Goal: Task Accomplishment & Management: Complete application form

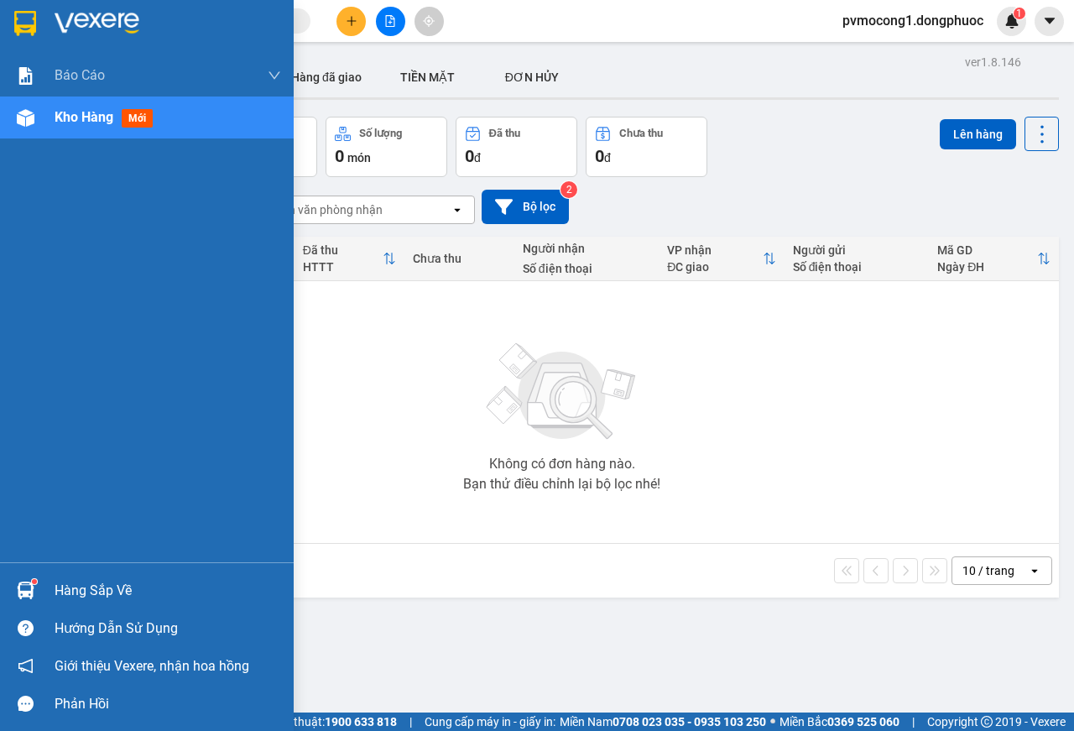
click at [87, 585] on div "Hàng sắp về" at bounding box center [168, 590] width 226 height 25
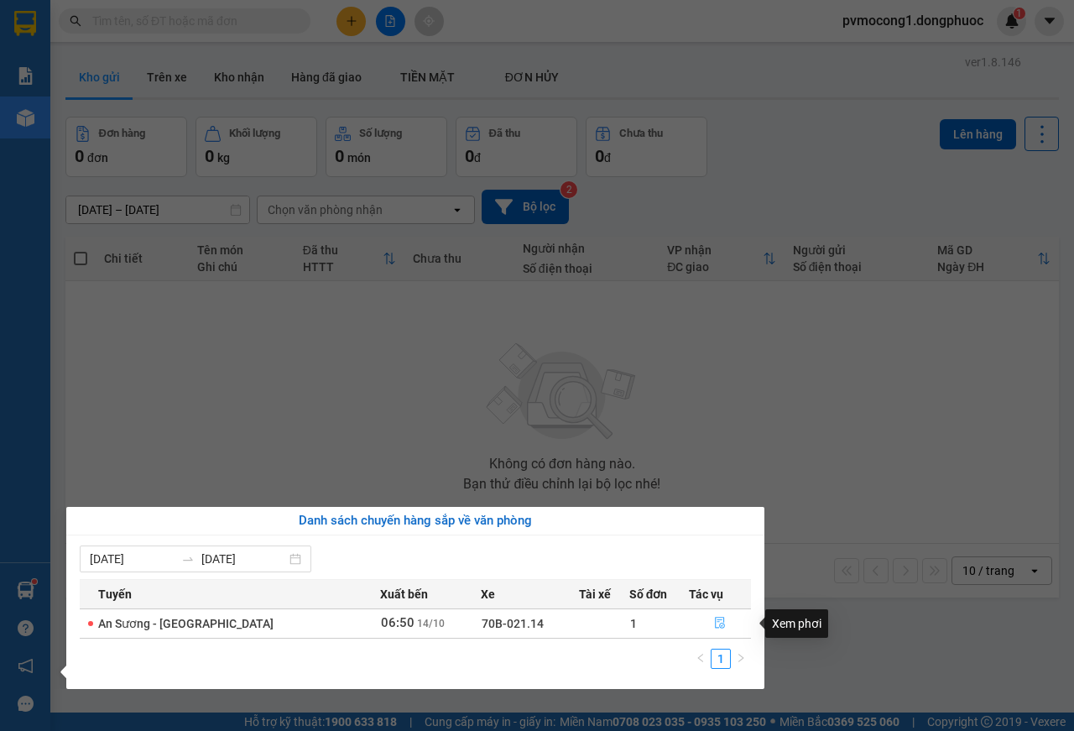
click at [705, 617] on button "button" at bounding box center [719, 623] width 60 height 27
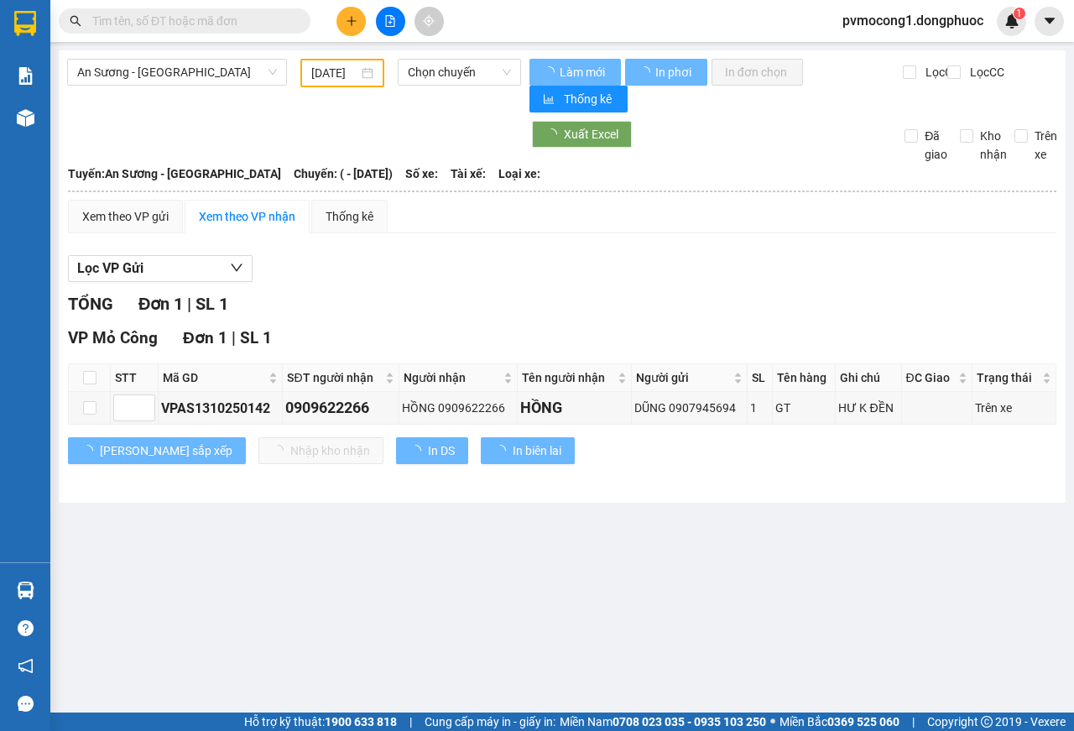
type input "[DATE]"
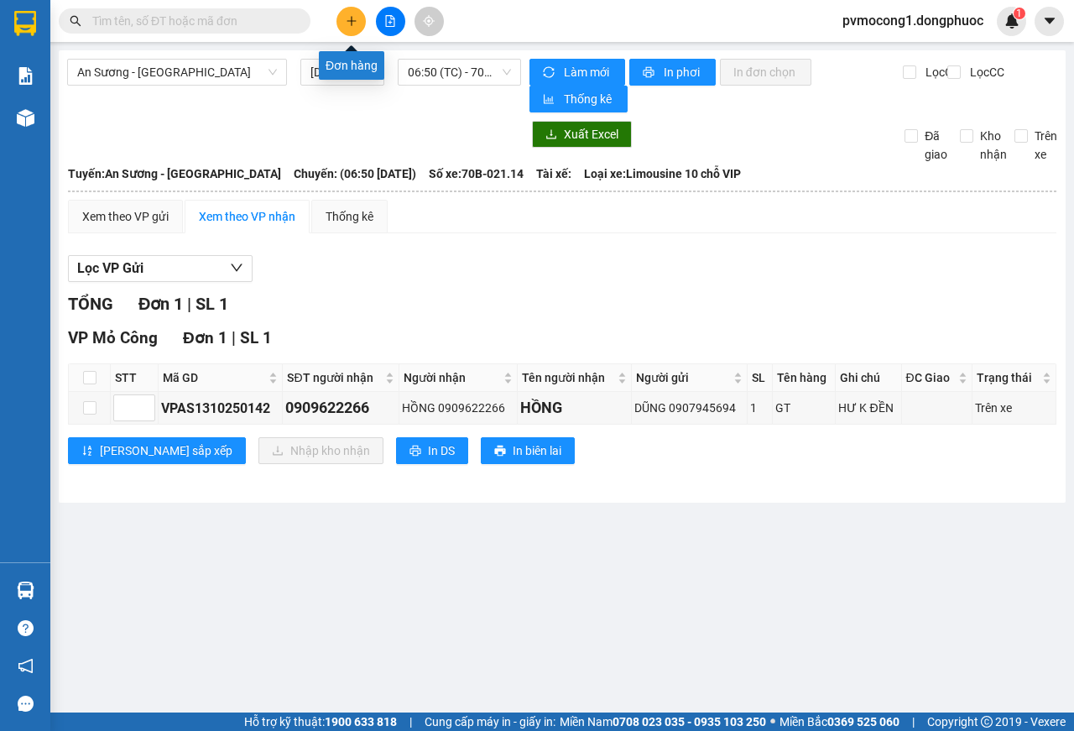
click at [349, 27] on button at bounding box center [350, 21] width 29 height 29
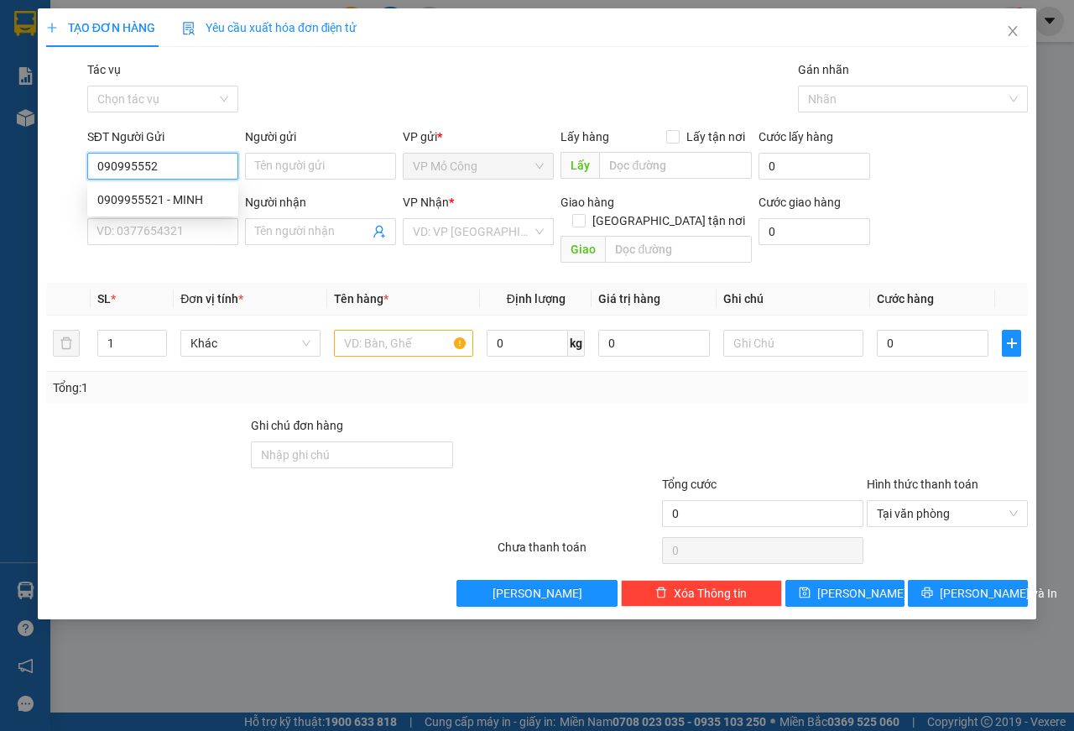
type input "0909955521"
click at [136, 193] on div "0909955521 - MINH" at bounding box center [162, 199] width 131 height 18
type input "MINH"
type input "0919358755"
type input "MẪN"
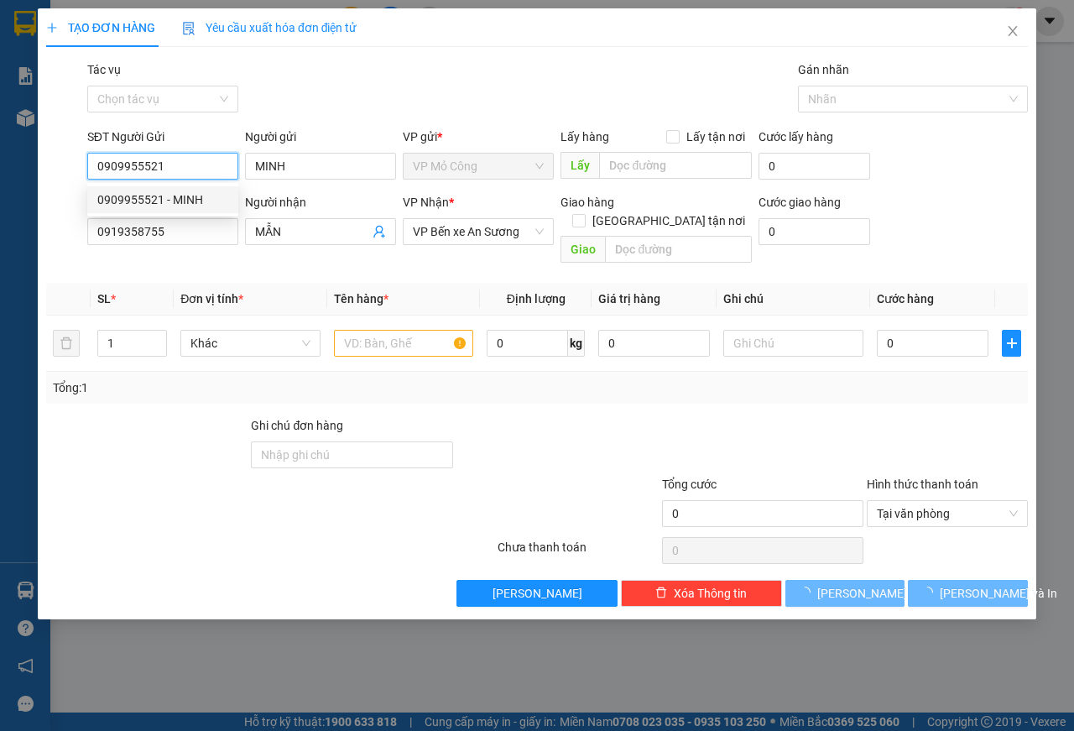
type input "45.000"
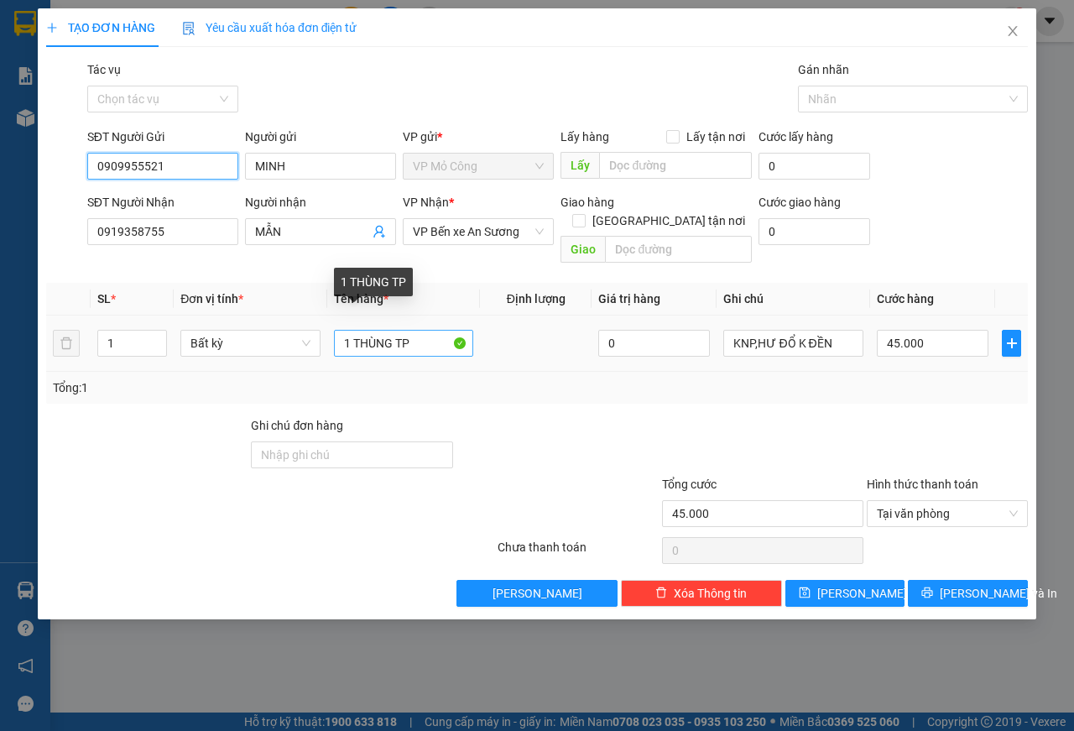
type input "0909955521"
drag, startPoint x: 418, startPoint y: 325, endPoint x: 271, endPoint y: 327, distance: 146.8
click at [273, 326] on tr "1 Bất kỳ 1 THÙNG TP 0 KNP,HƯ ĐỔ K ĐỀN 45.000" at bounding box center [536, 343] width 981 height 56
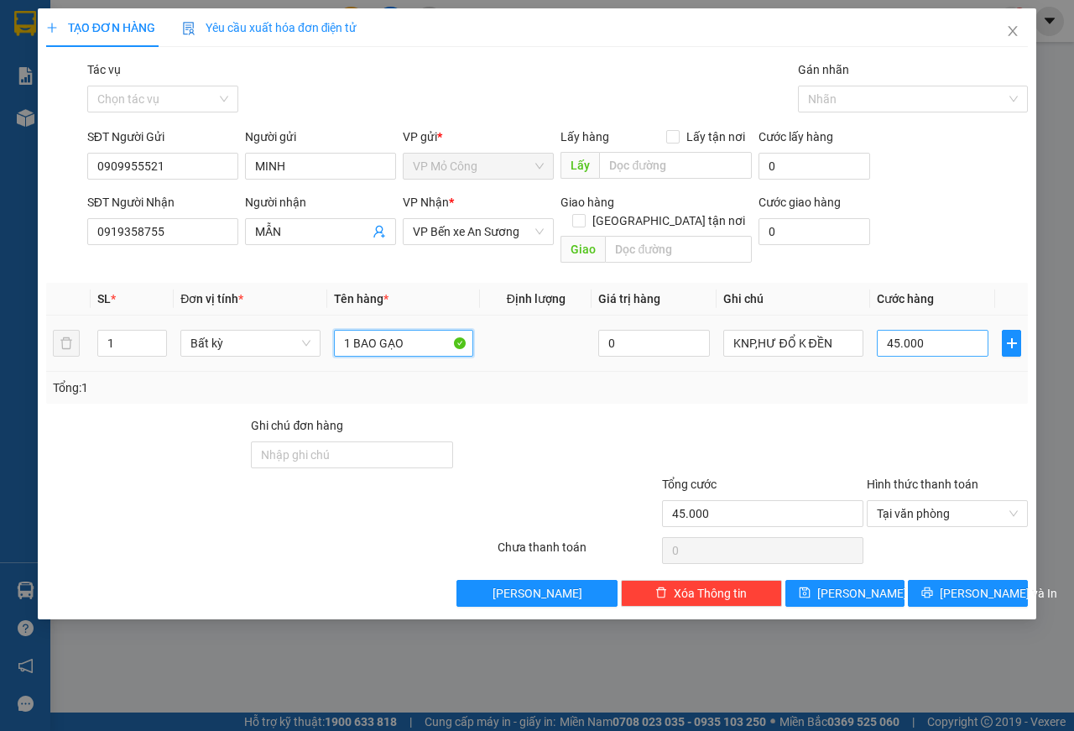
type input "1 BAO GẠO"
click at [939, 330] on input "45.000" at bounding box center [933, 343] width 112 height 27
type input "4"
type input "45"
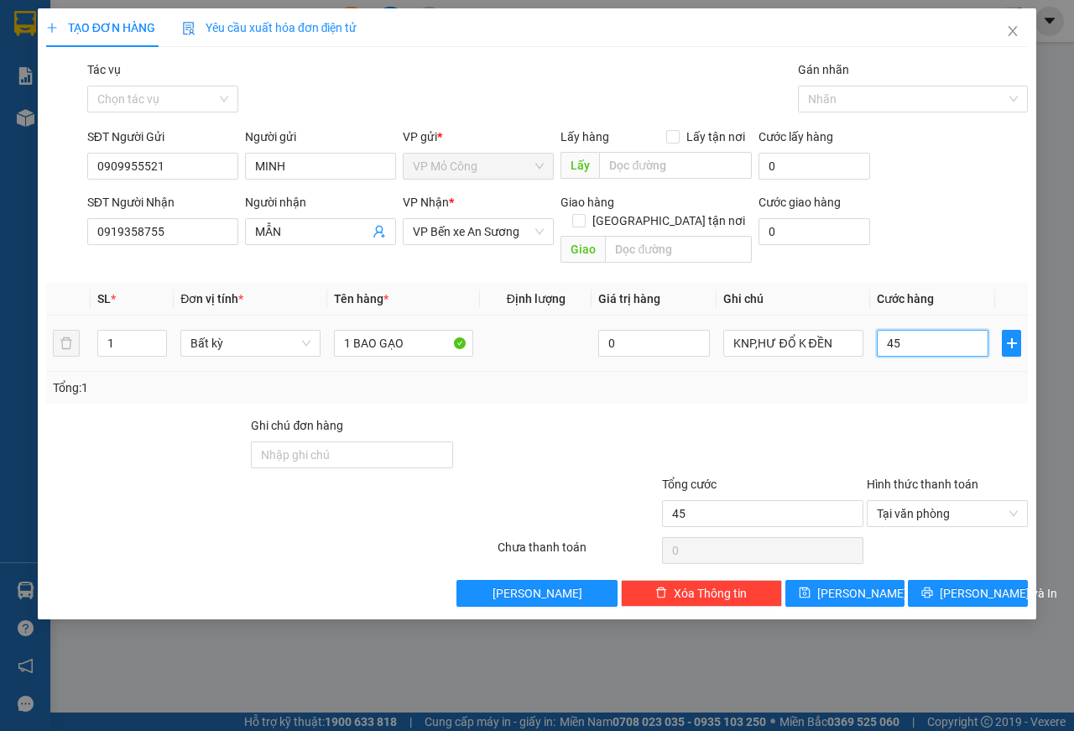
type input "450"
type input "4.500"
type input "45.000"
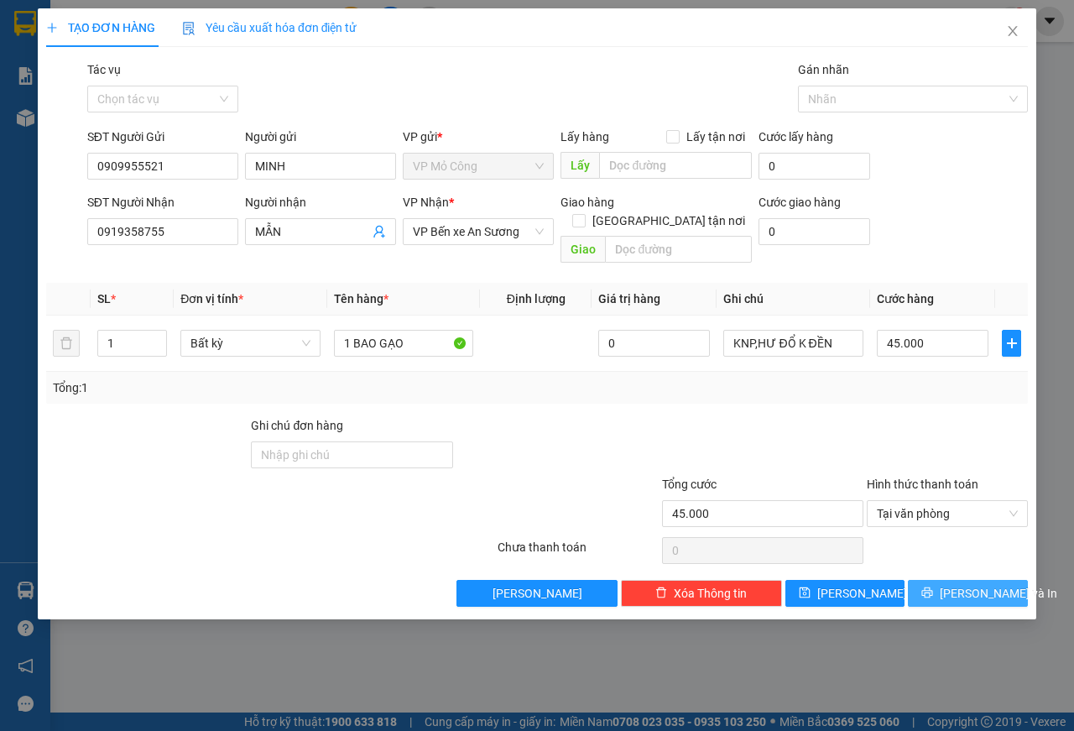
click at [980, 584] on span "[PERSON_NAME] và In" at bounding box center [997, 593] width 117 height 18
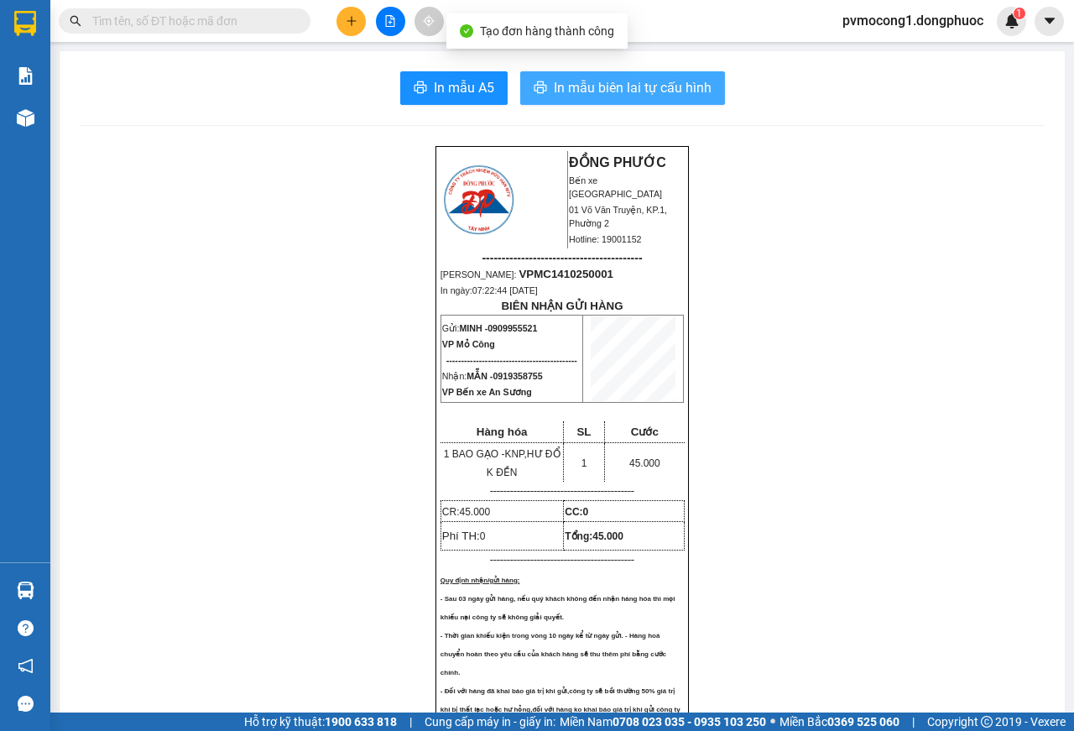
click at [622, 81] on span "In mẫu biên lai tự cấu hình" at bounding box center [633, 87] width 158 height 21
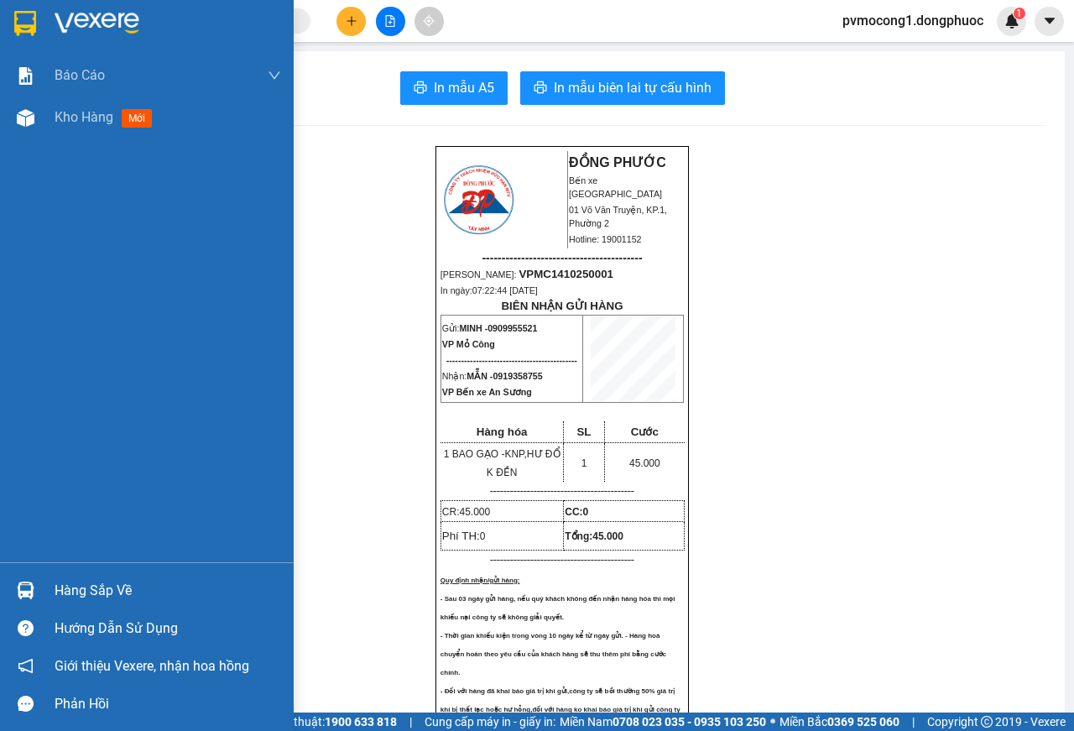
click at [15, 25] on img at bounding box center [25, 23] width 22 height 25
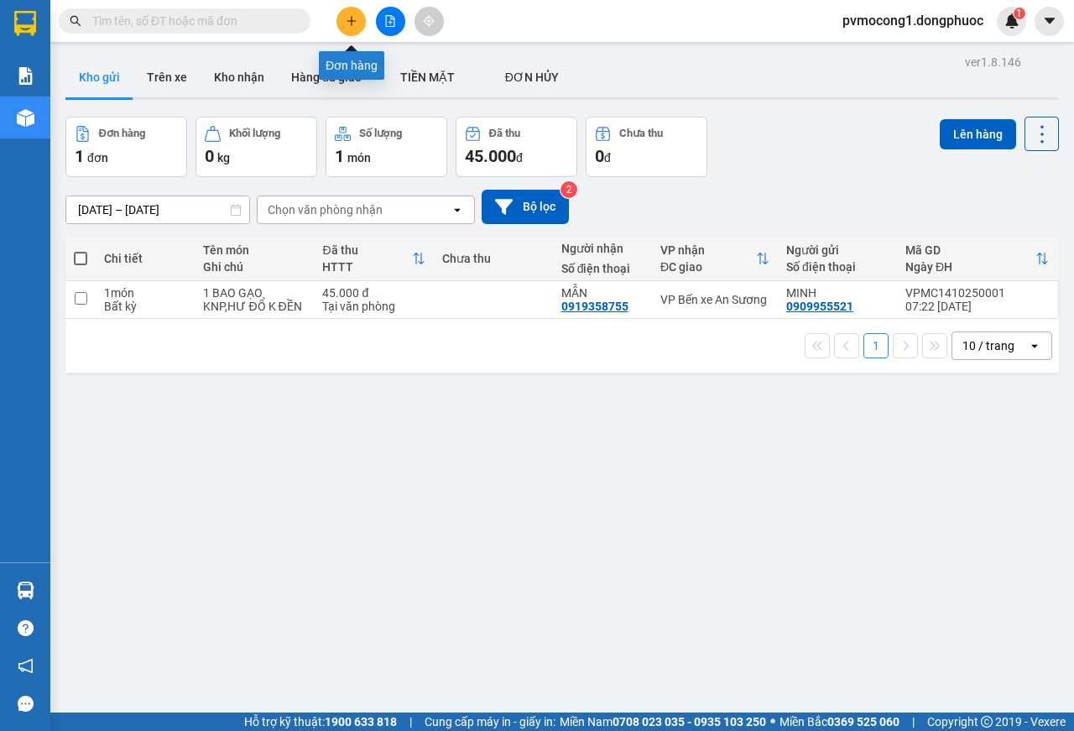
click at [346, 21] on icon "plus" at bounding box center [352, 21] width 12 height 12
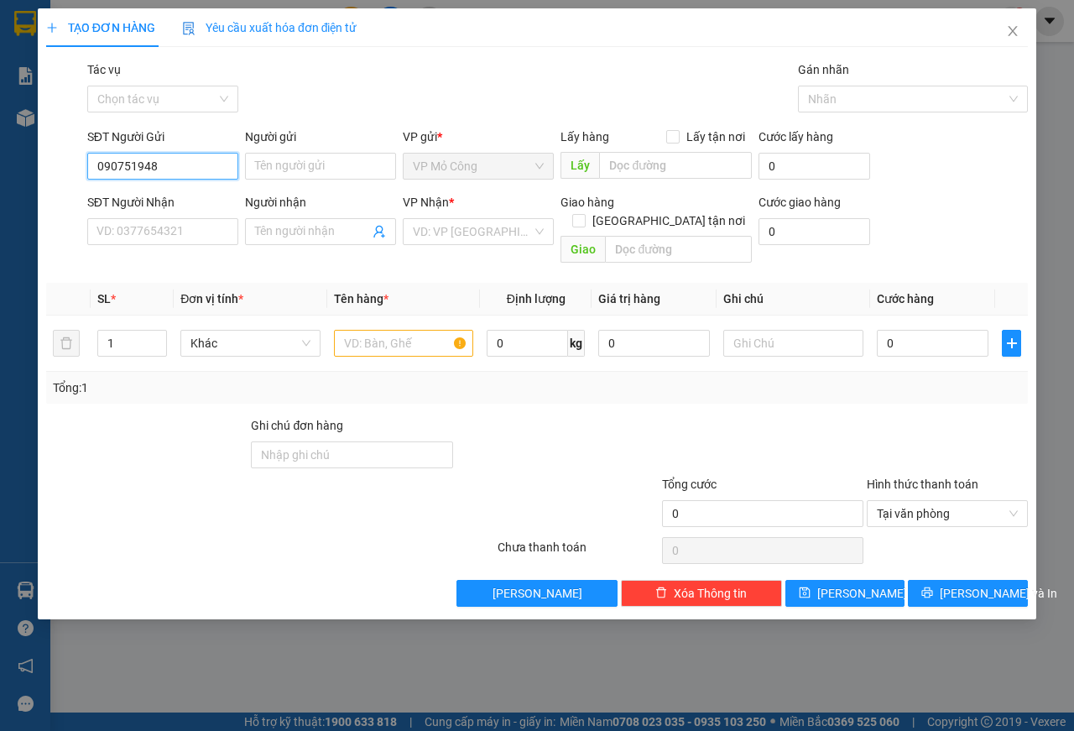
type input "0907519488"
click at [130, 198] on div "0907519488 - THU" at bounding box center [162, 199] width 131 height 18
type input "THU"
type input "0974965164"
type input "XOAN"
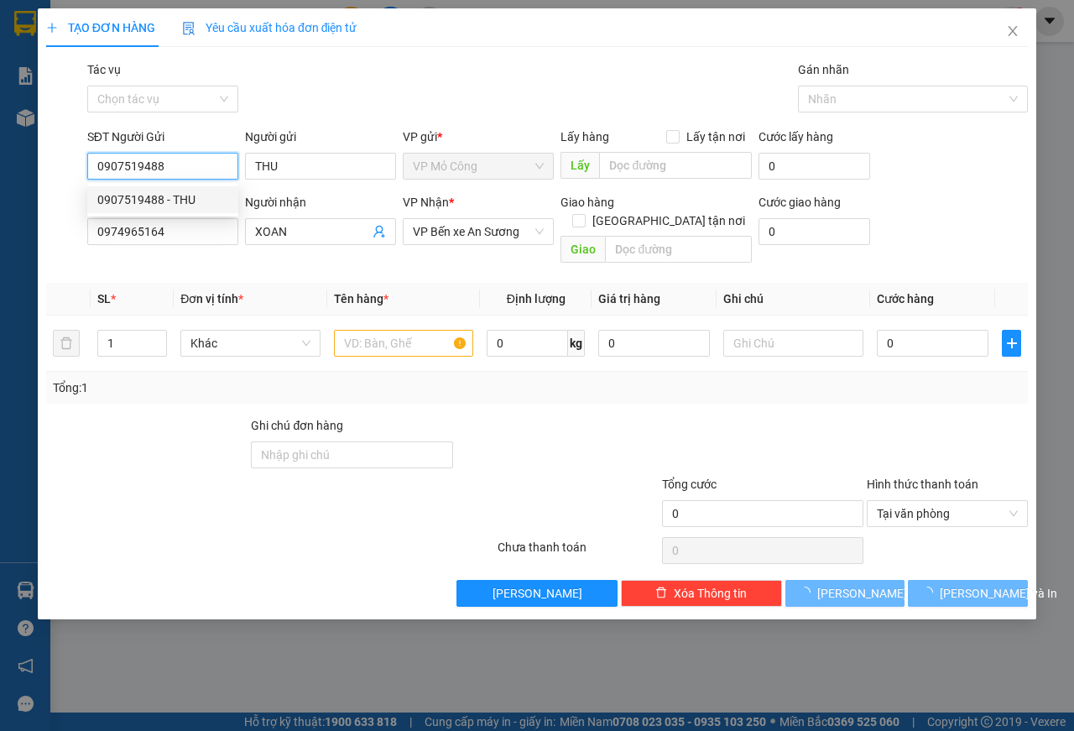
type input "45.000"
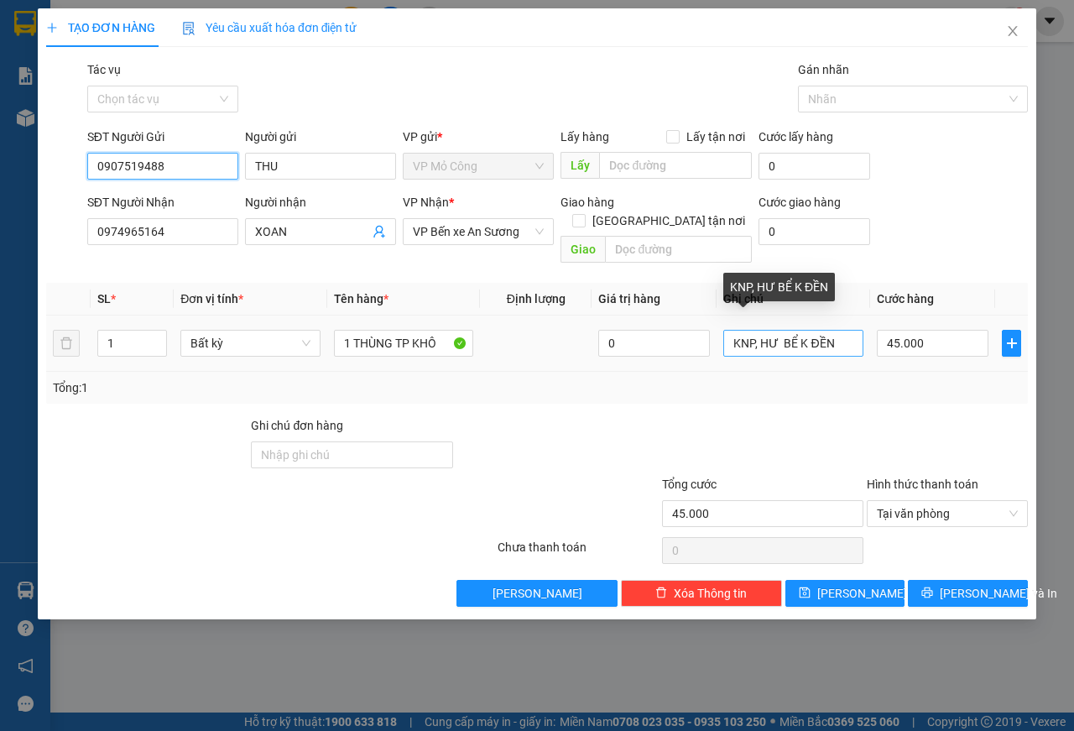
type input "0907519488"
click at [785, 330] on input "KNP, HƯ BỂ K ĐỀN" at bounding box center [793, 343] width 140 height 27
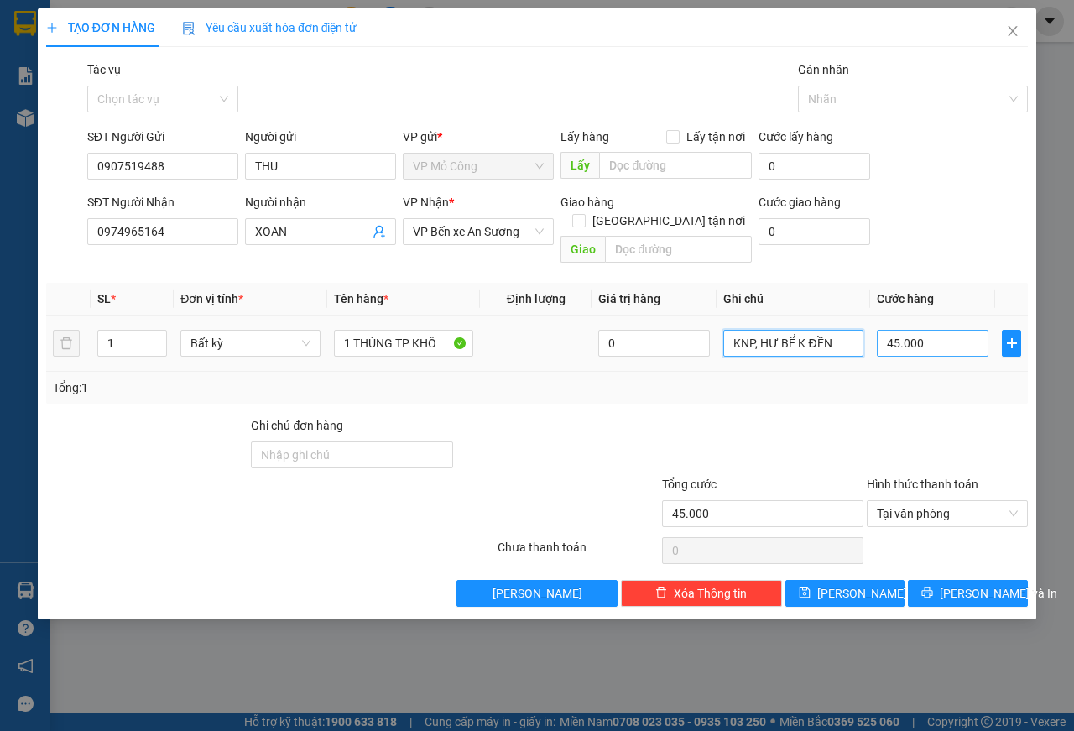
type input "KNP, HƯ BỂ K ĐỀN"
click at [931, 330] on input "45.000" at bounding box center [933, 343] width 112 height 27
type input "5"
type input "55"
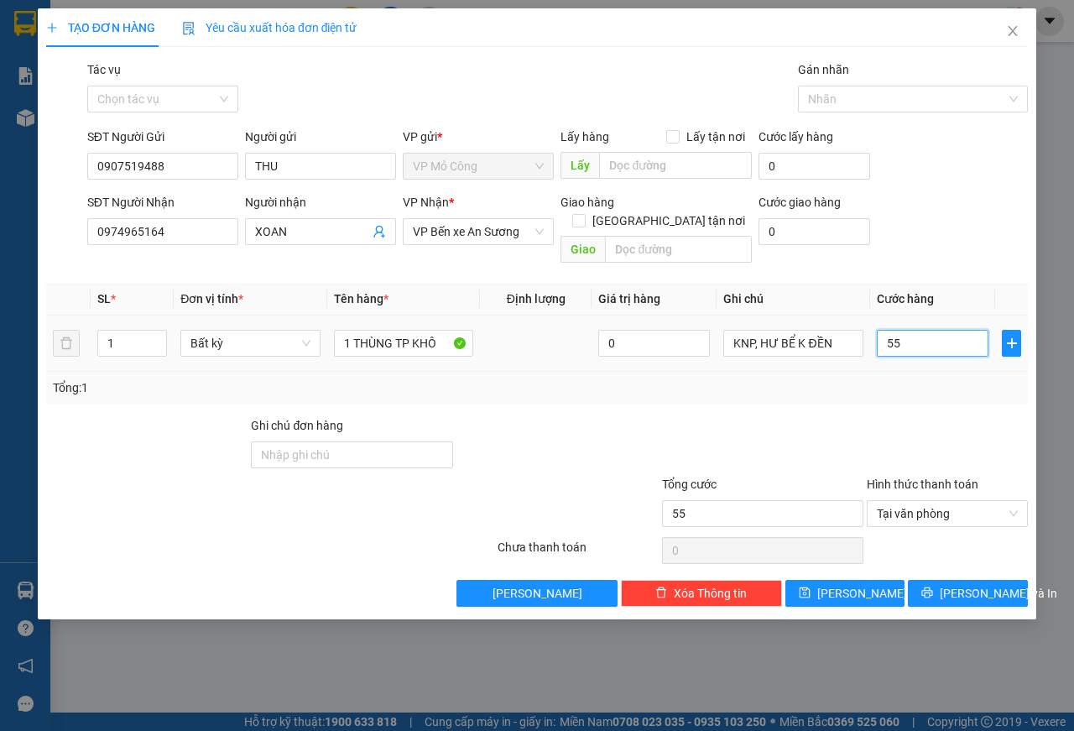
type input "550"
type input "5.500"
type input "55.000"
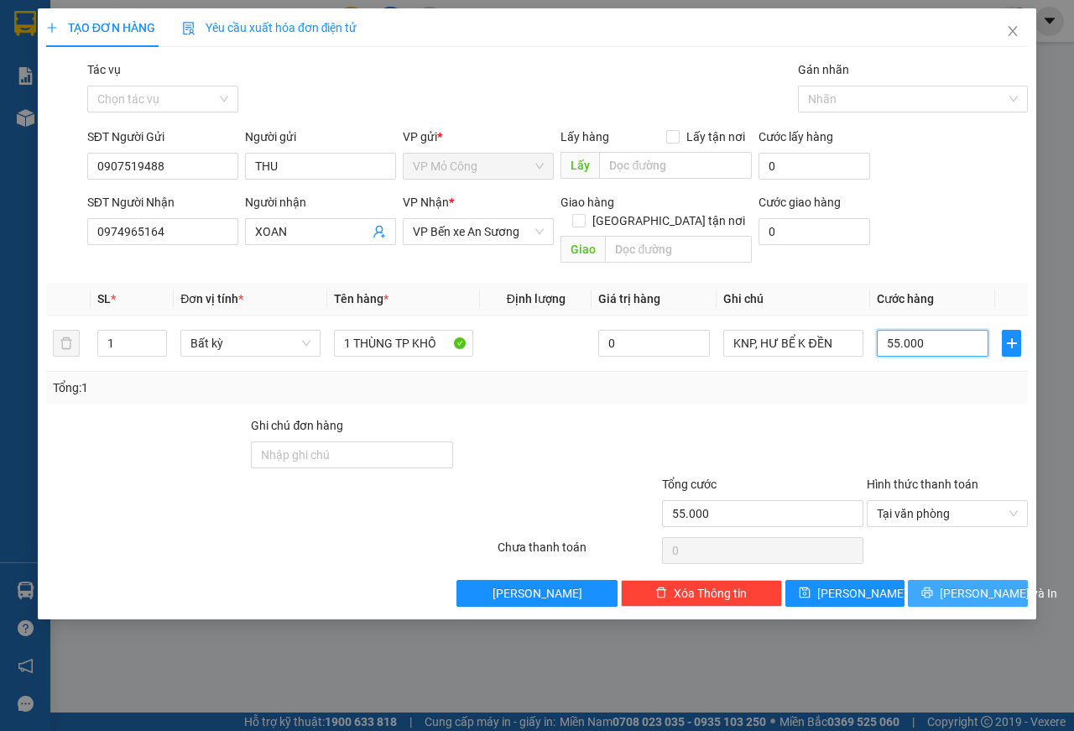
type input "55.000"
click at [961, 584] on span "[PERSON_NAME] và In" at bounding box center [997, 593] width 117 height 18
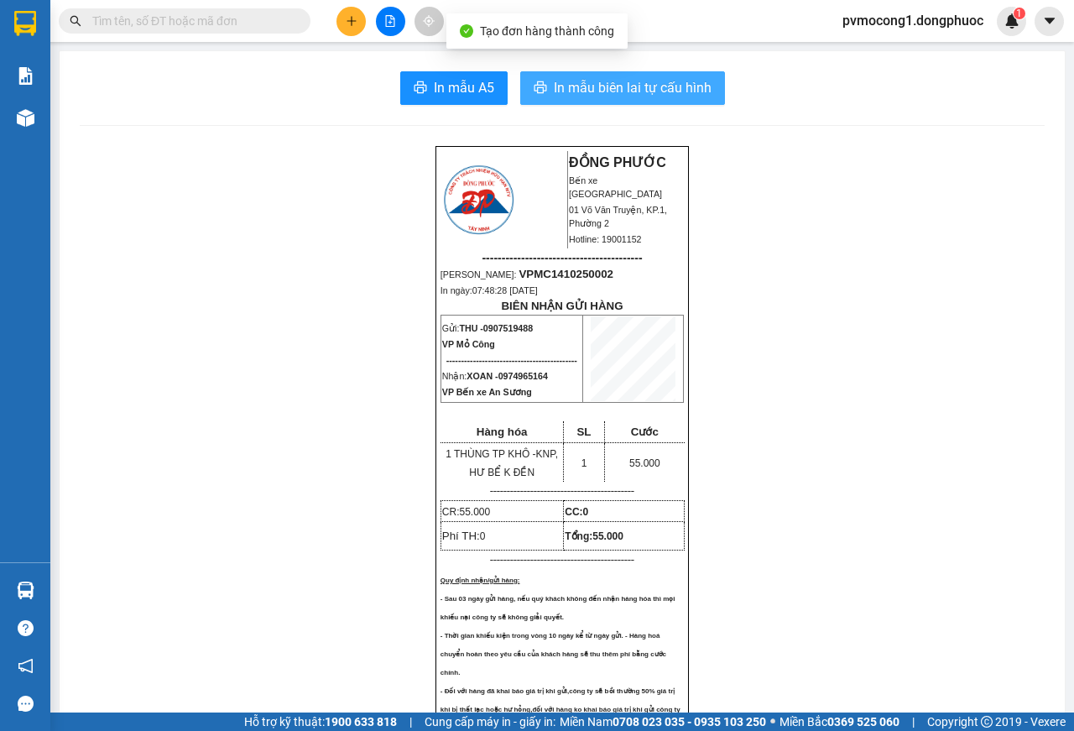
click at [612, 85] on span "In mẫu biên lai tự cấu hình" at bounding box center [633, 87] width 158 height 21
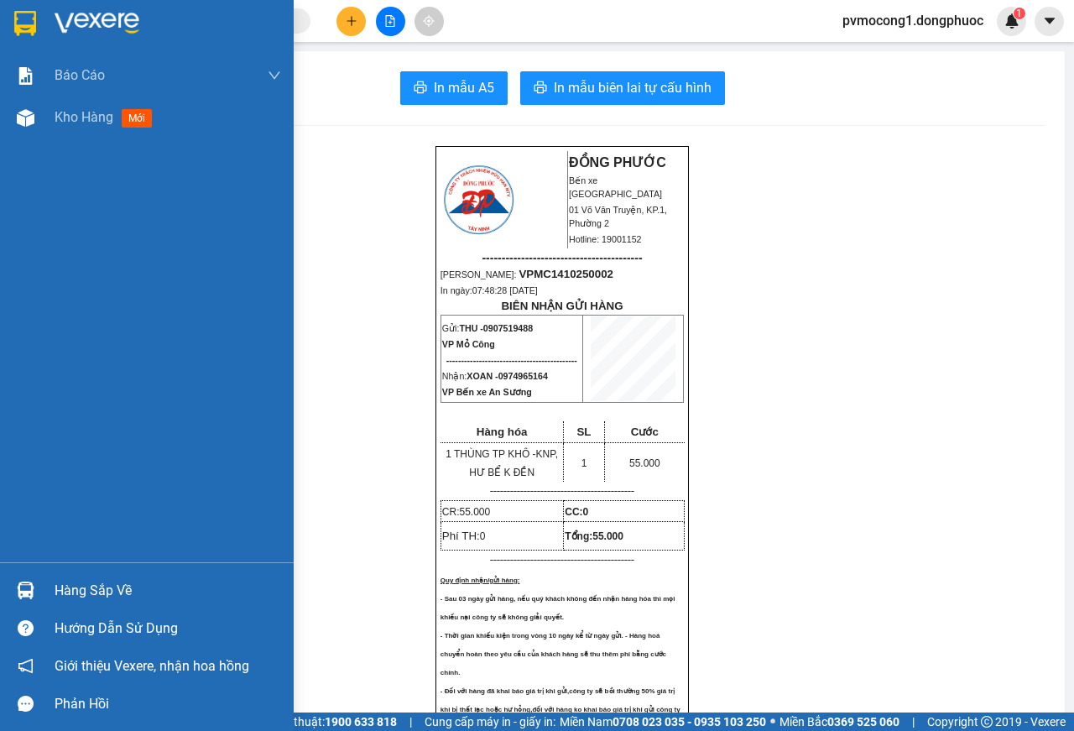
click at [6, 22] on div at bounding box center [147, 27] width 294 height 55
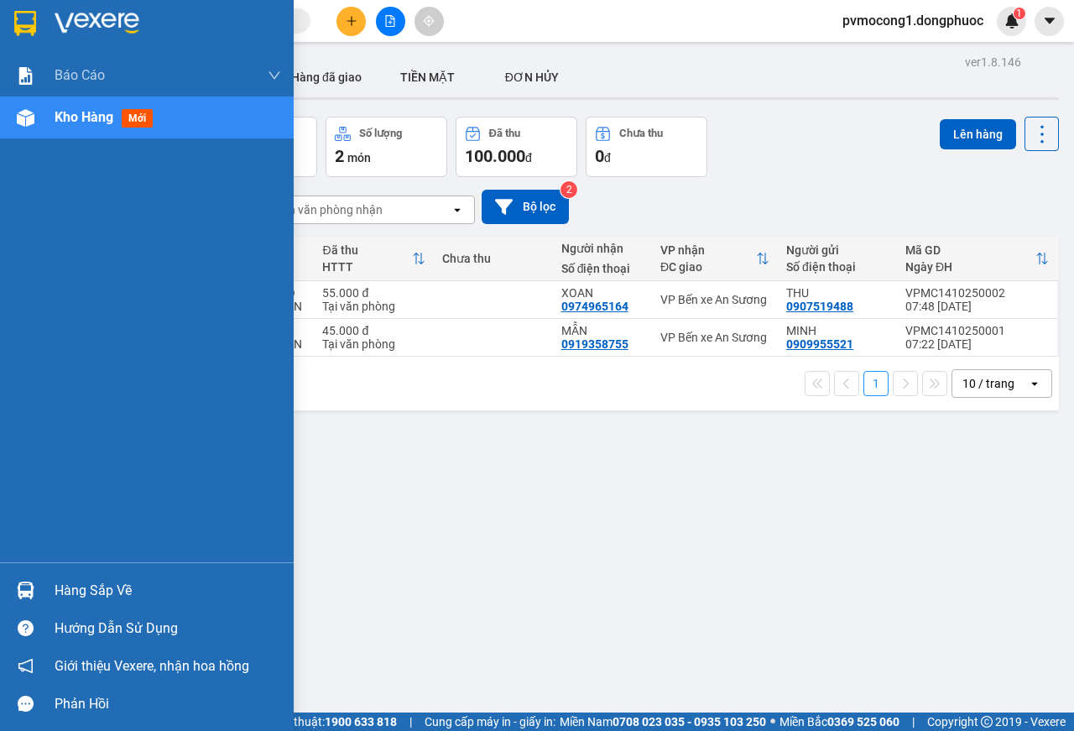
click at [96, 585] on div "Hàng sắp về" at bounding box center [168, 590] width 226 height 25
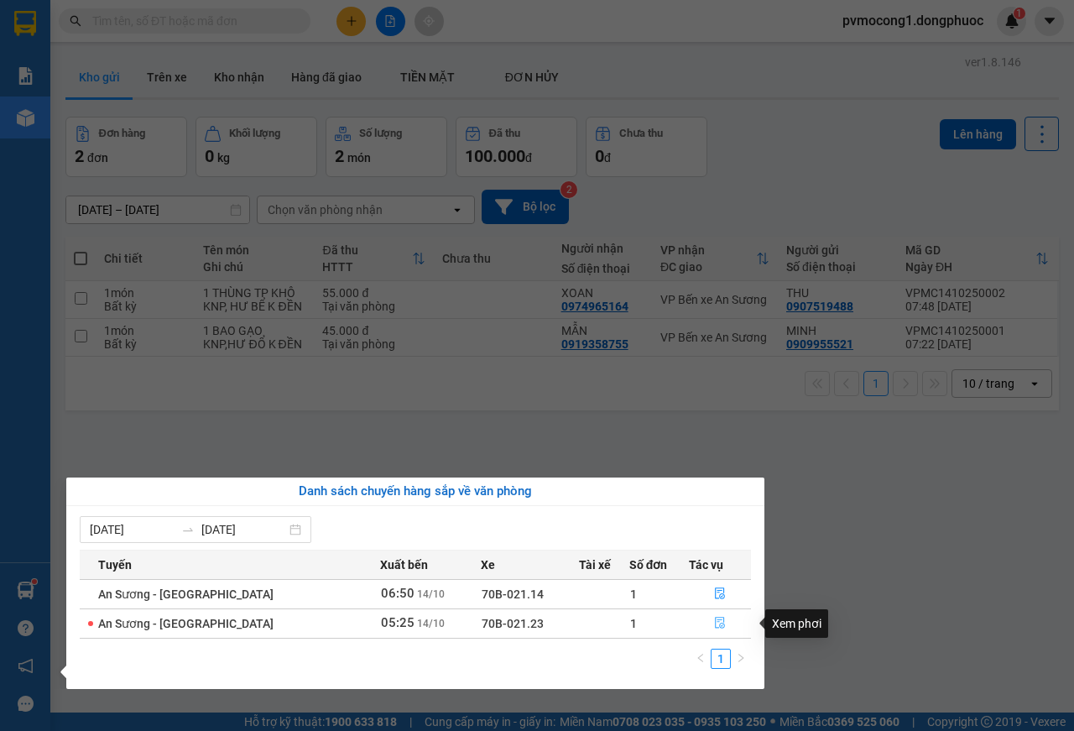
click at [714, 626] on icon "file-done" at bounding box center [720, 623] width 12 height 12
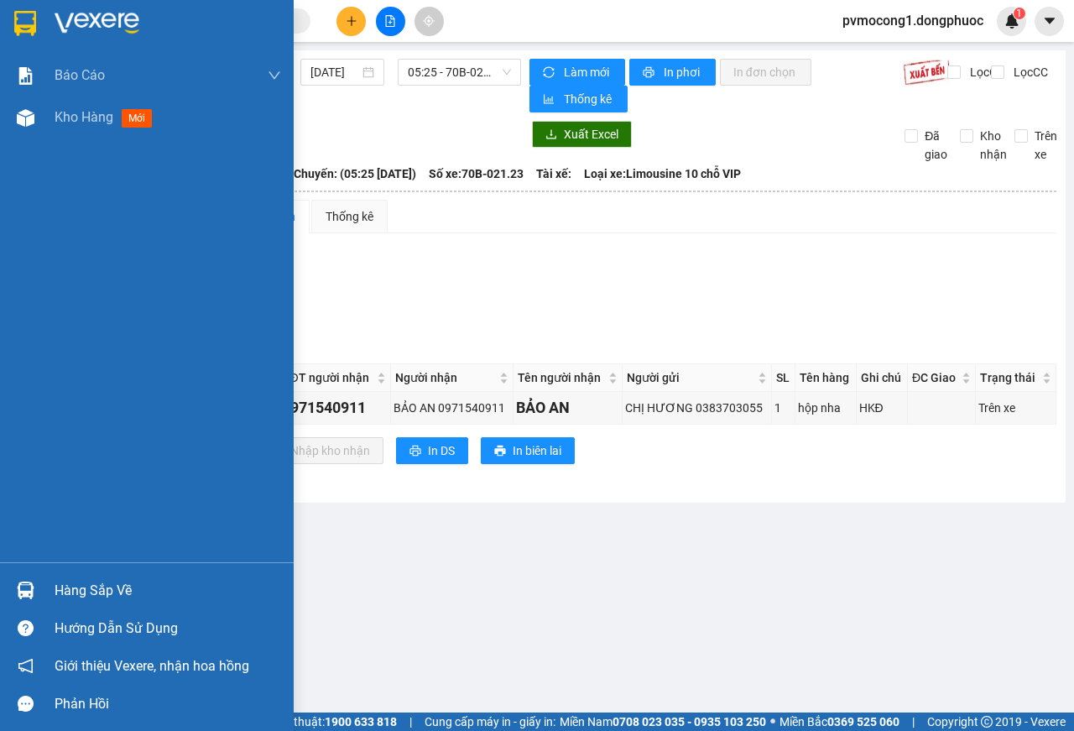
click at [30, 24] on img at bounding box center [25, 23] width 22 height 25
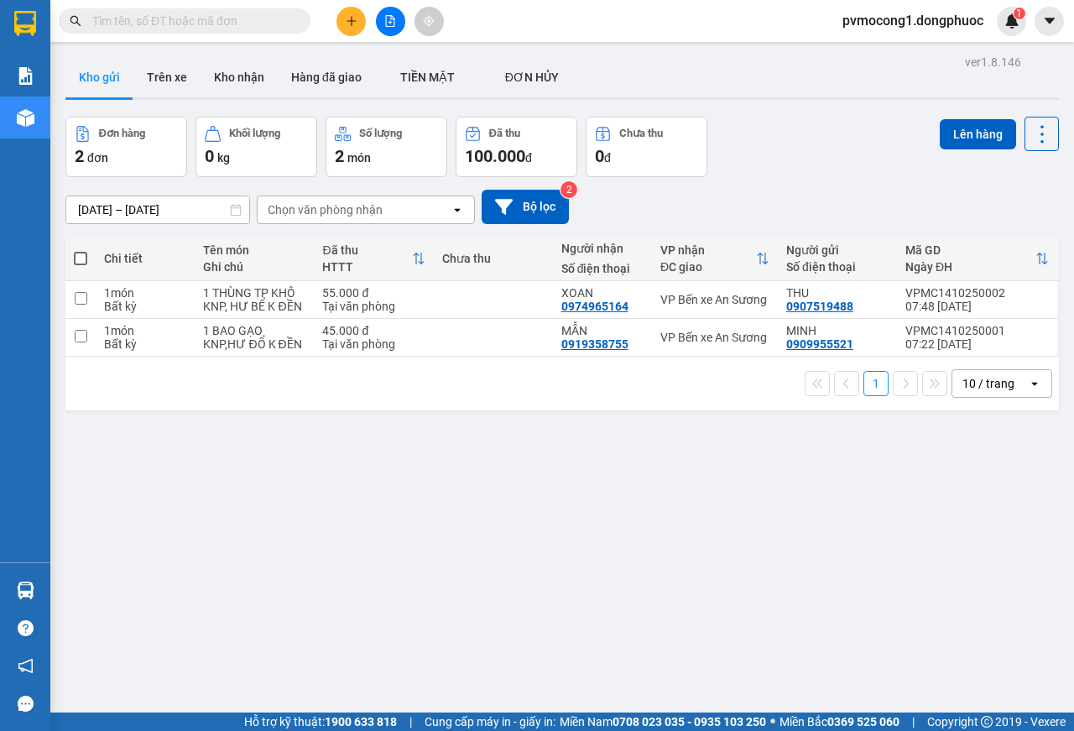
click at [81, 255] on span at bounding box center [80, 258] width 13 height 13
click at [81, 250] on input "checkbox" at bounding box center [81, 250] width 0 height 0
checkbox input "true"
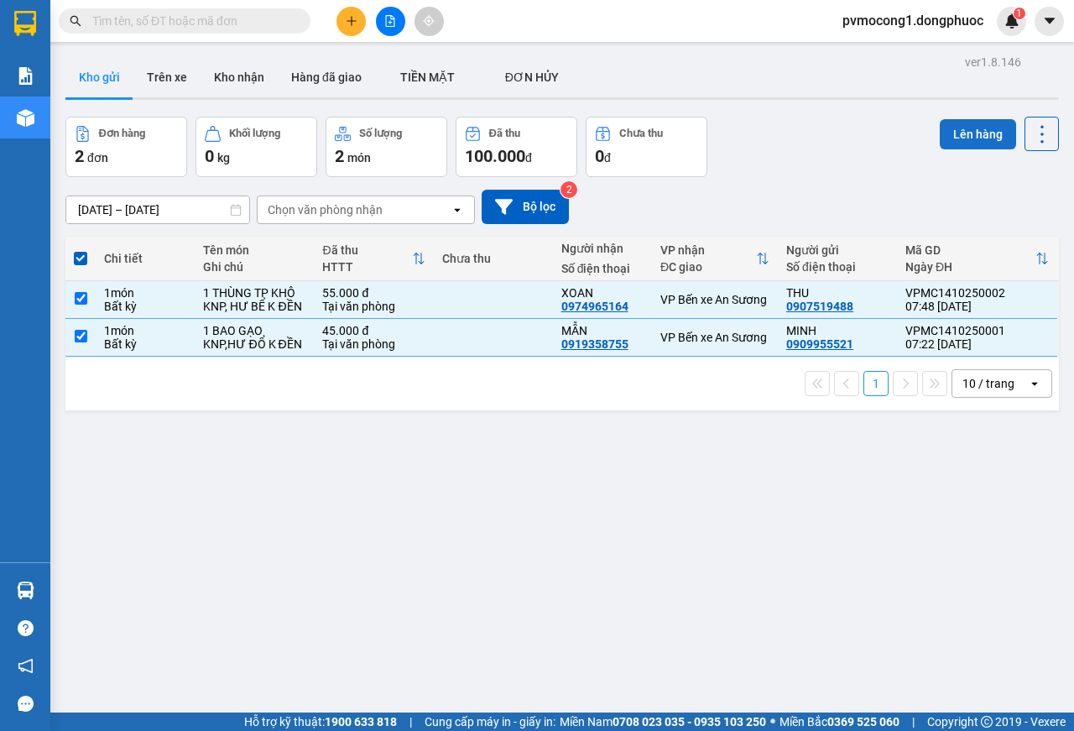
click at [972, 134] on button "Lên hàng" at bounding box center [977, 134] width 76 height 30
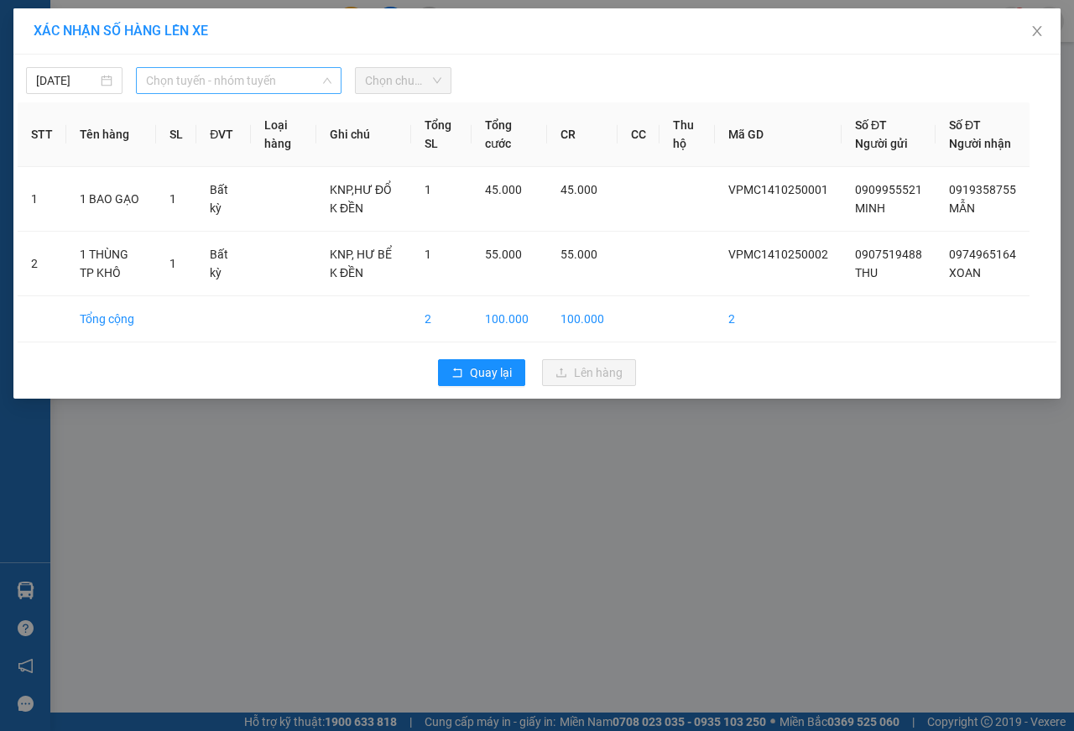
click at [199, 81] on span "Chọn tuyến - nhóm tuyến" at bounding box center [238, 80] width 185 height 25
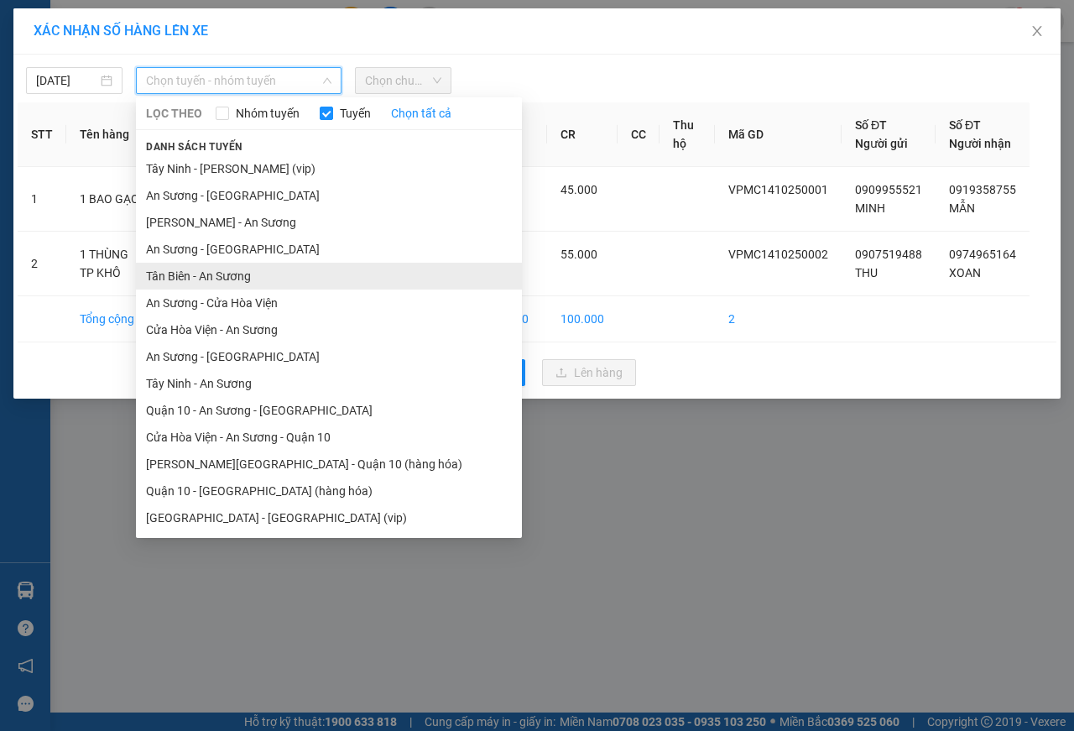
click at [168, 277] on li "Tân Biên - An Sương" at bounding box center [329, 276] width 386 height 27
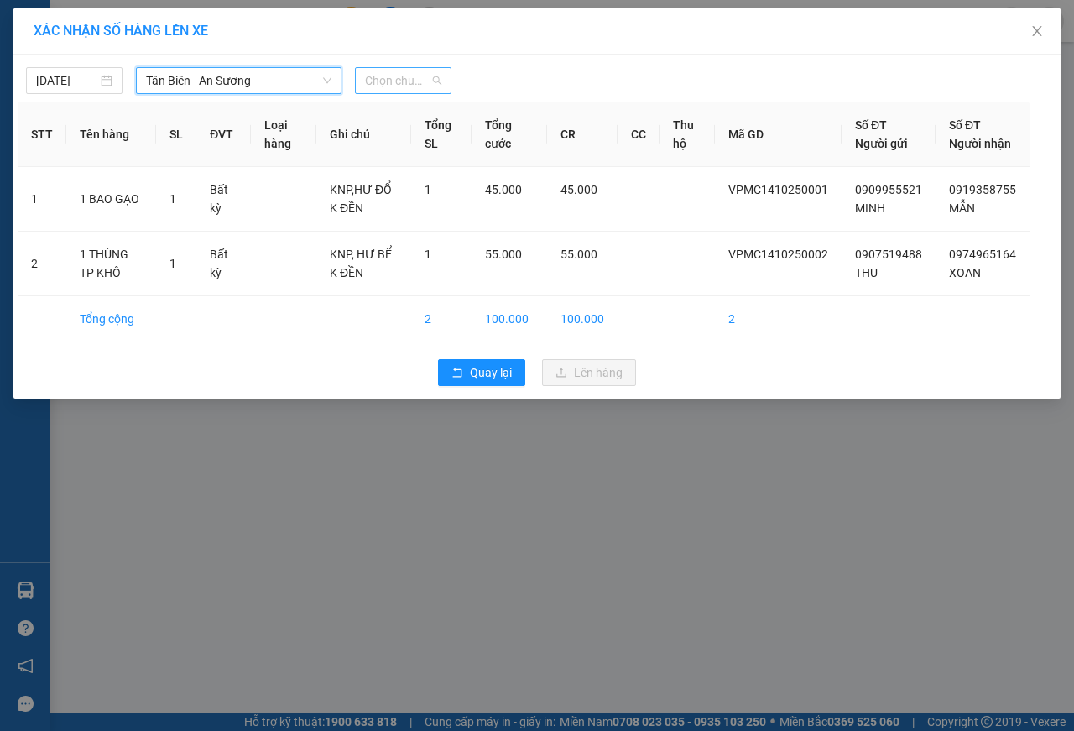
click at [403, 76] on span "Chọn chuyến" at bounding box center [403, 80] width 76 height 25
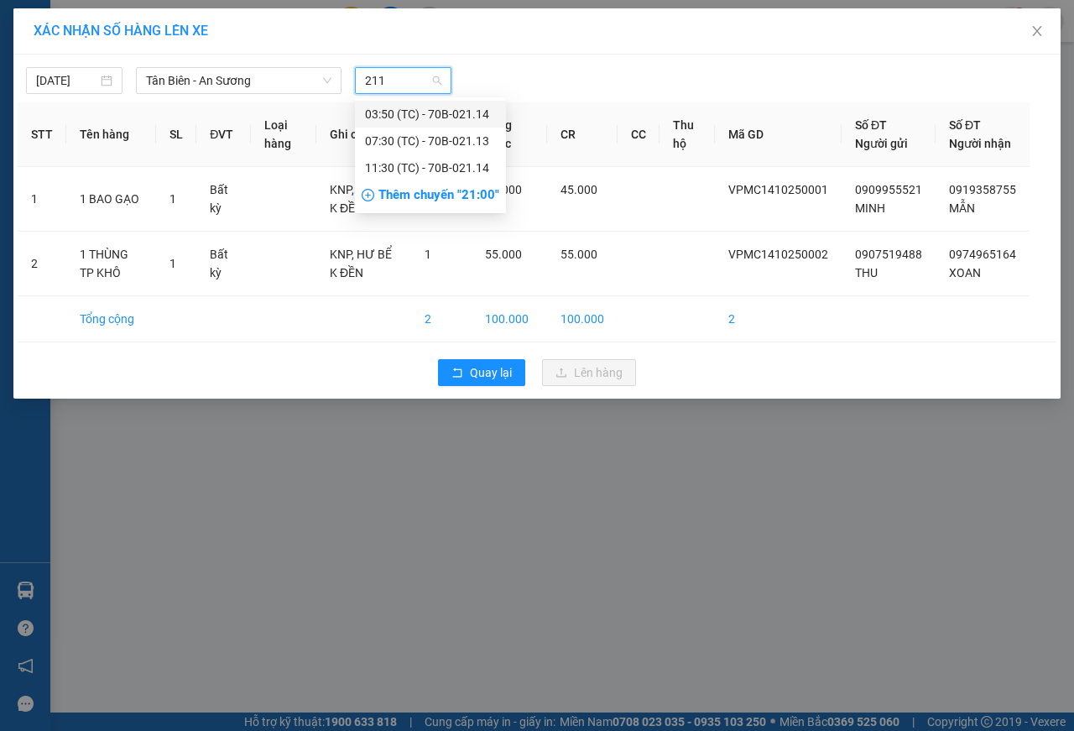
type input "2113"
click at [444, 117] on div "07:30 (TC) - 70B-021.13" at bounding box center [430, 114] width 131 height 18
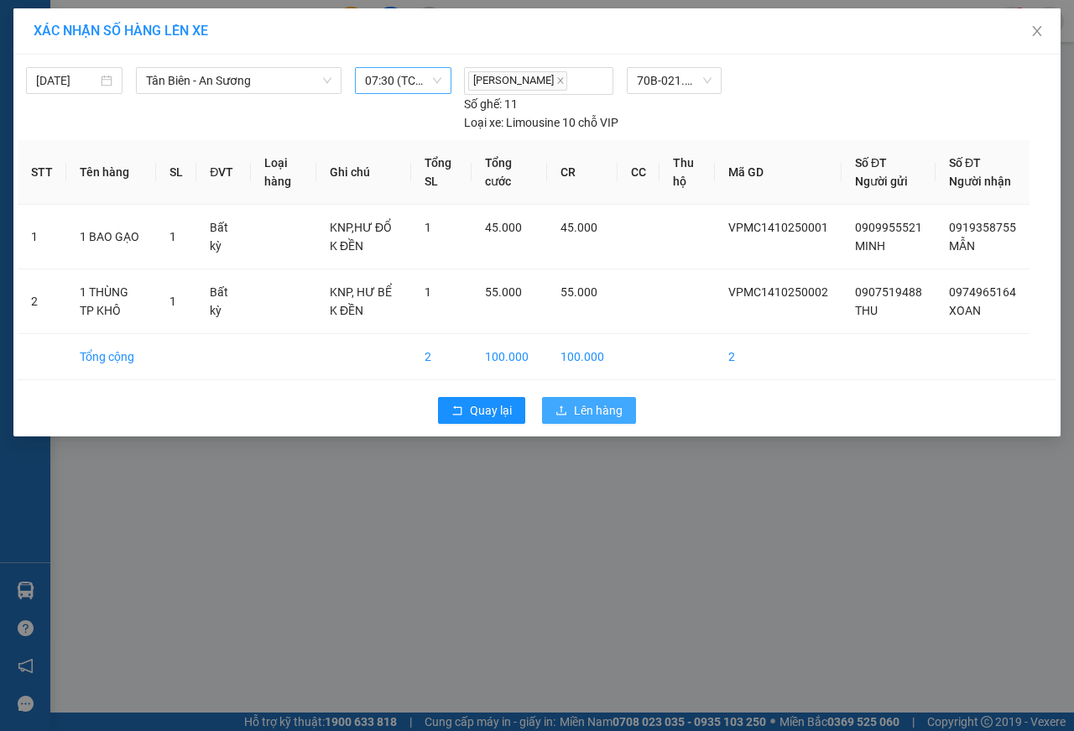
click at [613, 419] on span "Lên hàng" at bounding box center [598, 410] width 49 height 18
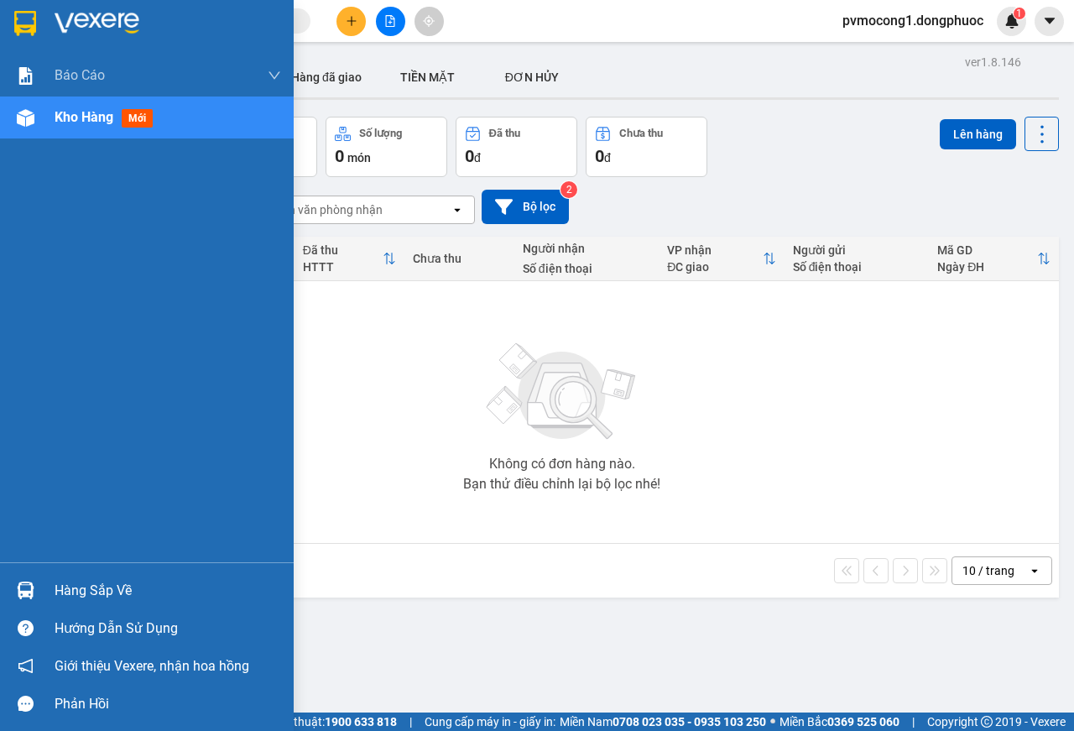
click at [73, 585] on div "Hàng sắp về" at bounding box center [168, 590] width 226 height 25
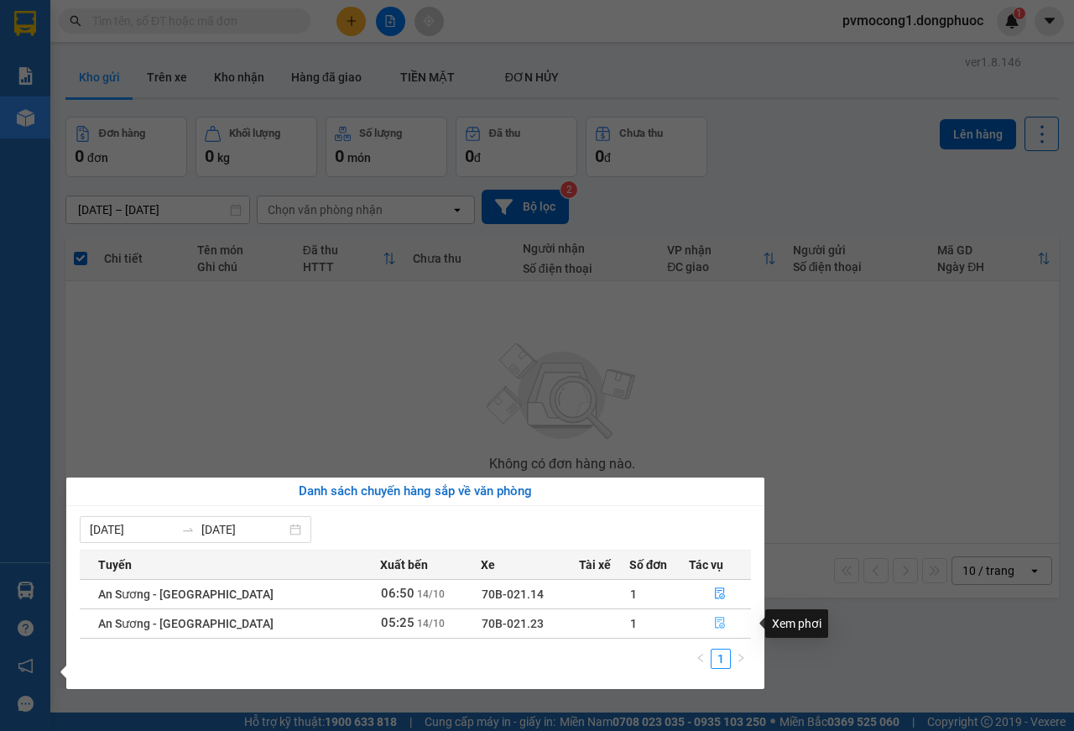
click at [715, 625] on icon "file-done" at bounding box center [720, 623] width 10 height 12
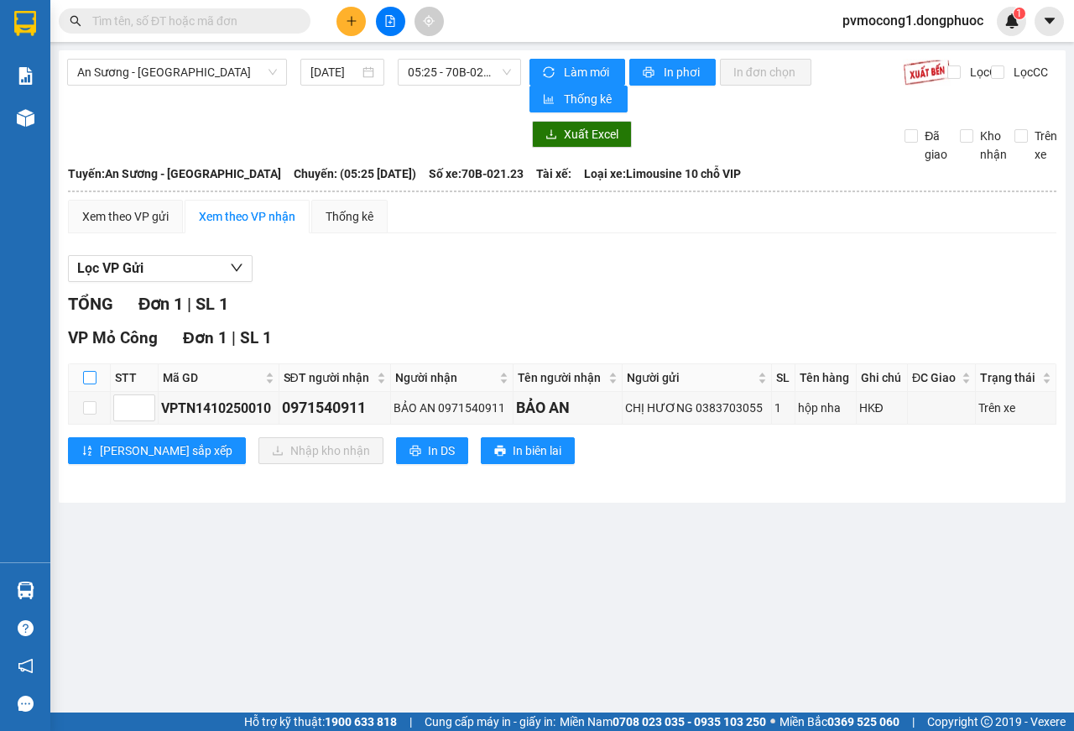
click at [86, 379] on input "checkbox" at bounding box center [89, 377] width 13 height 13
checkbox input "true"
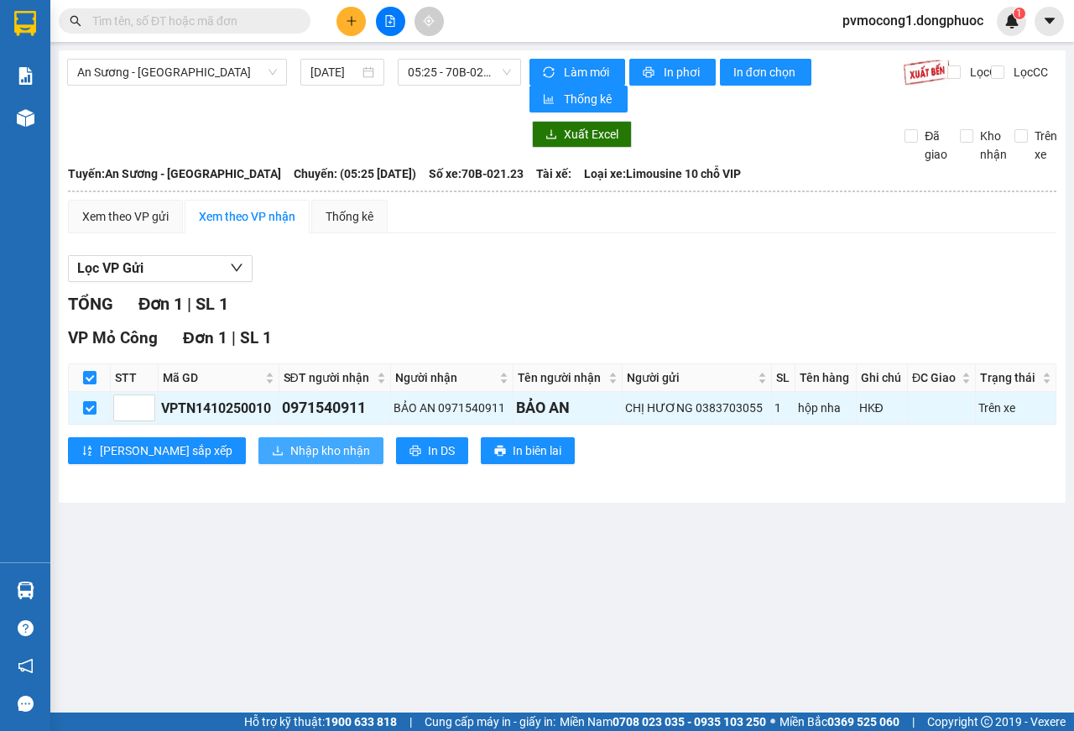
click at [290, 454] on span "Nhập kho nhận" at bounding box center [330, 450] width 80 height 18
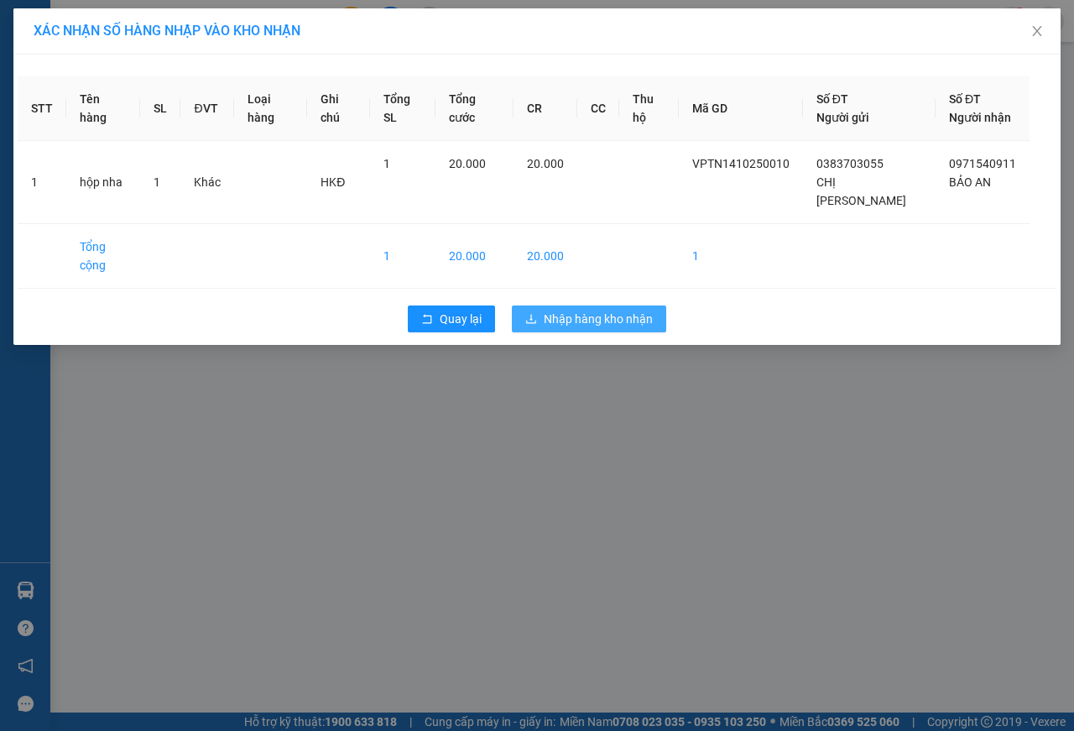
click at [604, 305] on button "Nhập hàng kho nhận" at bounding box center [589, 318] width 154 height 27
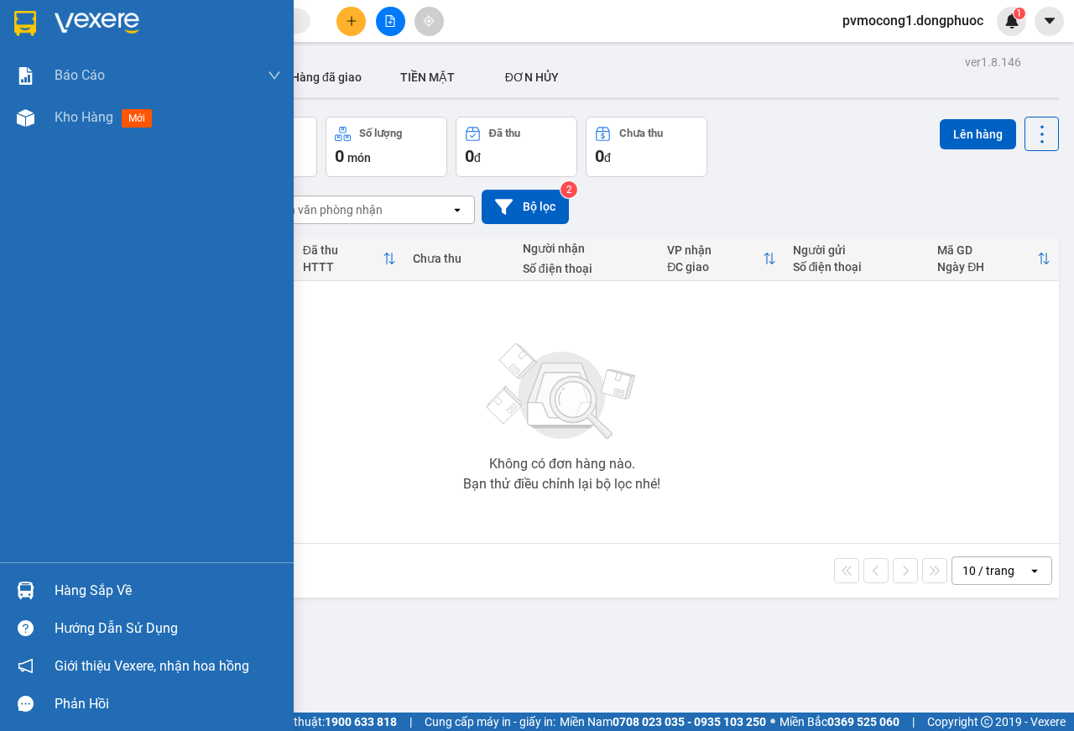
click at [87, 580] on div "Hàng sắp về" at bounding box center [168, 590] width 226 height 25
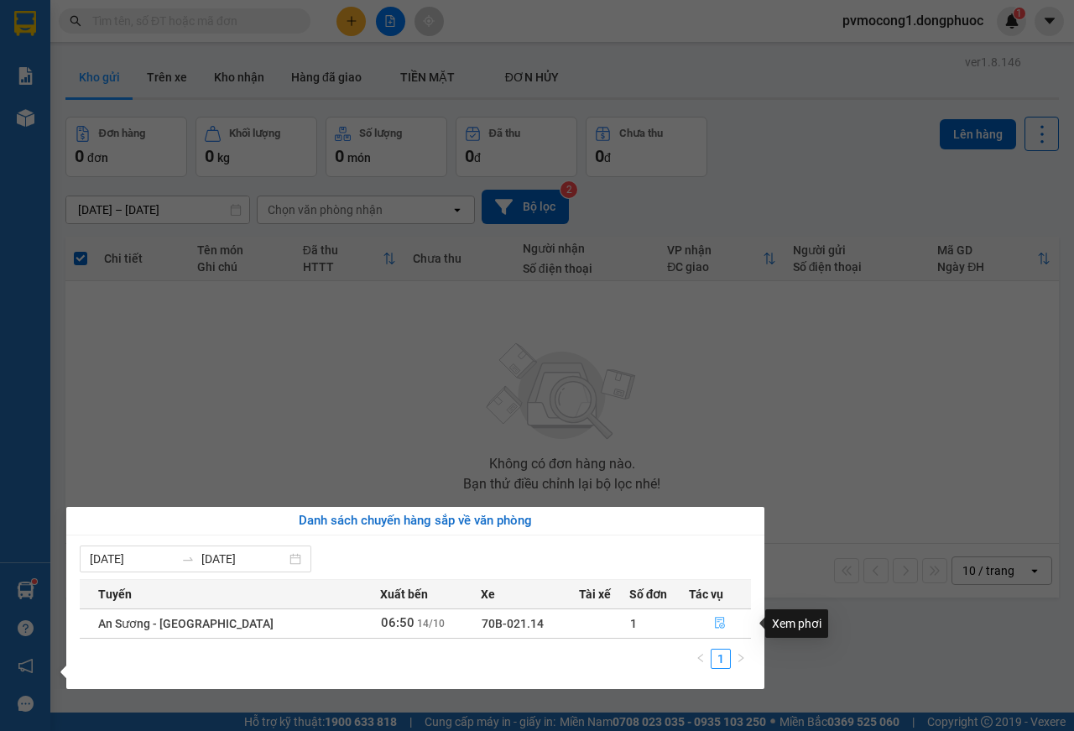
click at [714, 624] on icon "file-done" at bounding box center [720, 623] width 12 height 12
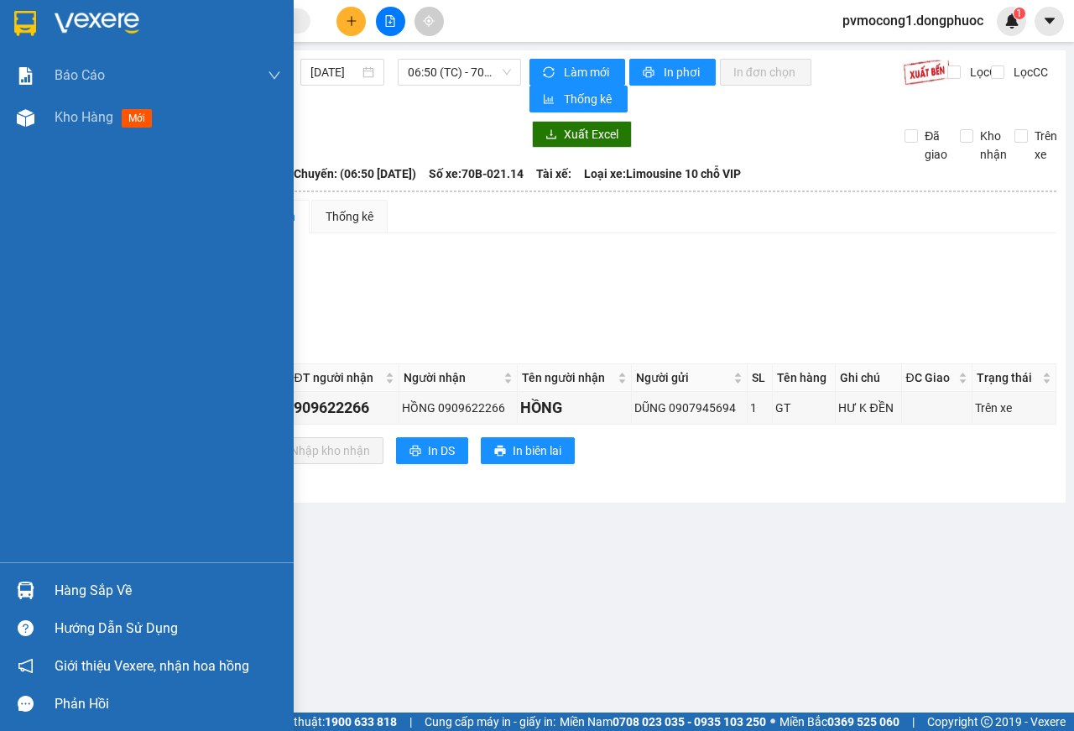
click at [27, 11] on img at bounding box center [25, 23] width 22 height 25
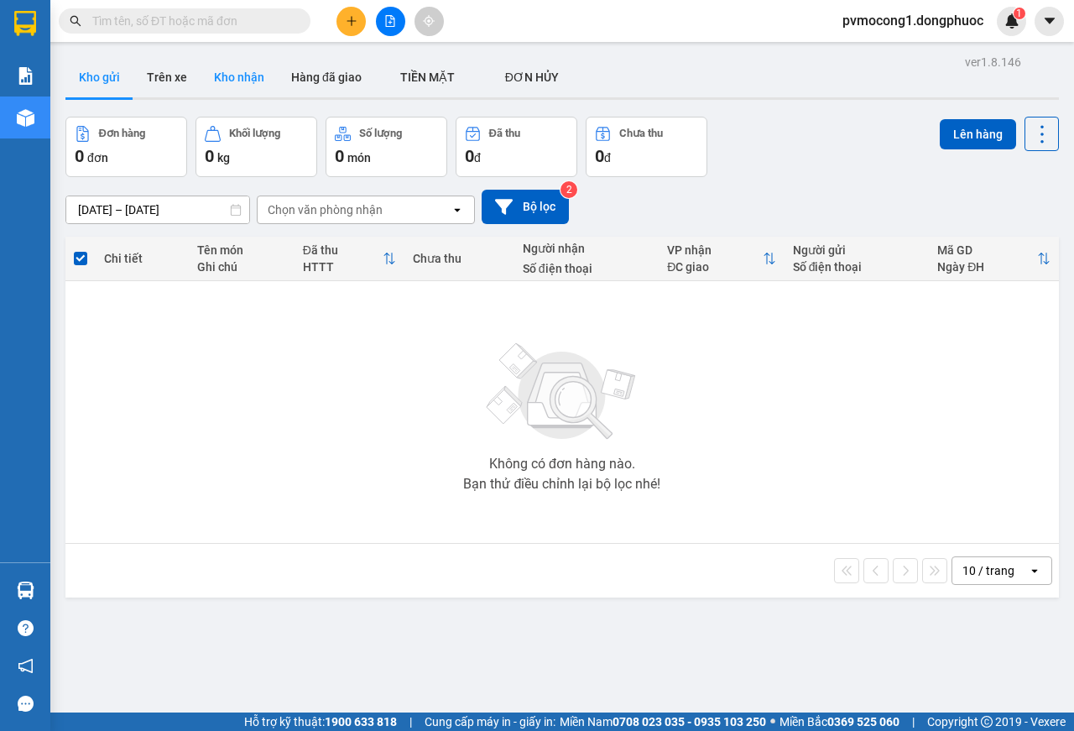
click at [232, 75] on button "Kho nhận" at bounding box center [238, 77] width 77 height 40
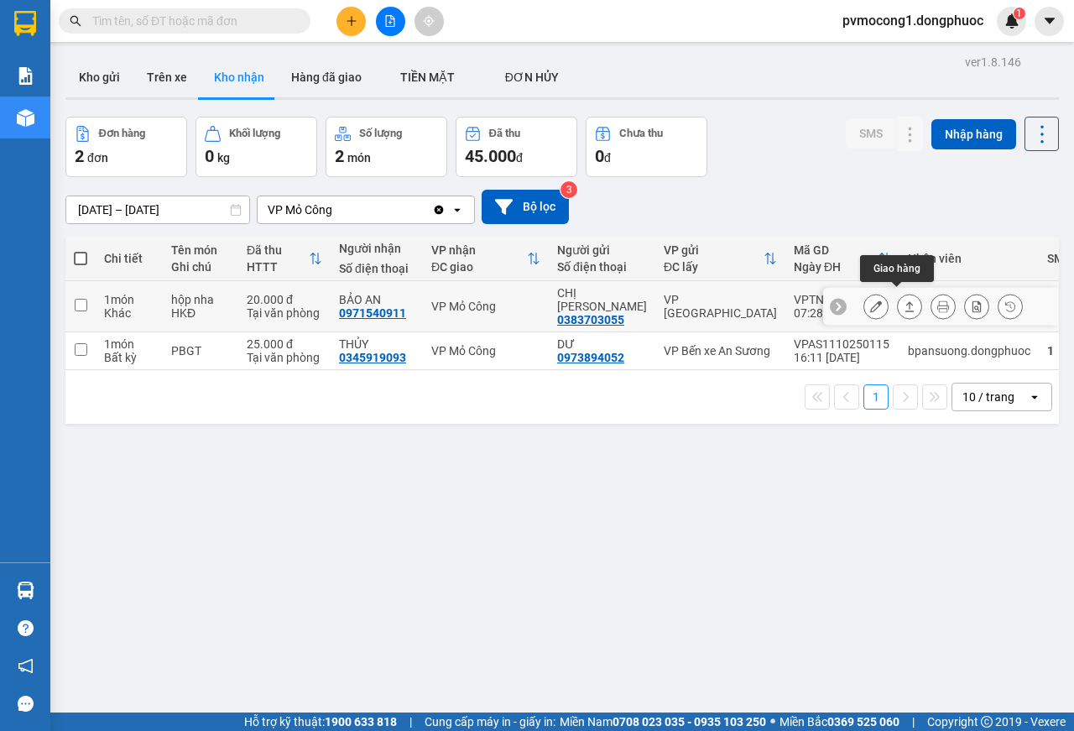
click at [903, 300] on icon at bounding box center [909, 306] width 12 height 12
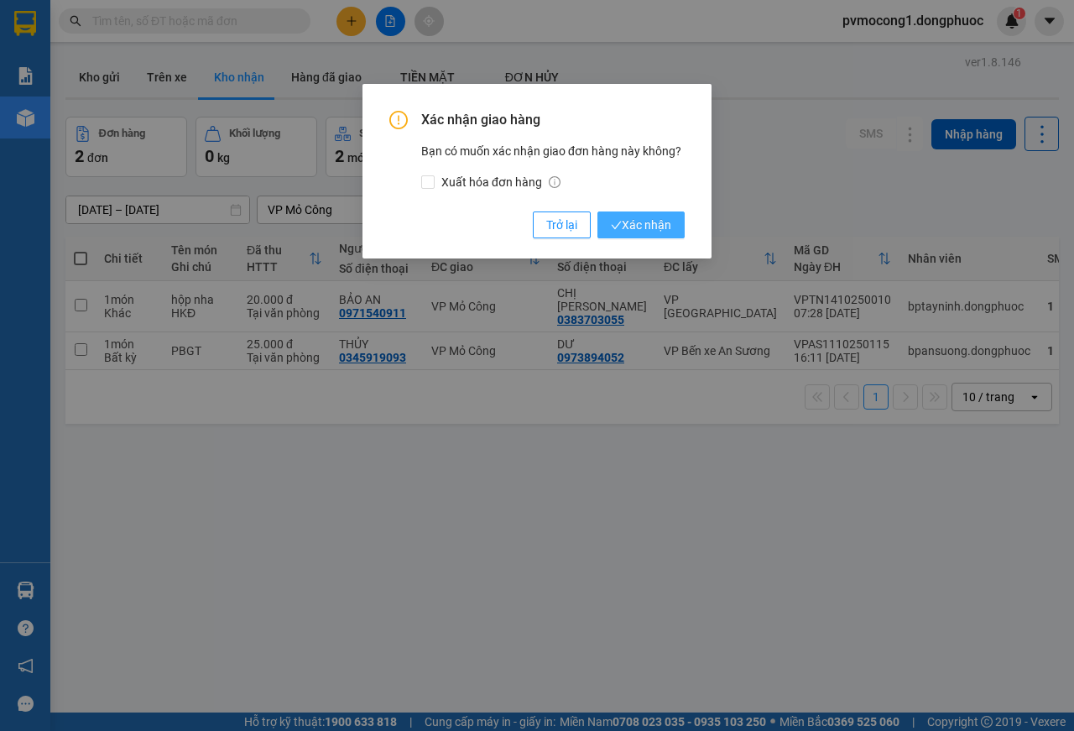
click at [654, 225] on span "Xác nhận" at bounding box center [641, 225] width 60 height 18
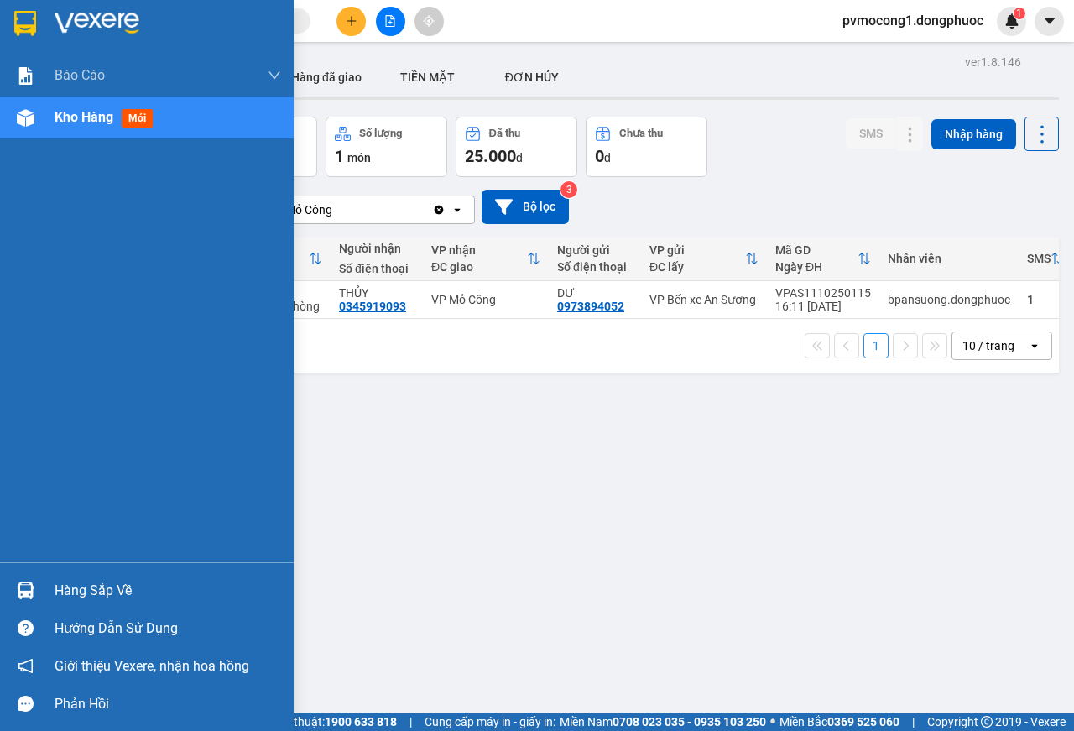
click at [99, 592] on div "Hàng sắp về" at bounding box center [168, 590] width 226 height 25
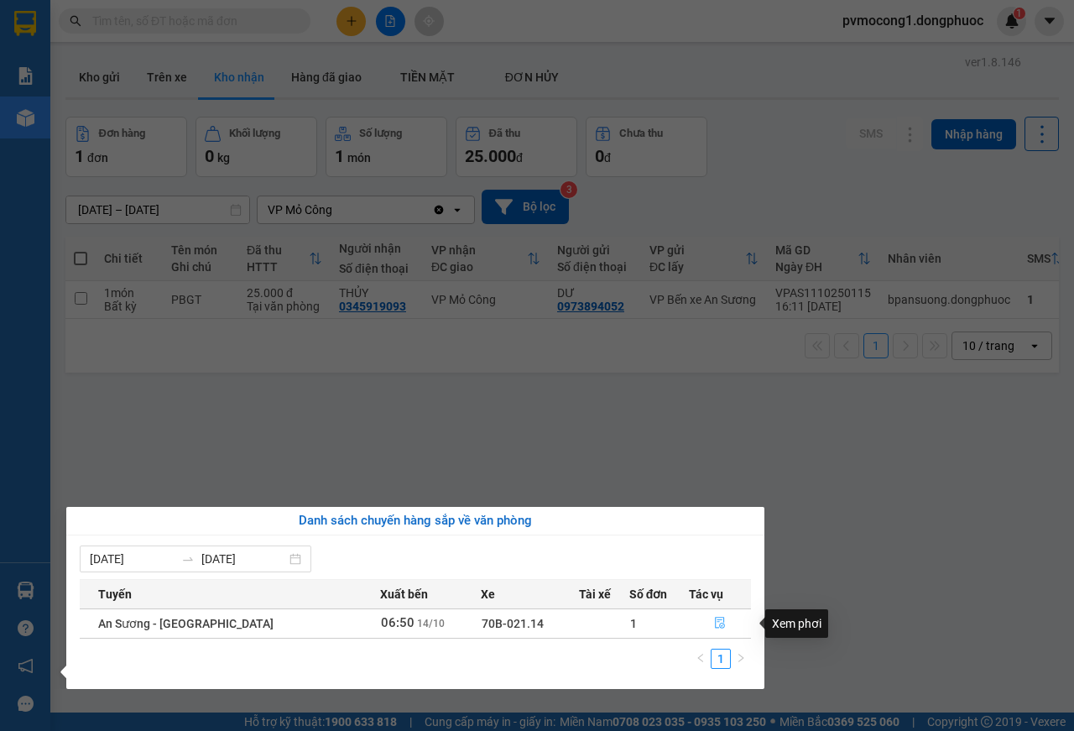
click at [714, 621] on icon "file-done" at bounding box center [720, 623] width 12 height 12
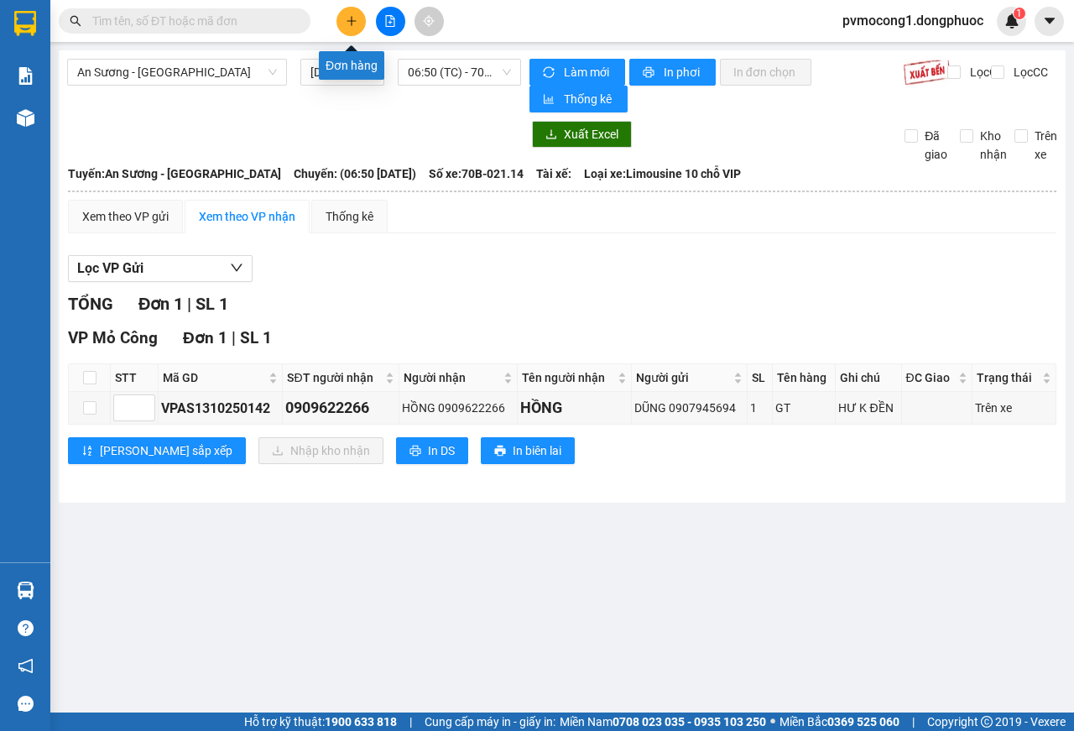
click at [354, 23] on icon "plus" at bounding box center [352, 21] width 12 height 12
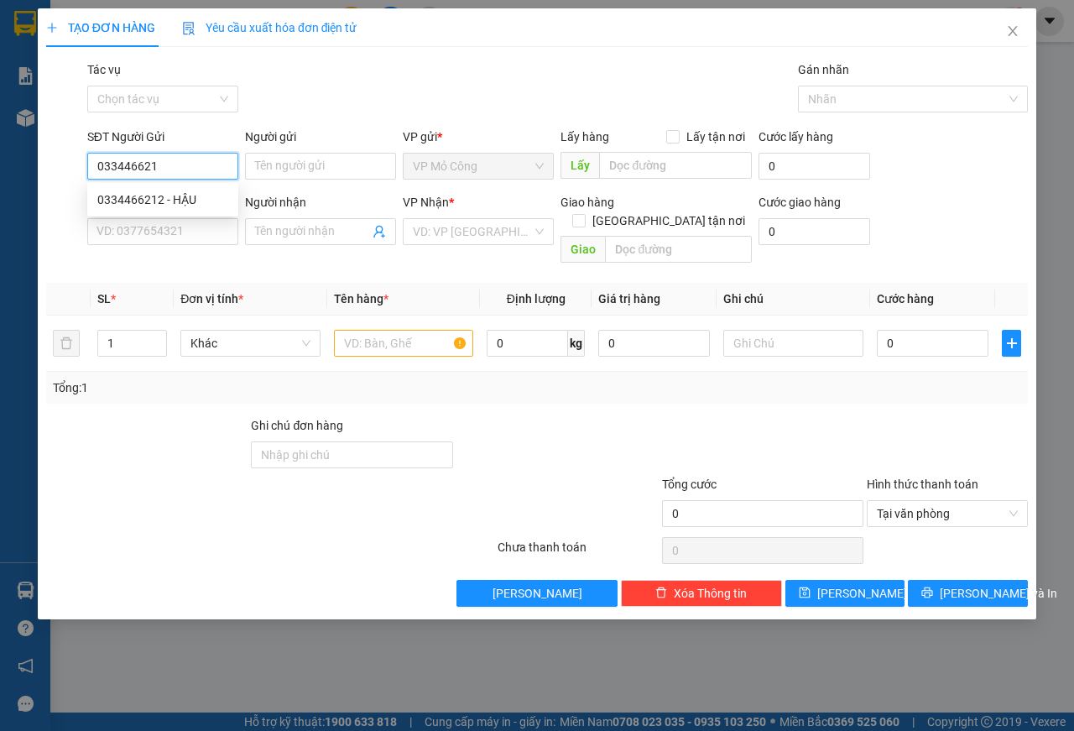
type input "0334466212"
click at [130, 192] on div "0334466212 - HẬU" at bounding box center [162, 199] width 131 height 18
type input "HẬU"
type input "0373331444"
type input "LINH"
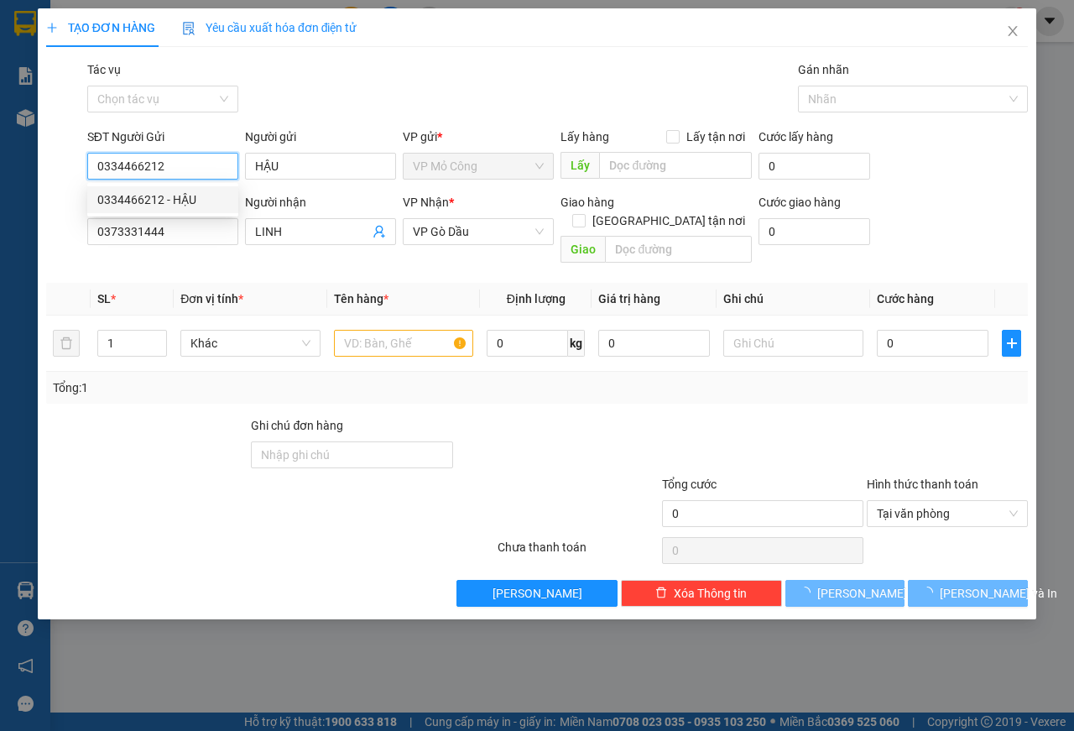
type input "30.000"
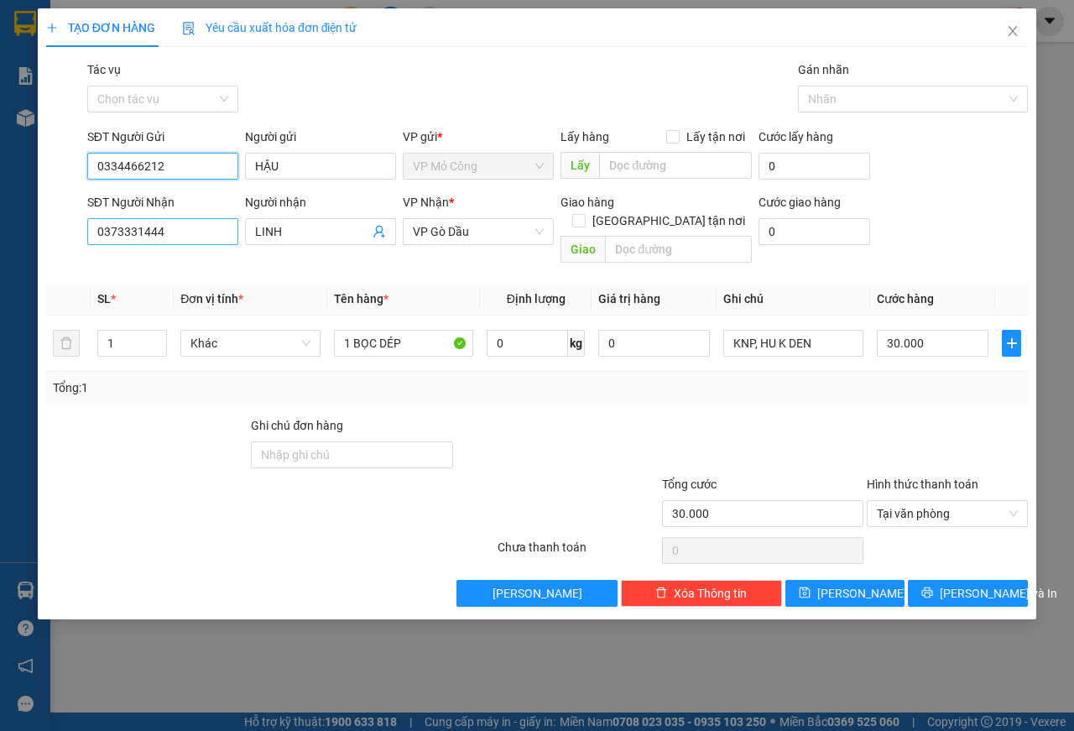
type input "0334466212"
drag, startPoint x: 183, startPoint y: 235, endPoint x: 0, endPoint y: 230, distance: 182.9
click at [0, 230] on div "TẠO ĐƠN HÀNG Yêu cầu xuất hóa đơn điện tử Transit Pickup Surcharge Ids Transit …" at bounding box center [537, 365] width 1074 height 731
type input "0388717633"
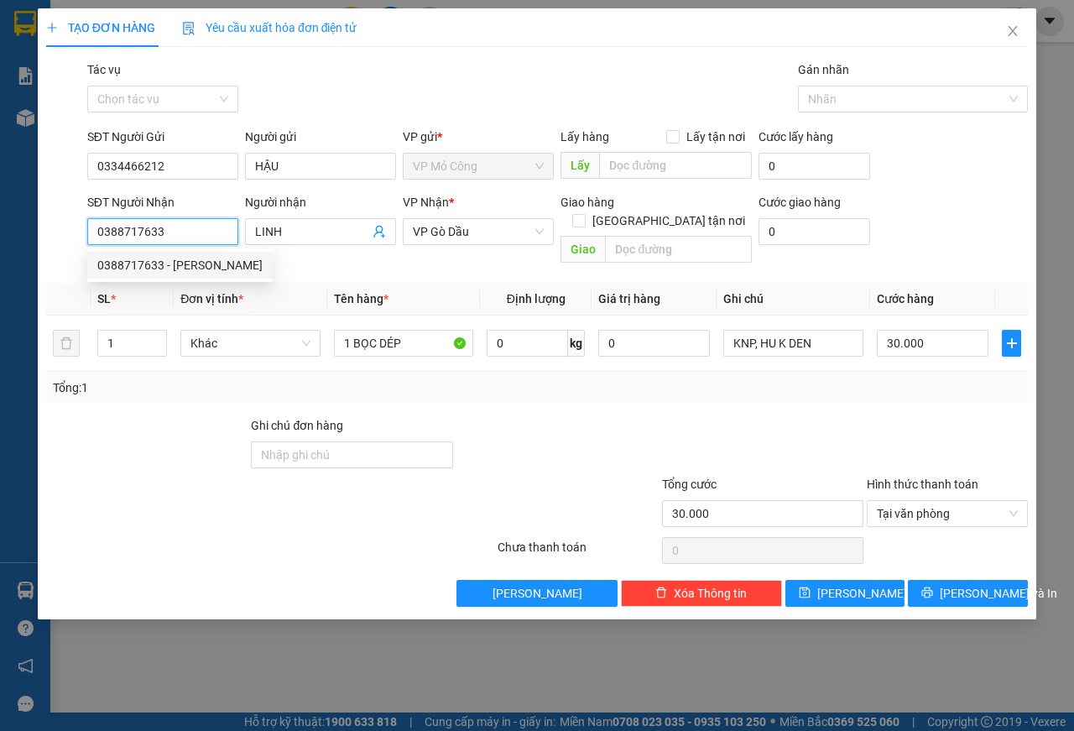
click at [135, 268] on div "0388717633 - [PERSON_NAME]" at bounding box center [179, 265] width 165 height 18
type input "[PERSON_NAME]"
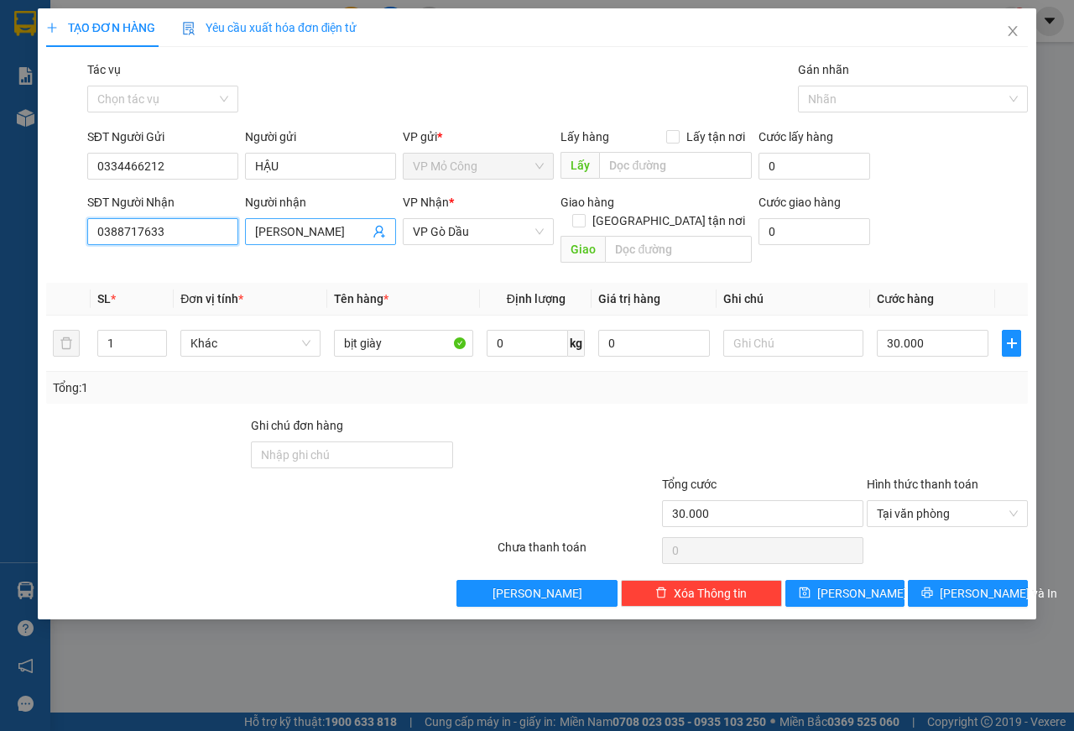
type input "0388717633"
drag, startPoint x: 291, startPoint y: 229, endPoint x: 148, endPoint y: 228, distance: 142.6
click at [148, 228] on div "SĐT Người Nhận 0388717633 Người nhận [PERSON_NAME] * VP Gò Dầu Giao hàng Giao t…" at bounding box center [557, 231] width 947 height 77
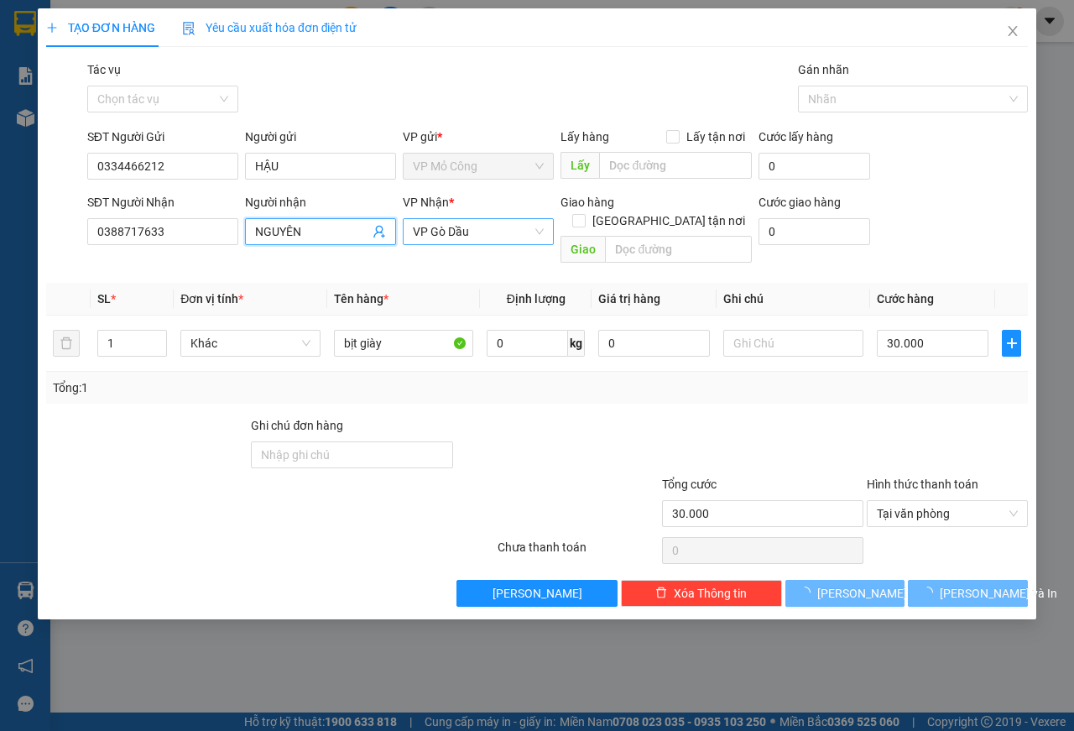
click at [501, 231] on span "VP Gò Dầu" at bounding box center [478, 231] width 131 height 25
type input "NGUYÊN"
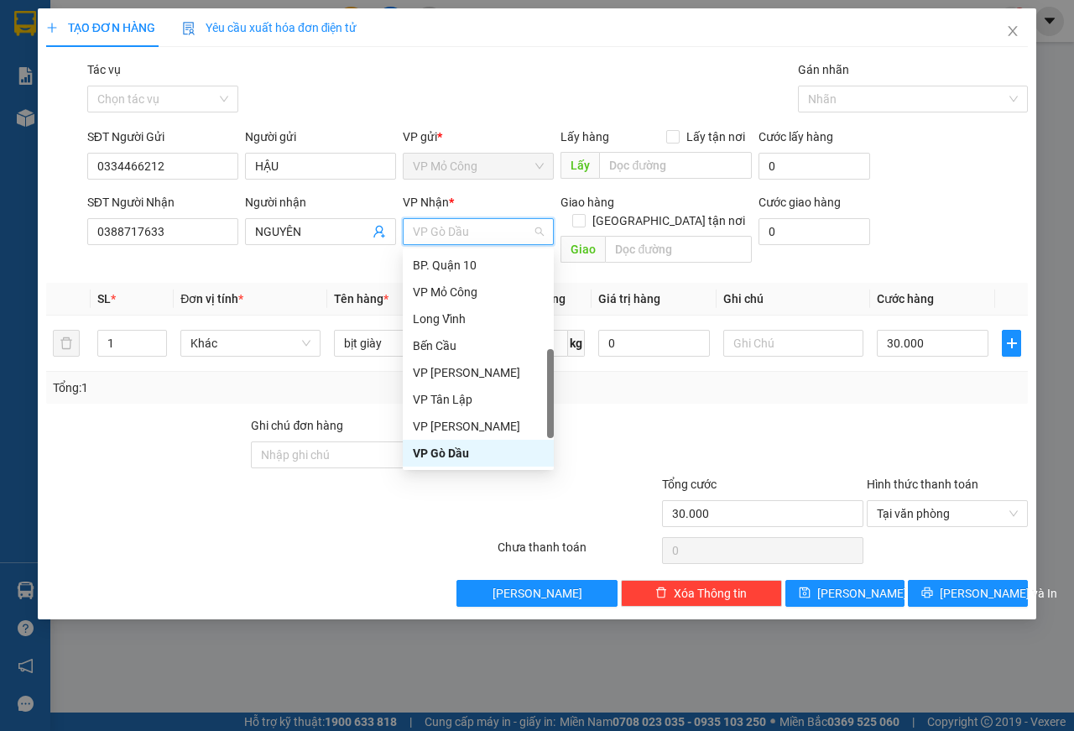
type input "A"
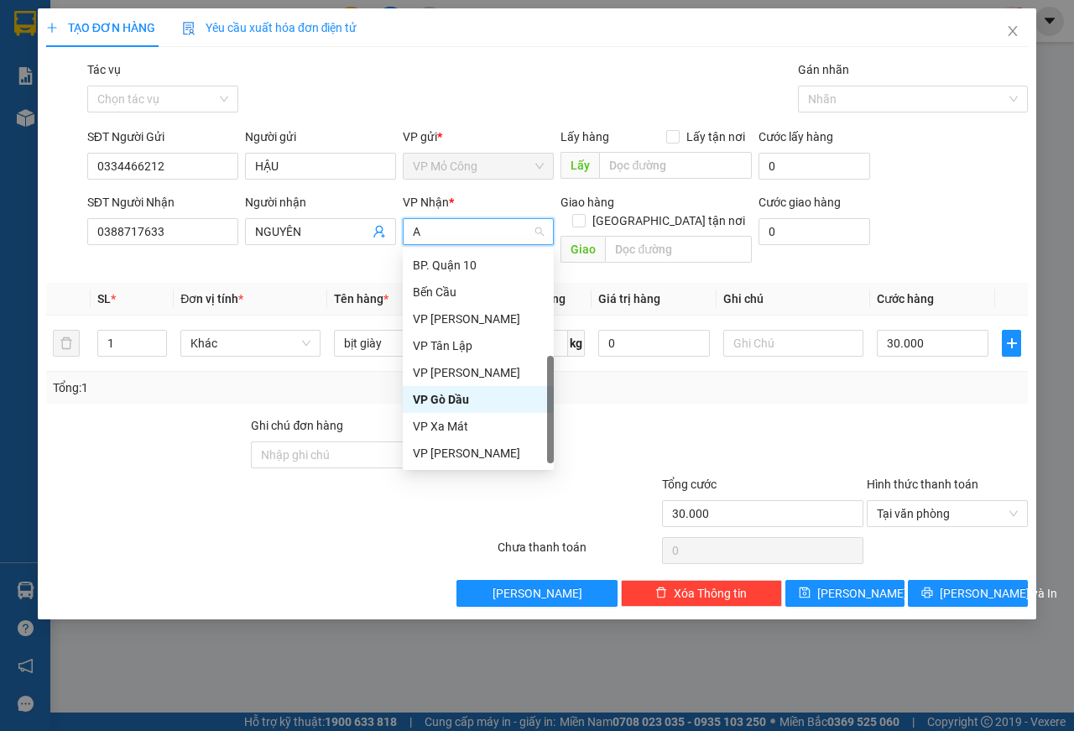
scroll to position [208, 0]
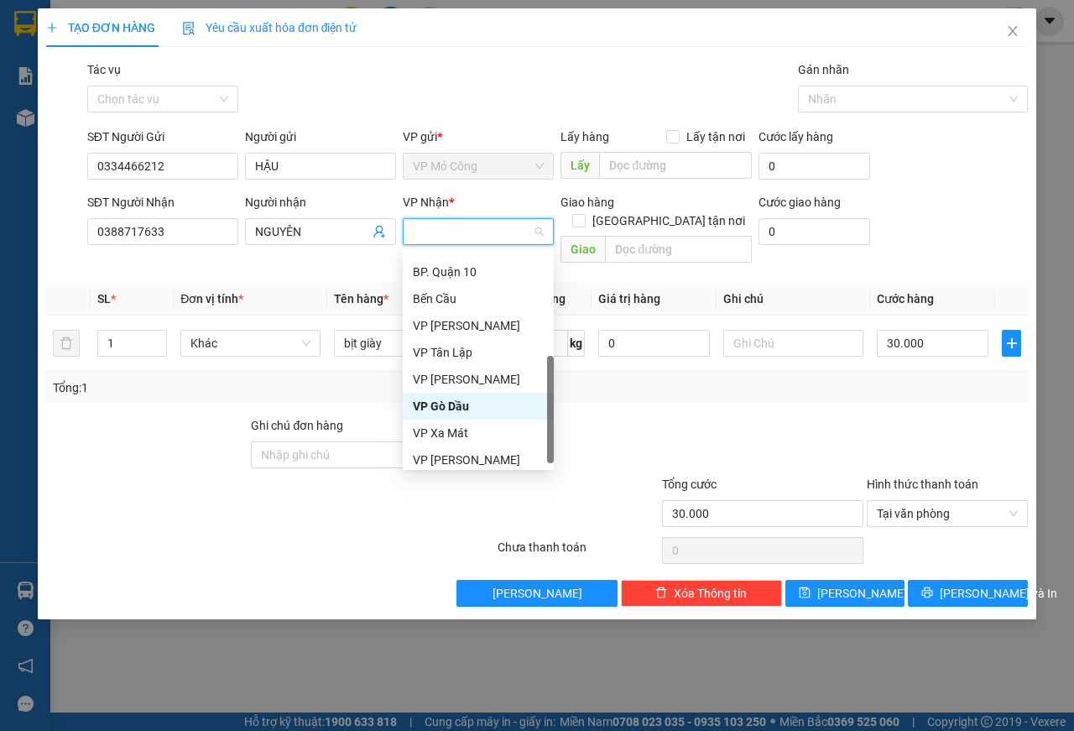
type input "Á"
type input "AS"
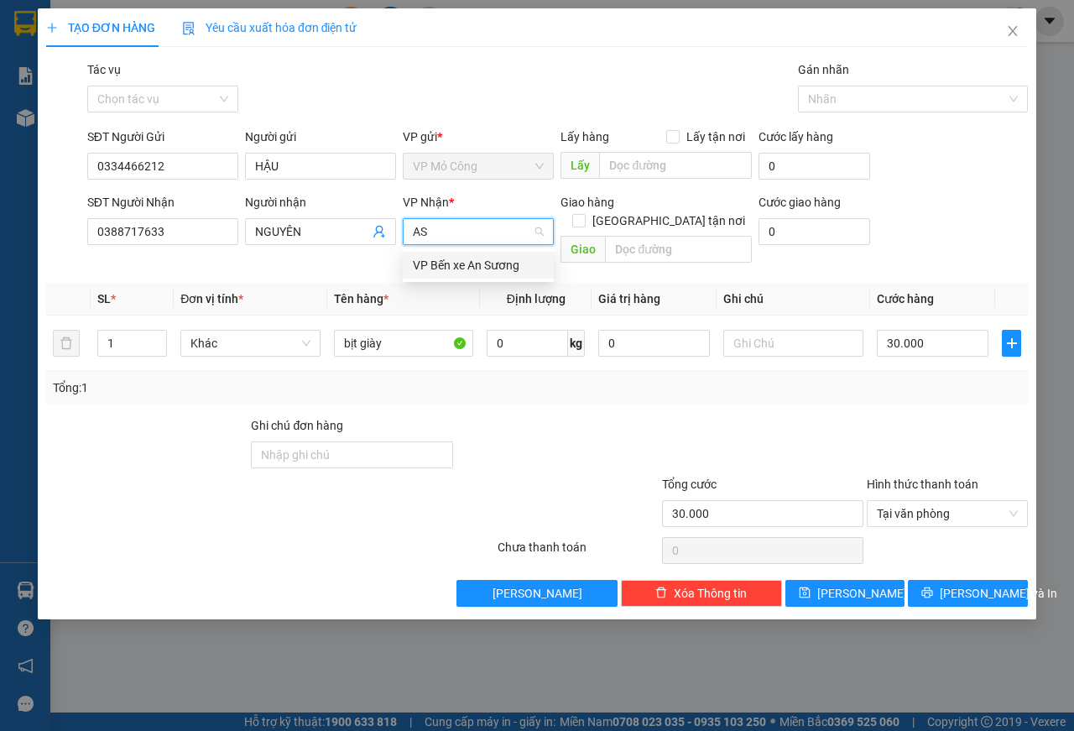
click at [476, 264] on div "VP Bến xe An Sương" at bounding box center [478, 265] width 131 height 18
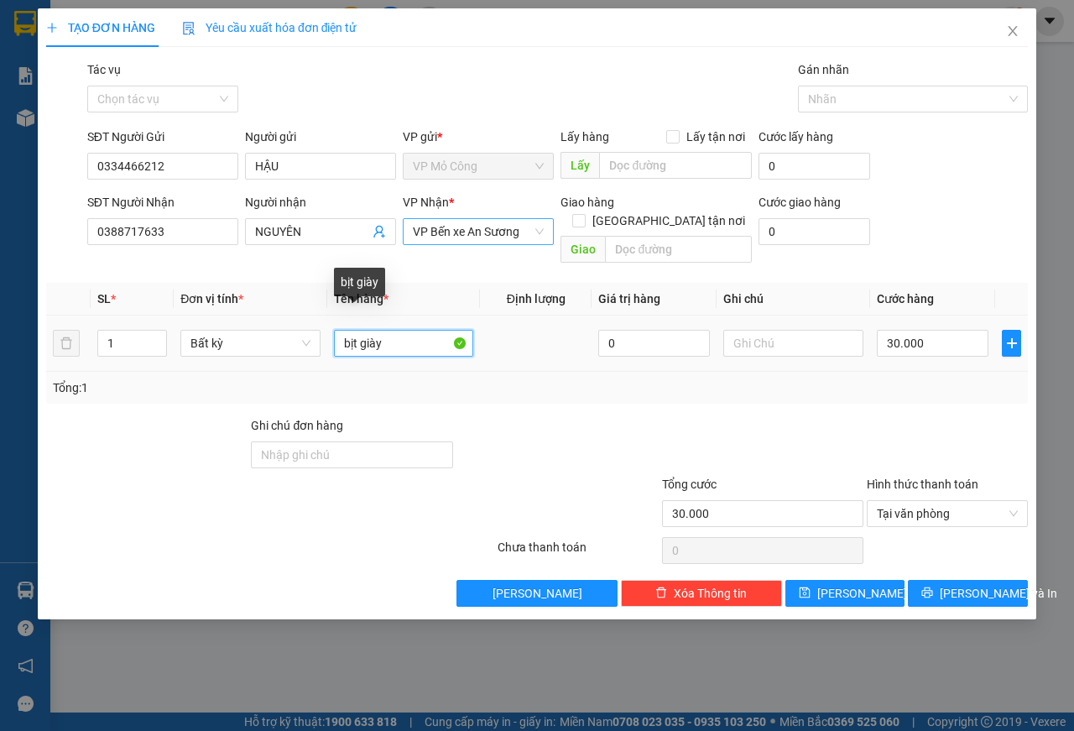
drag, startPoint x: 396, startPoint y: 323, endPoint x: 257, endPoint y: 338, distance: 140.1
click at [257, 338] on tr "1 Bất kỳ bịt giày 0 30.000" at bounding box center [536, 343] width 981 height 56
type input "1 BỌC TP NẤU CHÍN"
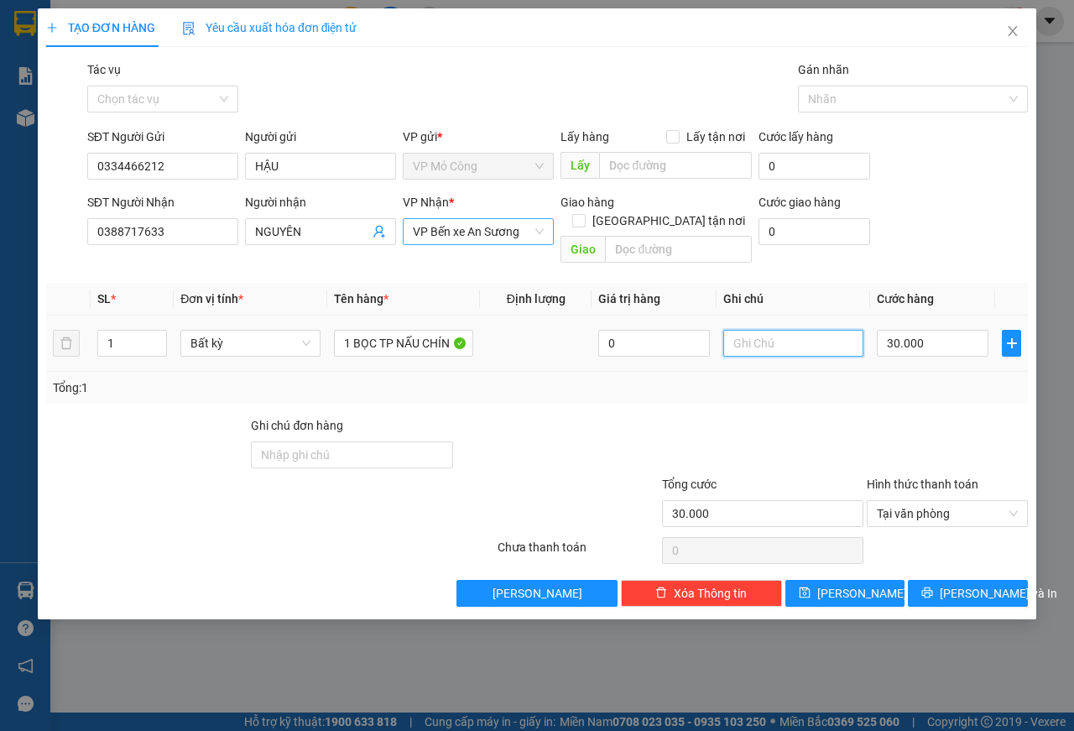
click at [757, 330] on input "text" at bounding box center [793, 343] width 140 height 27
type input "KNP, HƯ K ĐỀN"
click at [937, 330] on input "30.000" at bounding box center [933, 343] width 112 height 27
type input "2"
type input "25"
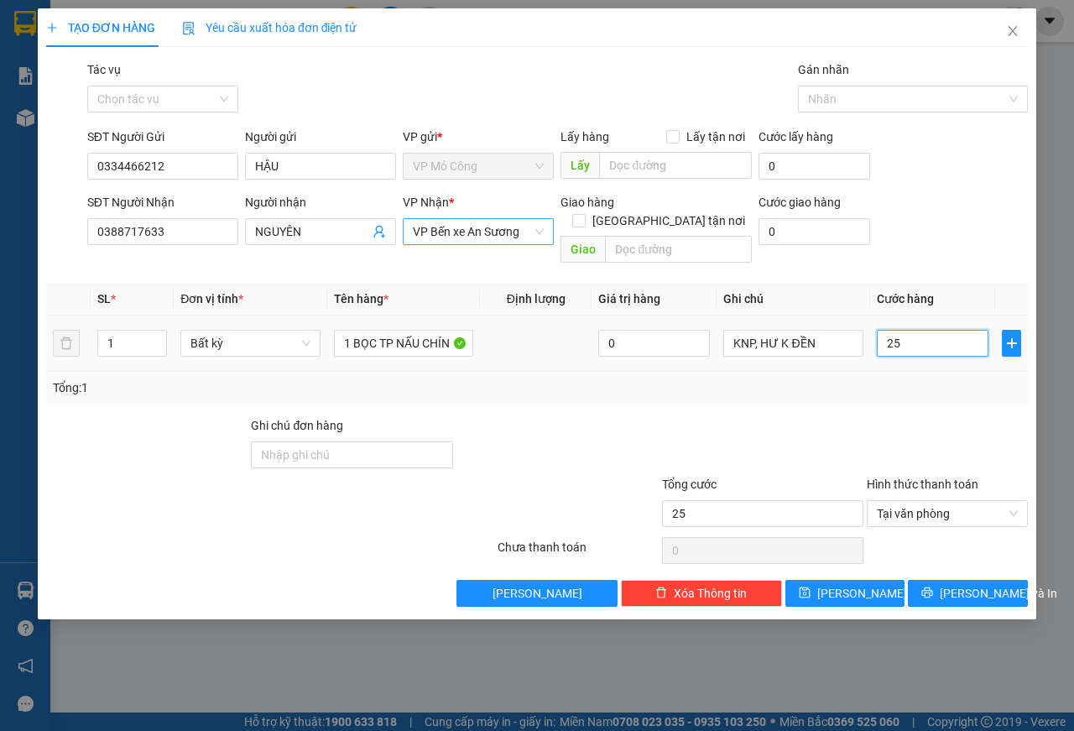
type input "250"
type input "2.500"
type input "25.000"
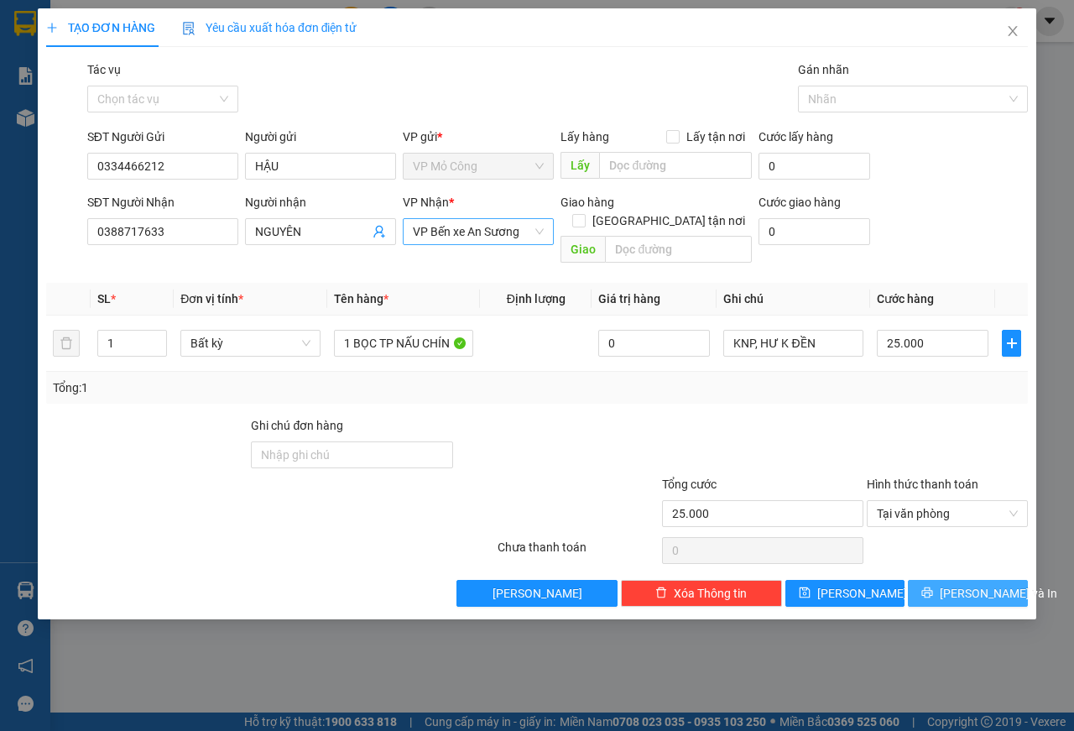
click at [981, 584] on span "[PERSON_NAME] và In" at bounding box center [997, 593] width 117 height 18
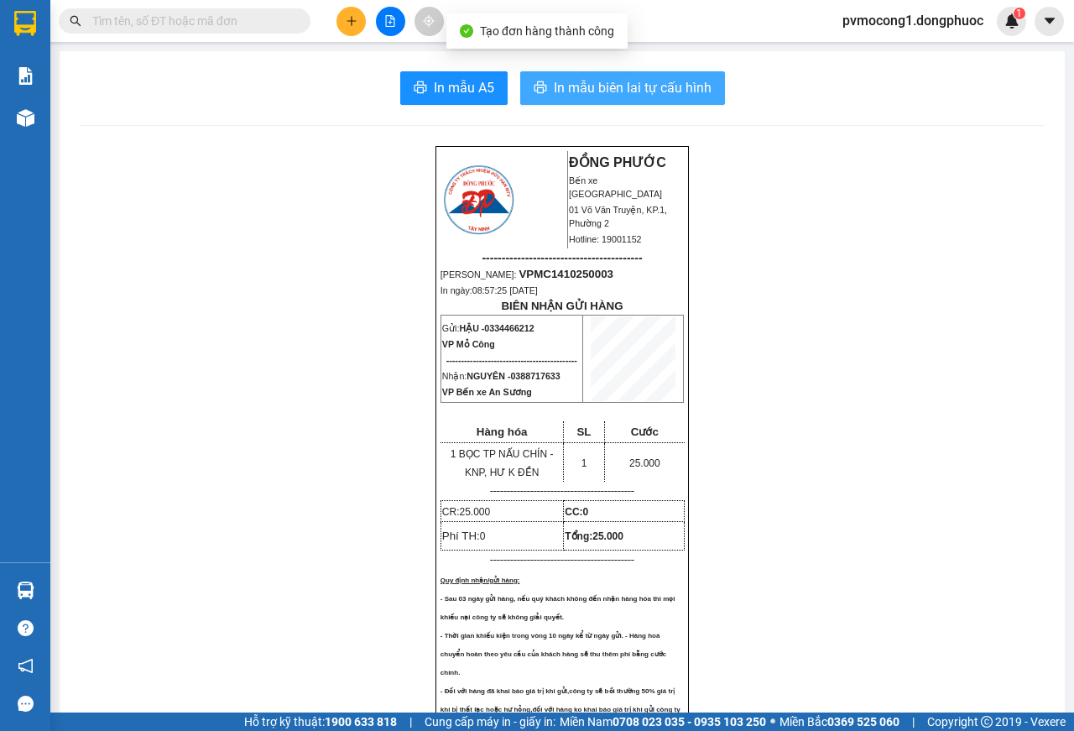
click at [575, 84] on span "In mẫu biên lai tự cấu hình" at bounding box center [633, 87] width 158 height 21
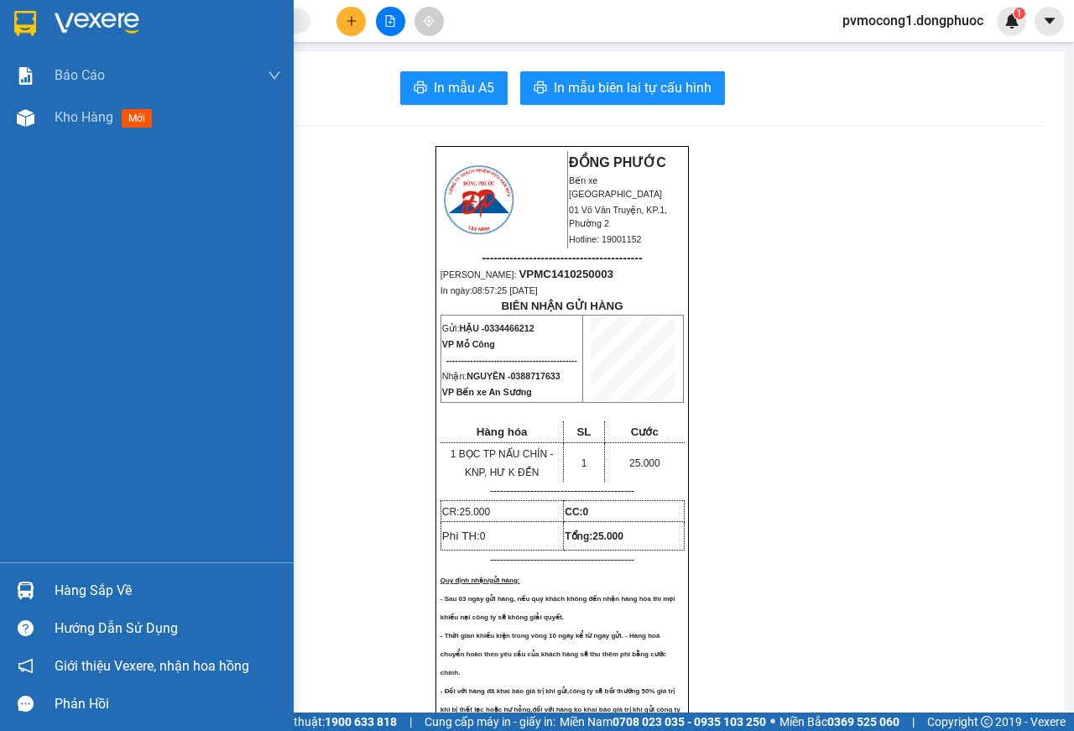
click at [23, 20] on img at bounding box center [25, 23] width 22 height 25
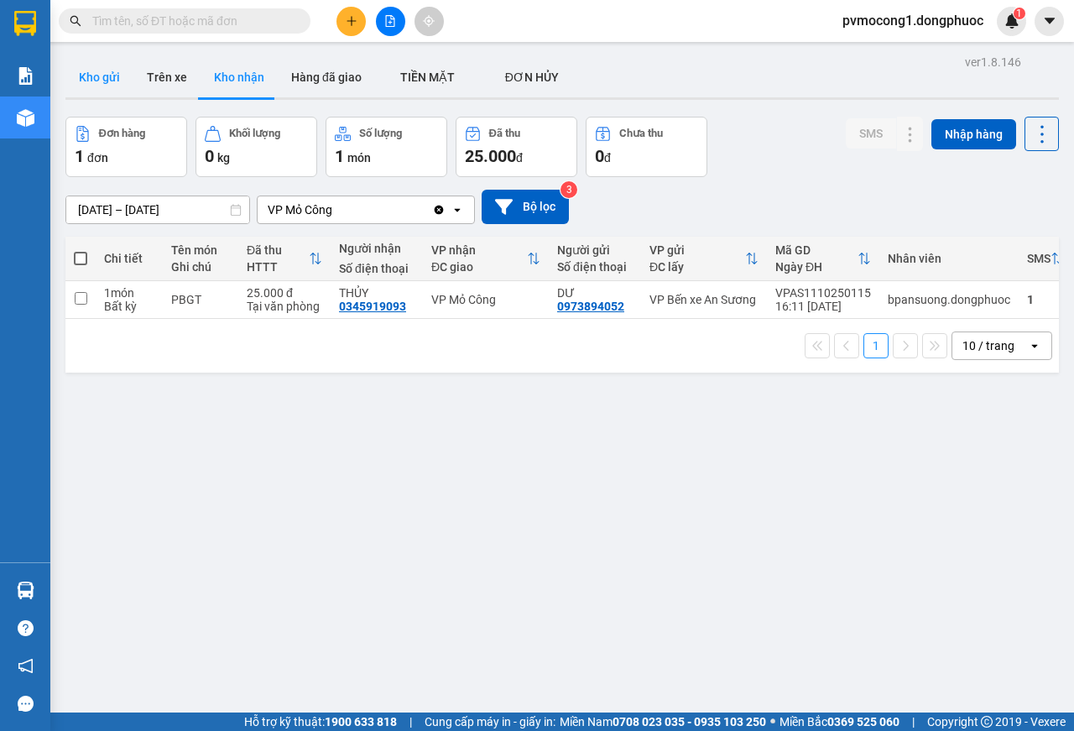
click at [95, 75] on button "Kho gửi" at bounding box center [99, 77] width 68 height 40
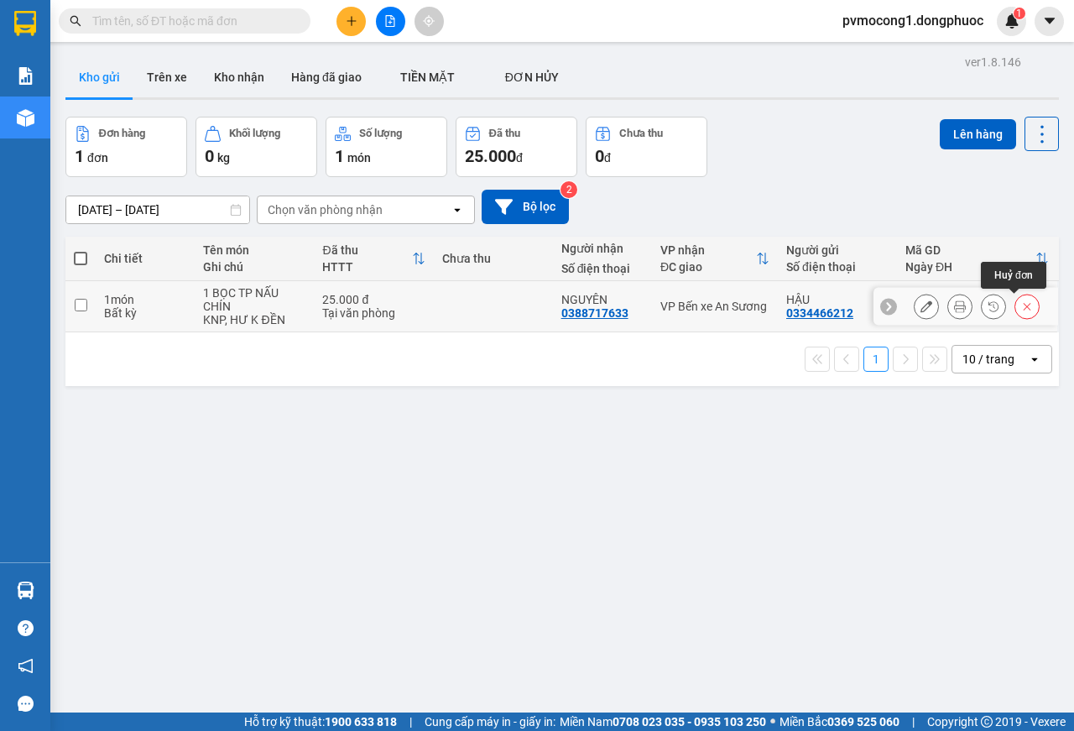
click at [1021, 307] on icon at bounding box center [1027, 306] width 12 height 12
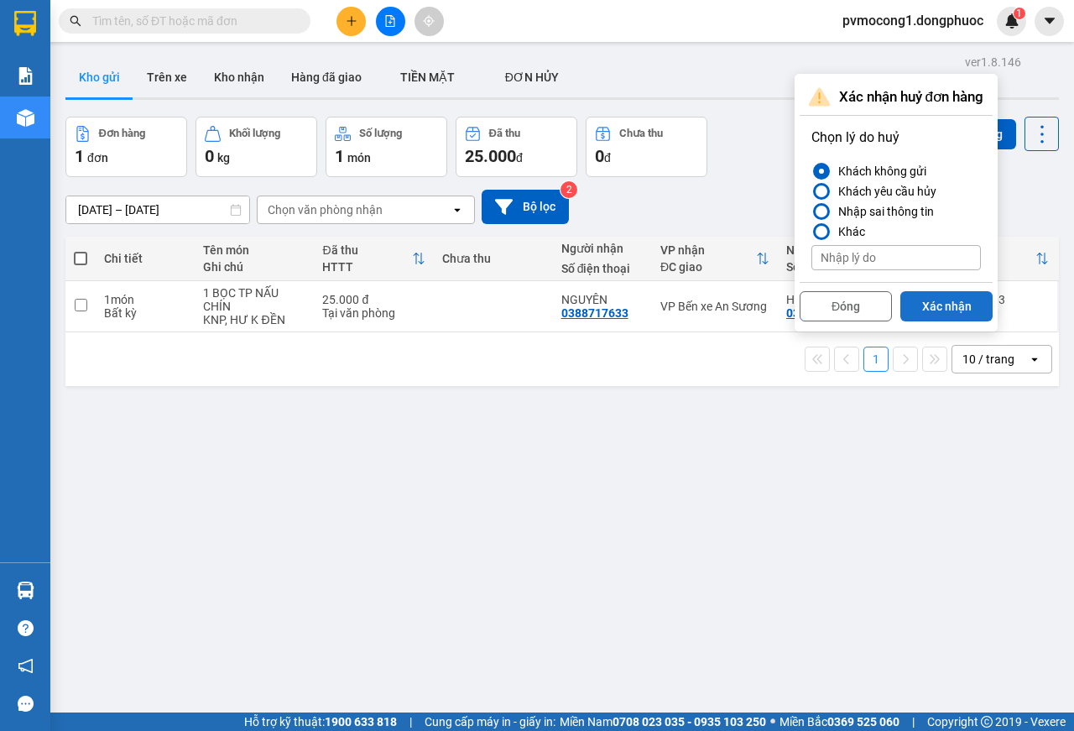
click at [958, 312] on button "Xác nhận" at bounding box center [946, 306] width 92 height 30
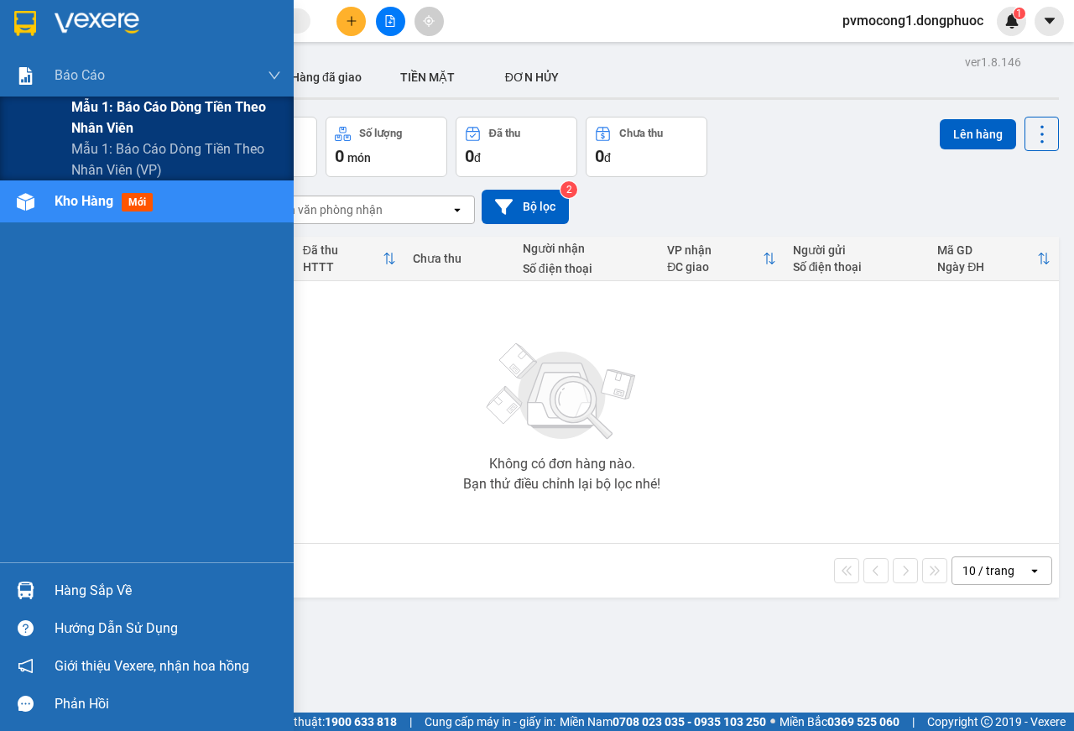
click at [190, 108] on span "Mẫu 1: Báo cáo dòng tiền theo nhân viên" at bounding box center [176, 117] width 210 height 42
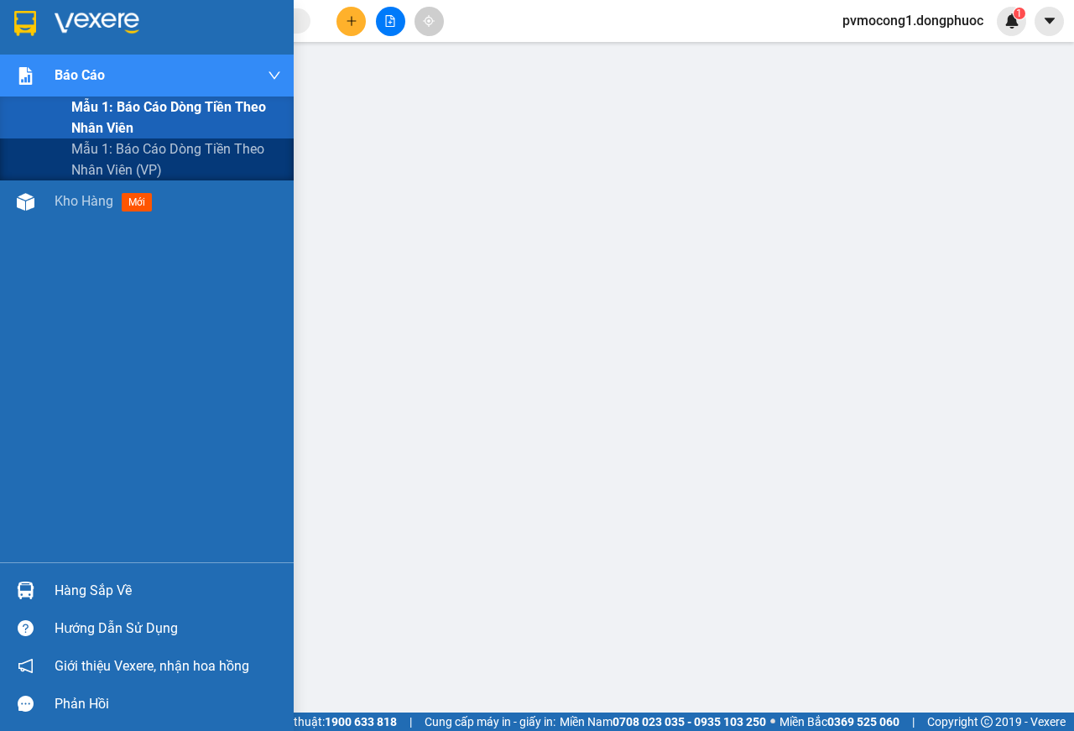
click at [183, 99] on span "Mẫu 1: Báo cáo dòng tiền theo nhân viên" at bounding box center [176, 117] width 210 height 42
click at [185, 108] on span "Mẫu 1: Báo cáo dòng tiền theo nhân viên" at bounding box center [176, 117] width 210 height 42
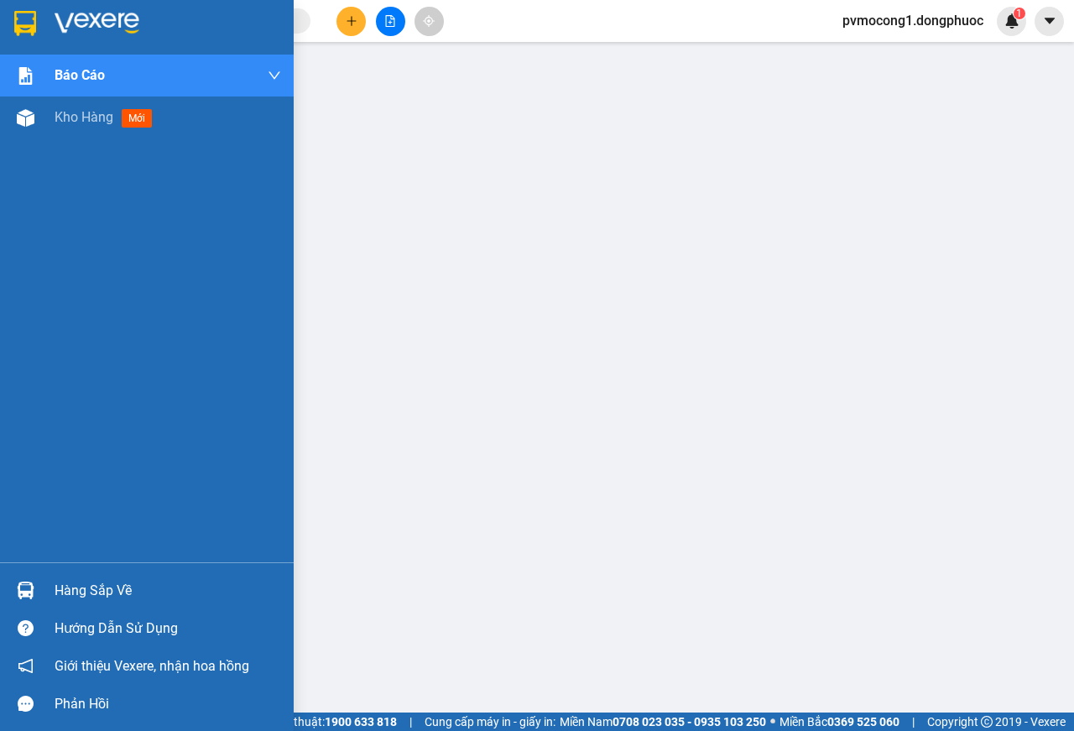
click at [22, 17] on img at bounding box center [25, 23] width 22 height 25
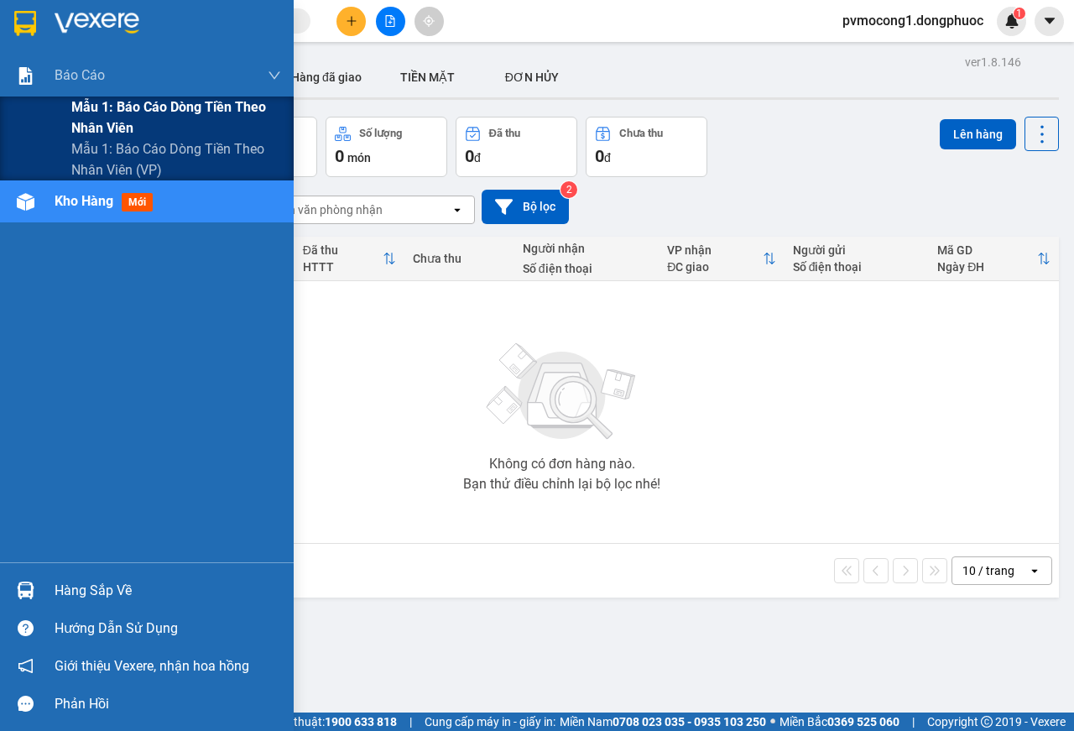
click at [206, 111] on span "Mẫu 1: Báo cáo dòng tiền theo nhân viên" at bounding box center [176, 117] width 210 height 42
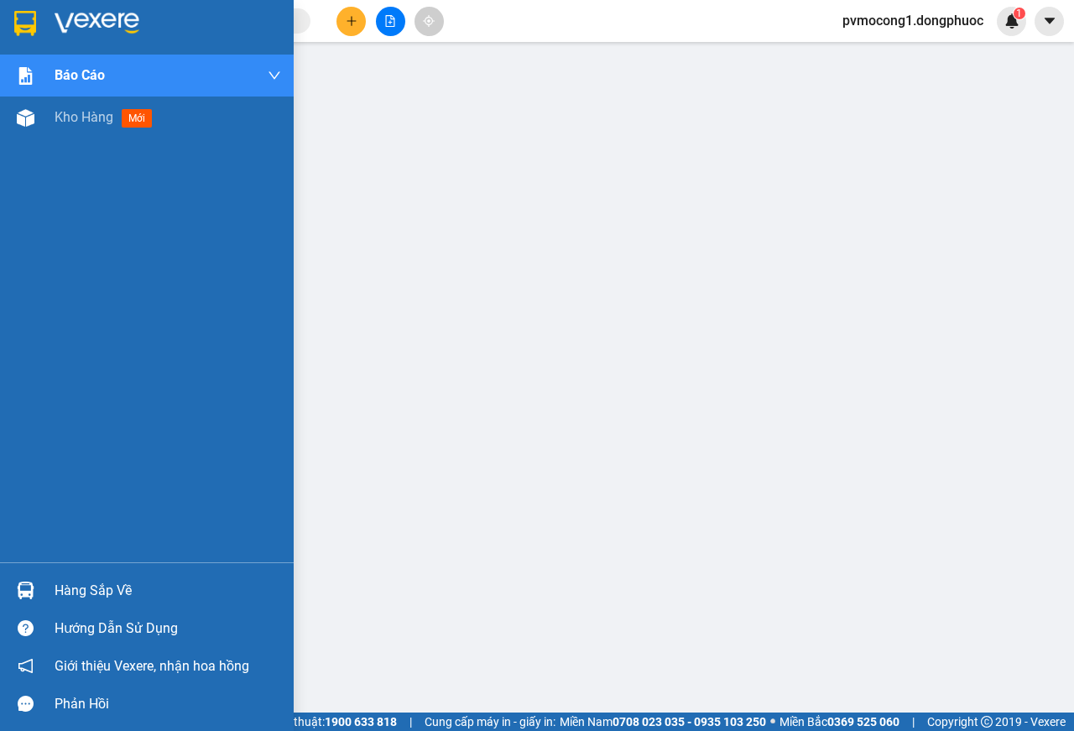
click at [22, 18] on img at bounding box center [25, 23] width 22 height 25
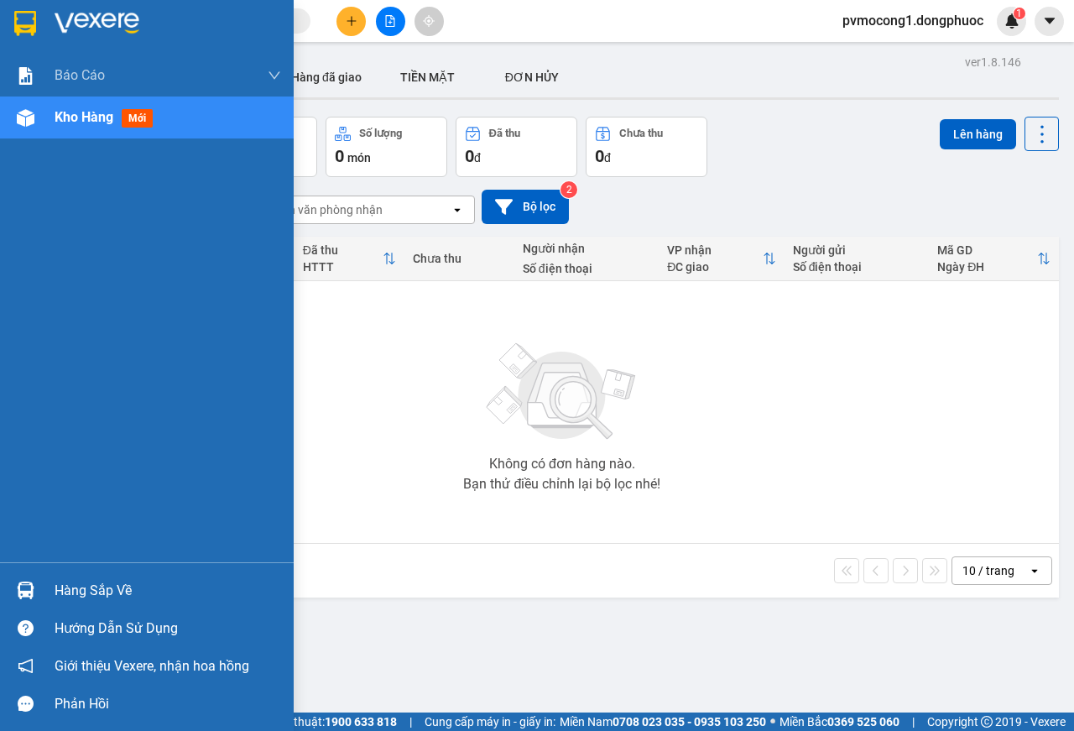
click at [71, 590] on div "Hàng sắp về" at bounding box center [168, 590] width 226 height 25
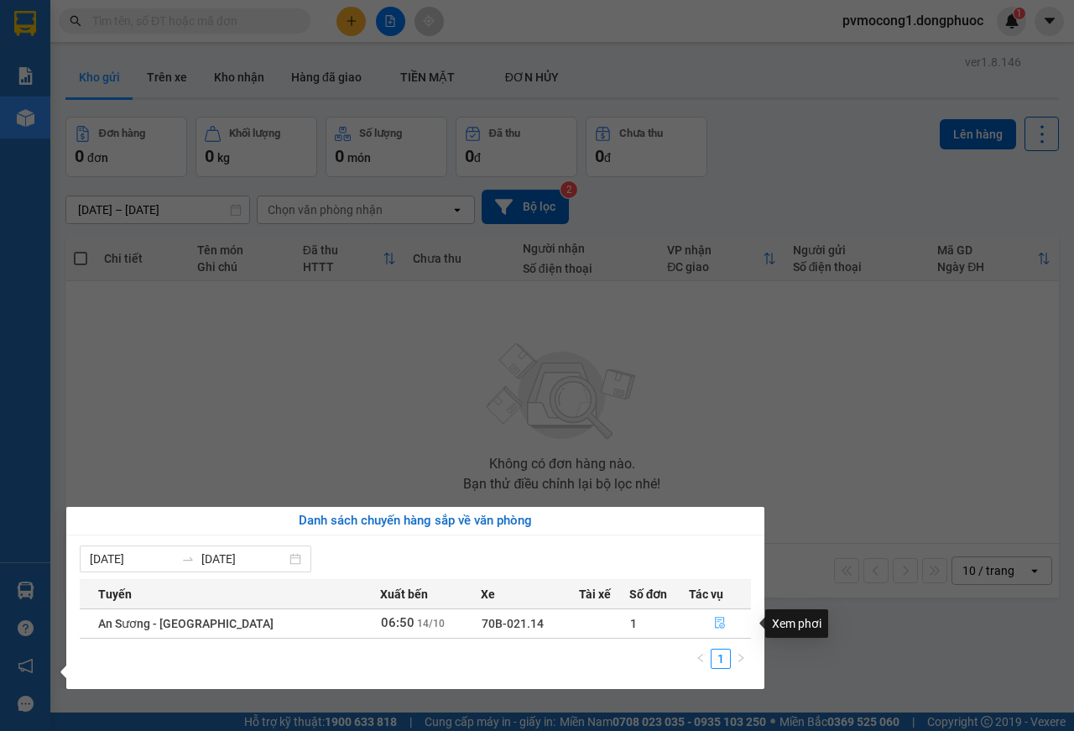
click at [714, 628] on icon "file-done" at bounding box center [720, 623] width 12 height 12
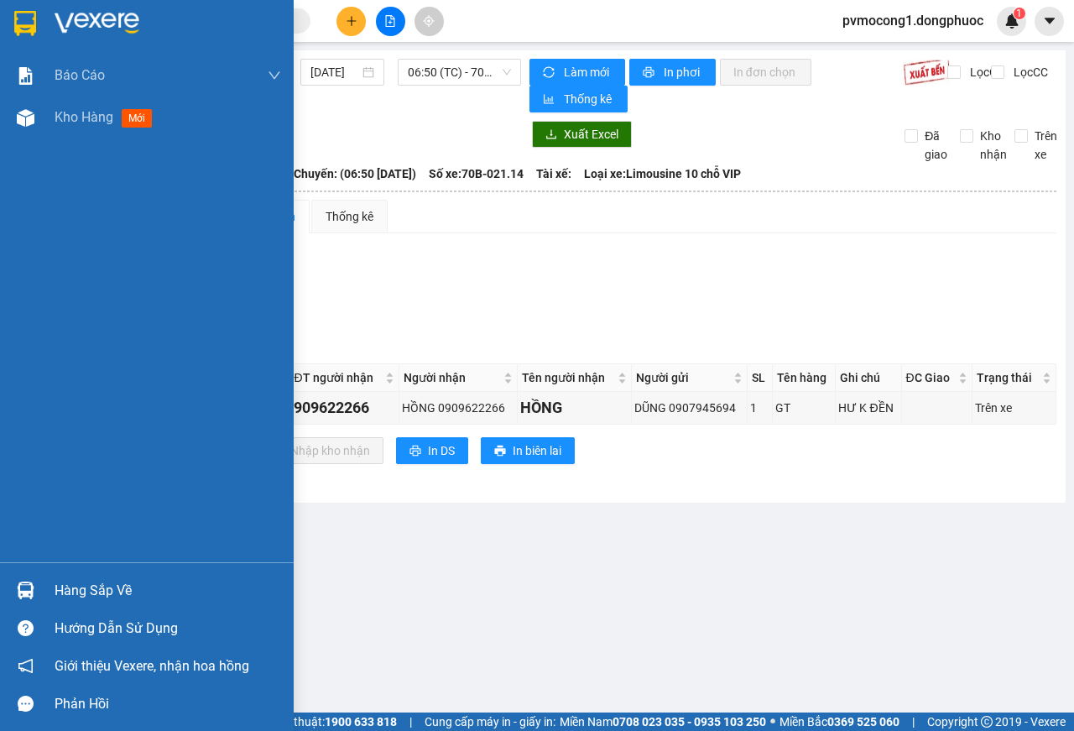
click at [110, 15] on img at bounding box center [97, 23] width 85 height 25
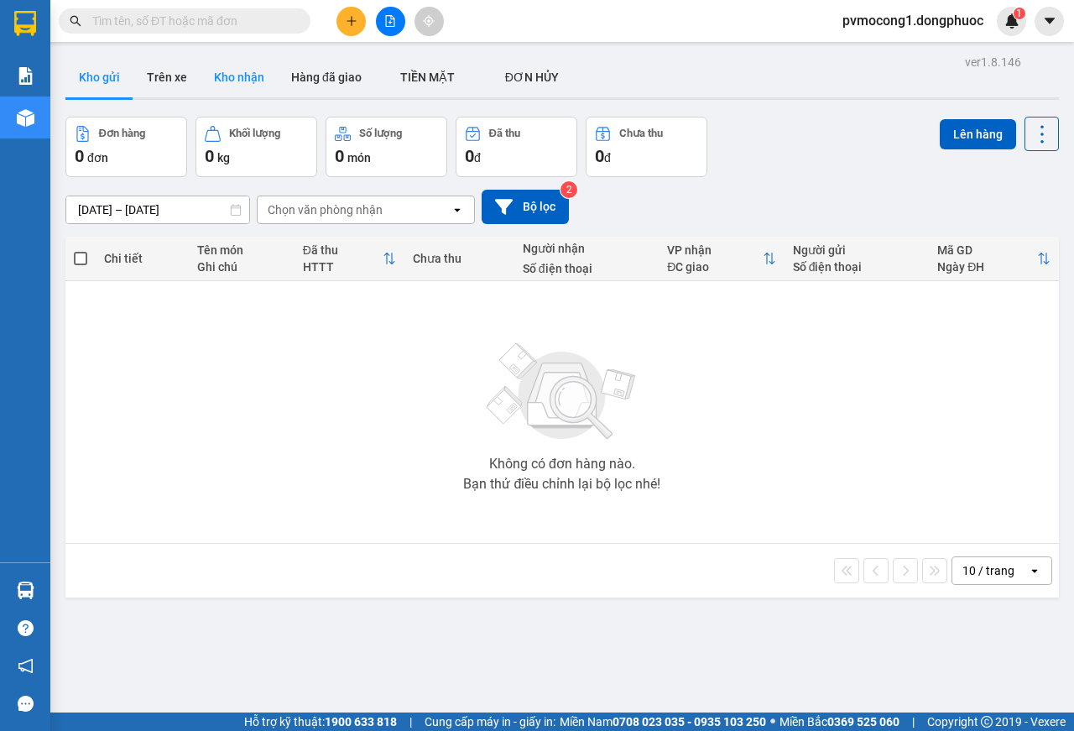
click at [238, 71] on button "Kho nhận" at bounding box center [238, 77] width 77 height 40
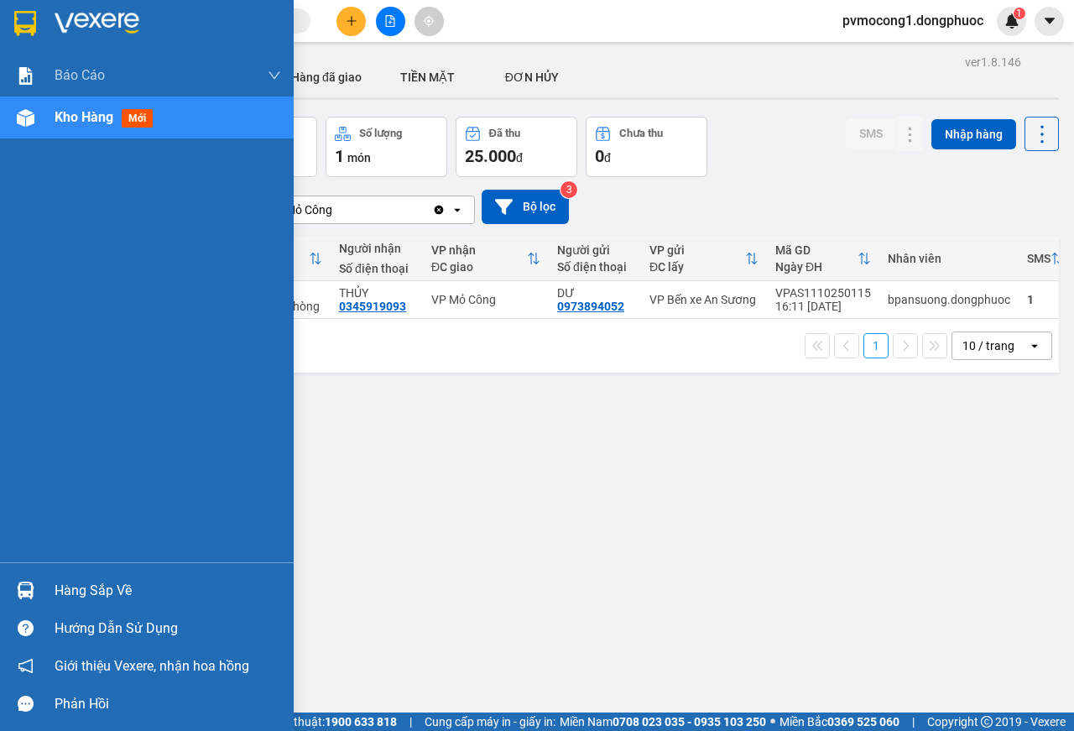
click at [60, 16] on img at bounding box center [97, 23] width 85 height 25
click at [78, 591] on div "Hàng sắp về" at bounding box center [168, 590] width 226 height 25
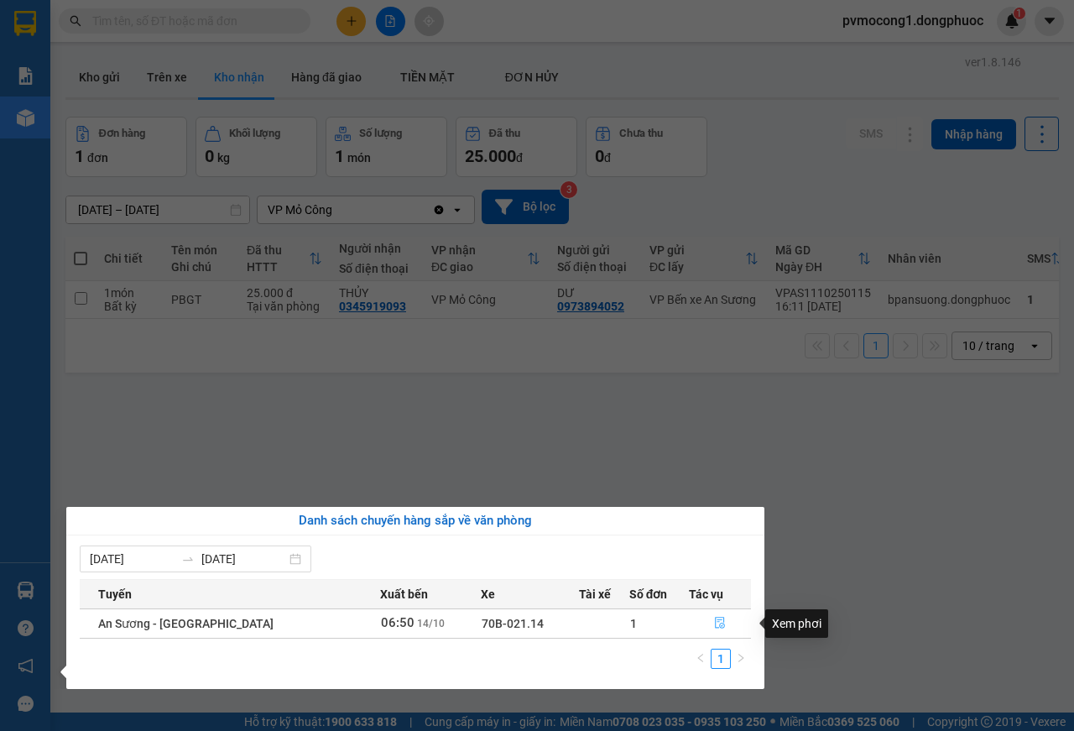
click at [714, 622] on icon "file-done" at bounding box center [720, 623] width 12 height 12
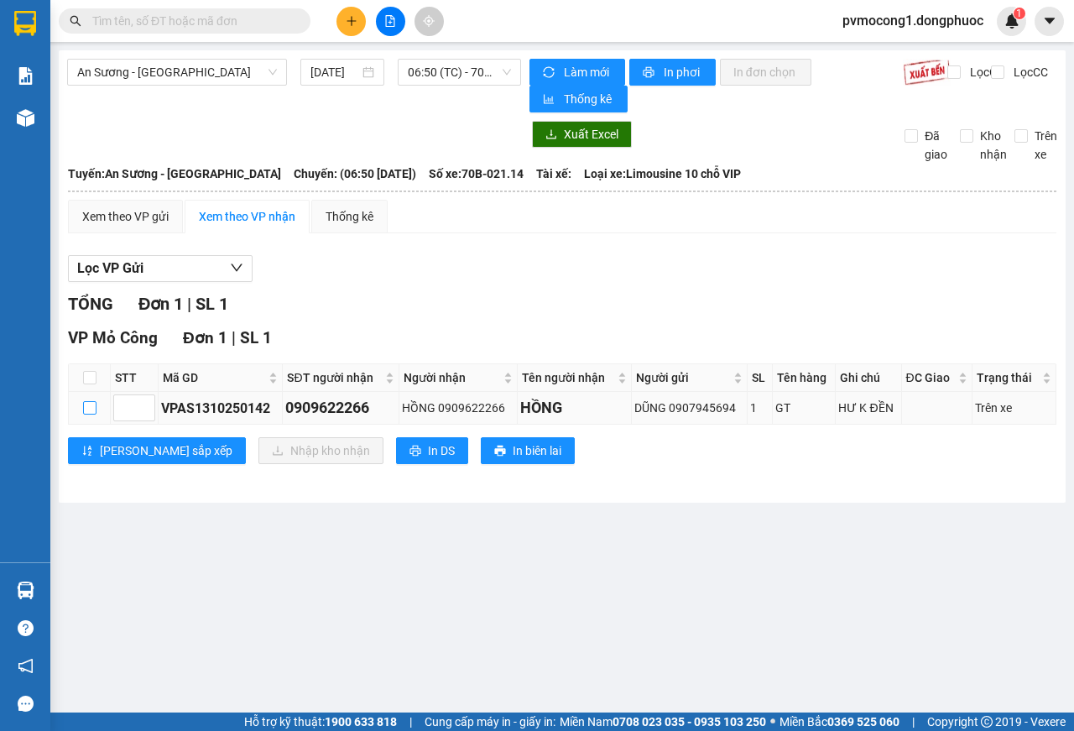
click at [88, 407] on input "checkbox" at bounding box center [89, 407] width 13 height 13
checkbox input "true"
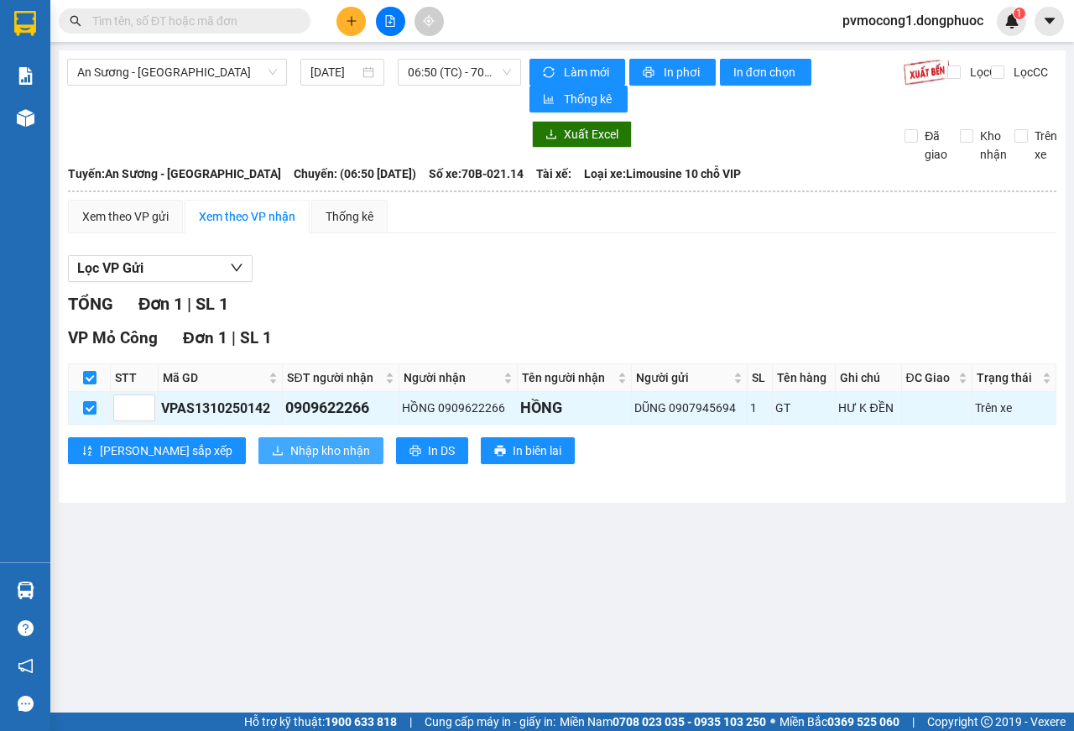
click at [290, 455] on span "Nhập kho nhận" at bounding box center [330, 450] width 80 height 18
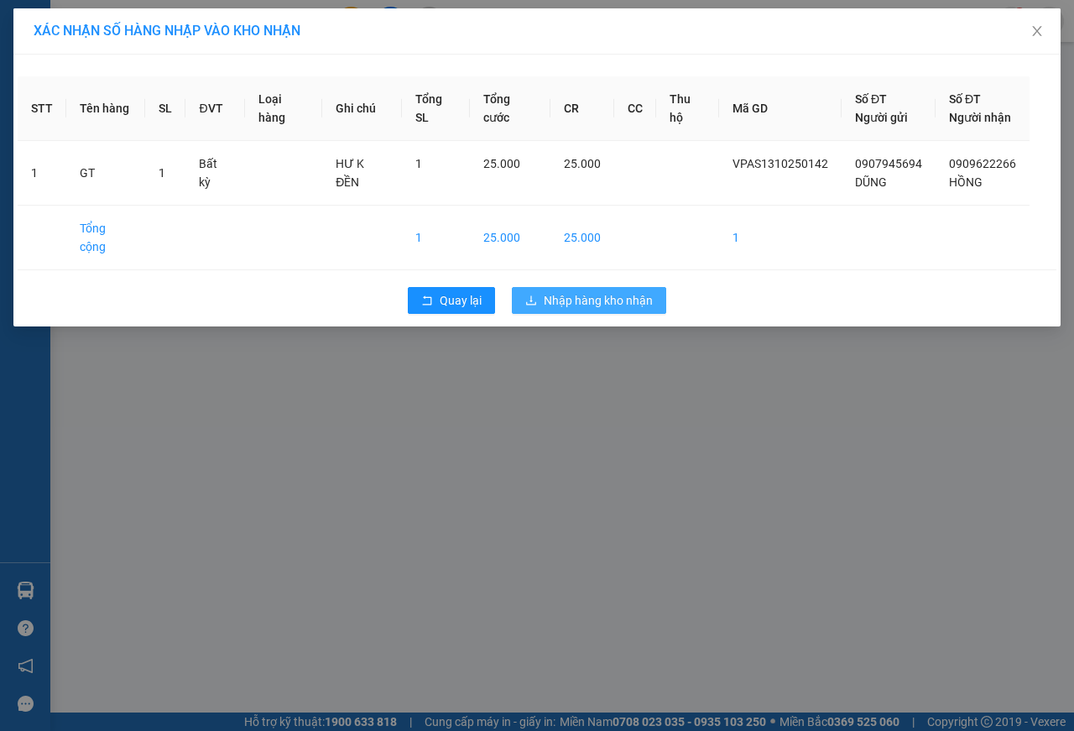
click at [556, 291] on span "Nhập hàng kho nhận" at bounding box center [598, 300] width 109 height 18
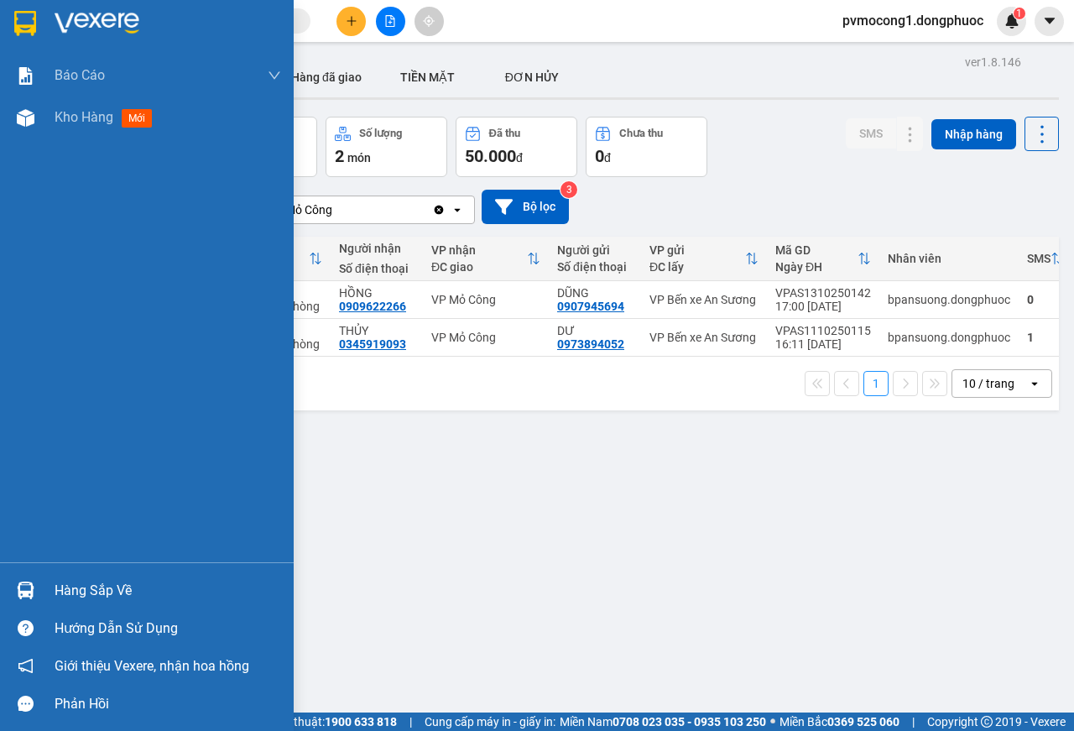
click at [43, 19] on div at bounding box center [147, 27] width 294 height 55
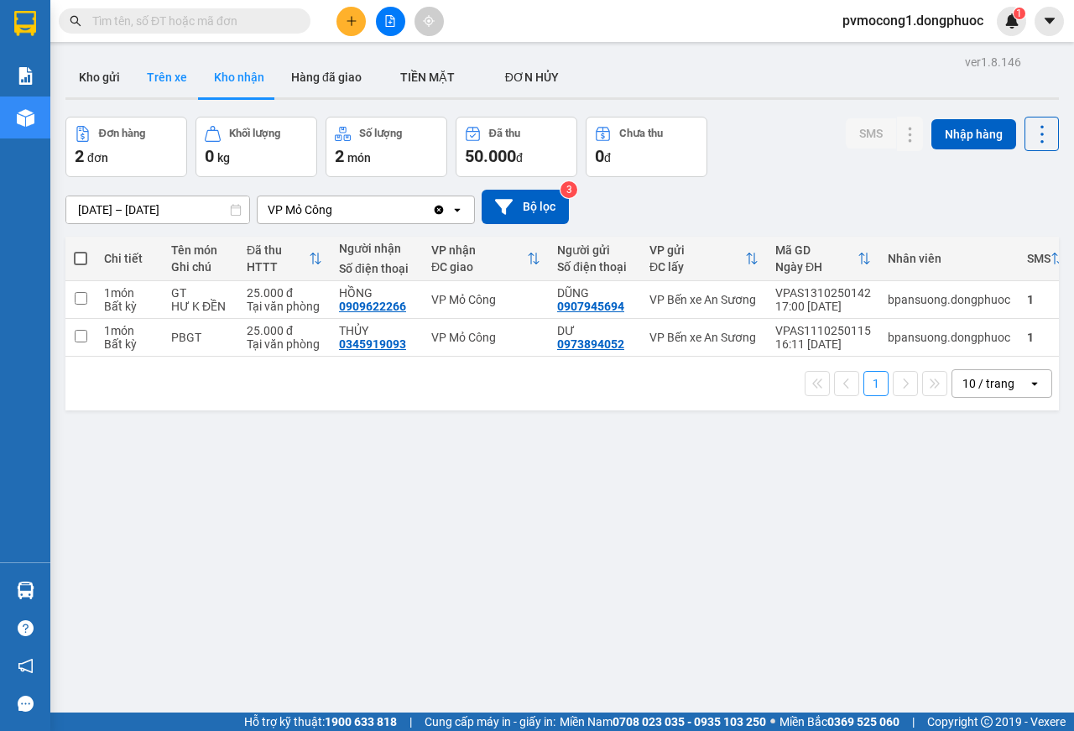
click at [164, 78] on button "Trên xe" at bounding box center [166, 77] width 67 height 40
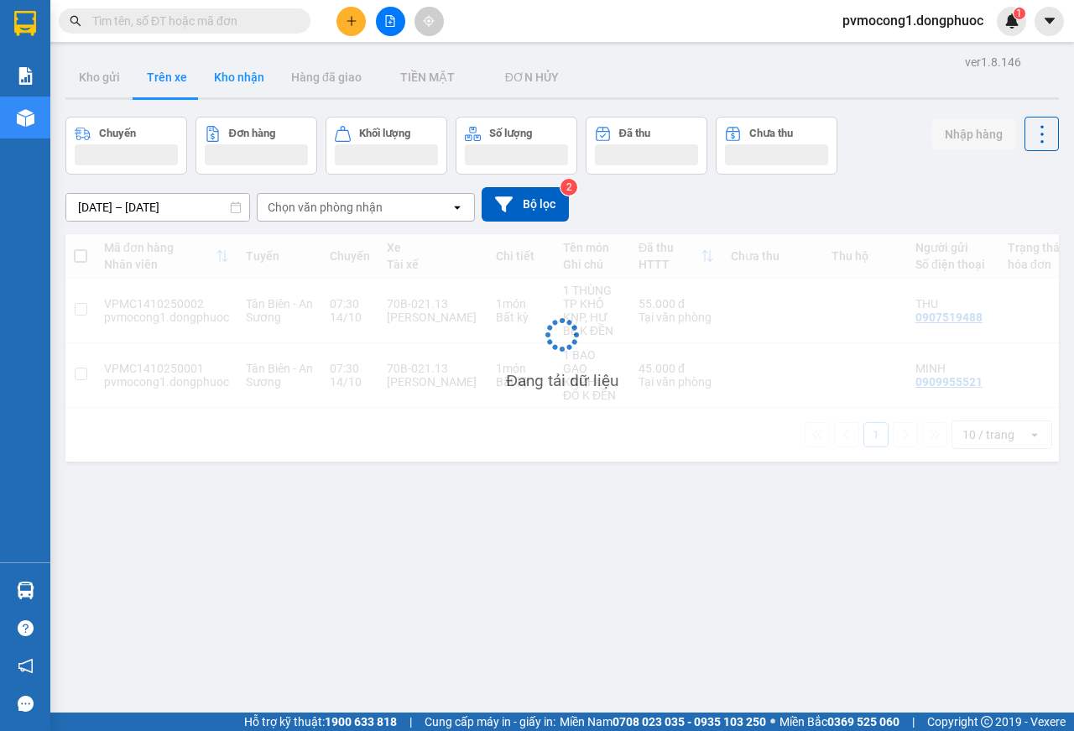
click at [224, 79] on button "Kho nhận" at bounding box center [238, 77] width 77 height 40
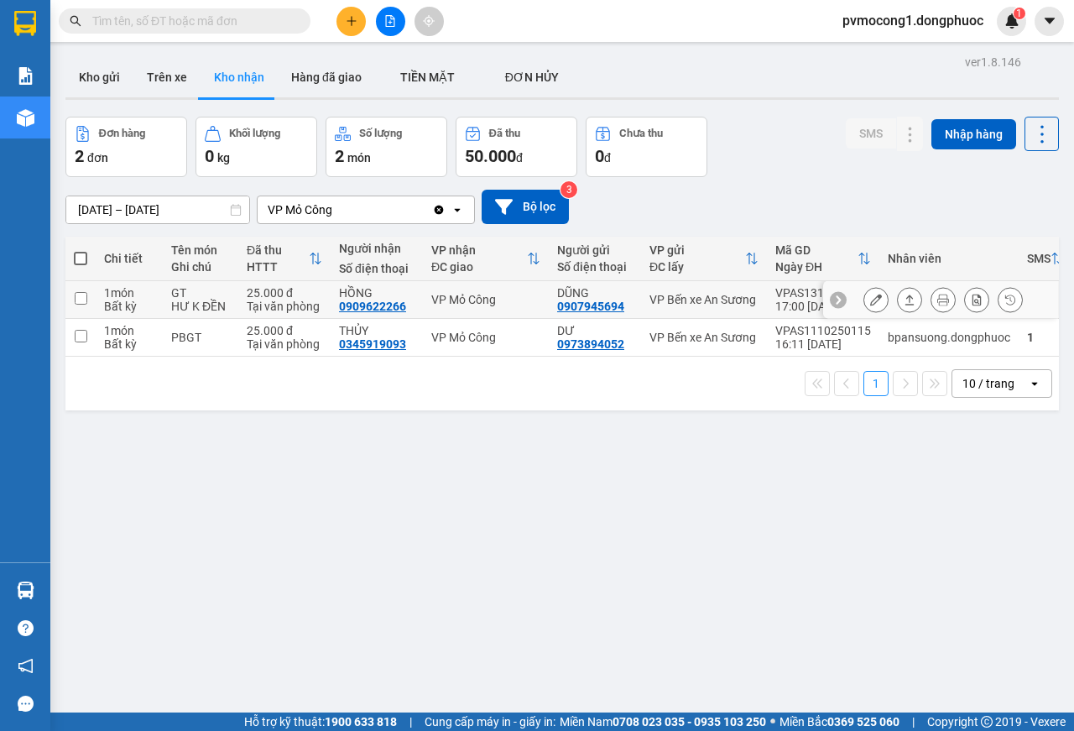
click at [78, 297] on input "checkbox" at bounding box center [81, 298] width 13 height 13
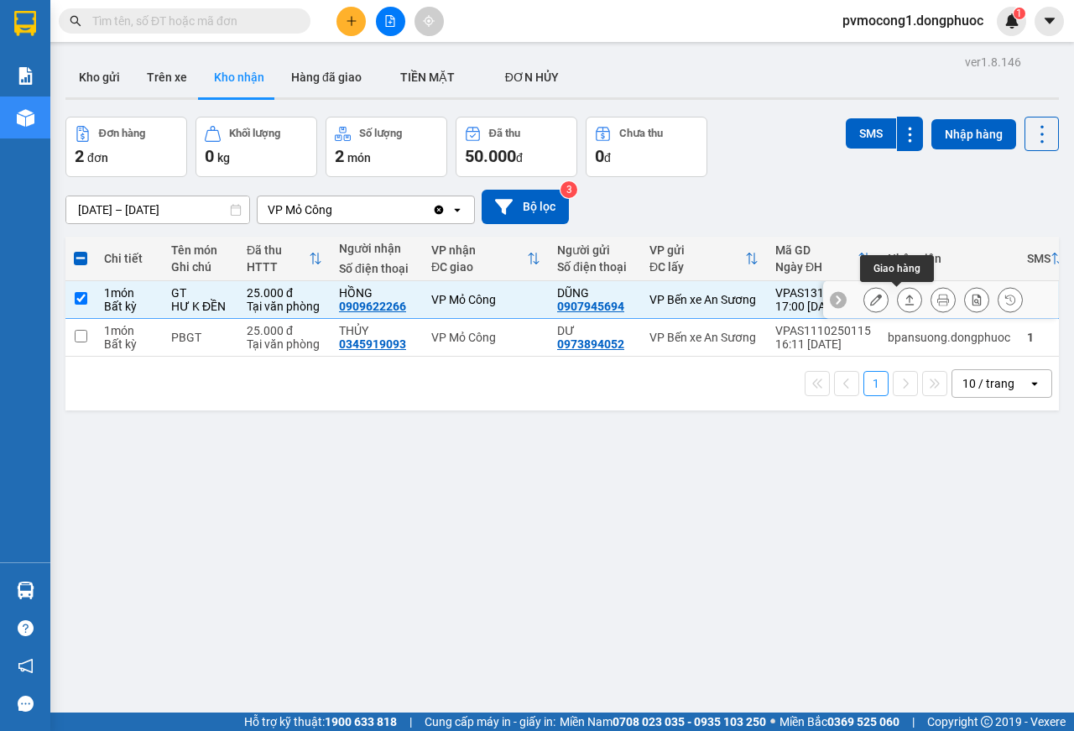
click at [903, 300] on icon at bounding box center [909, 300] width 12 height 12
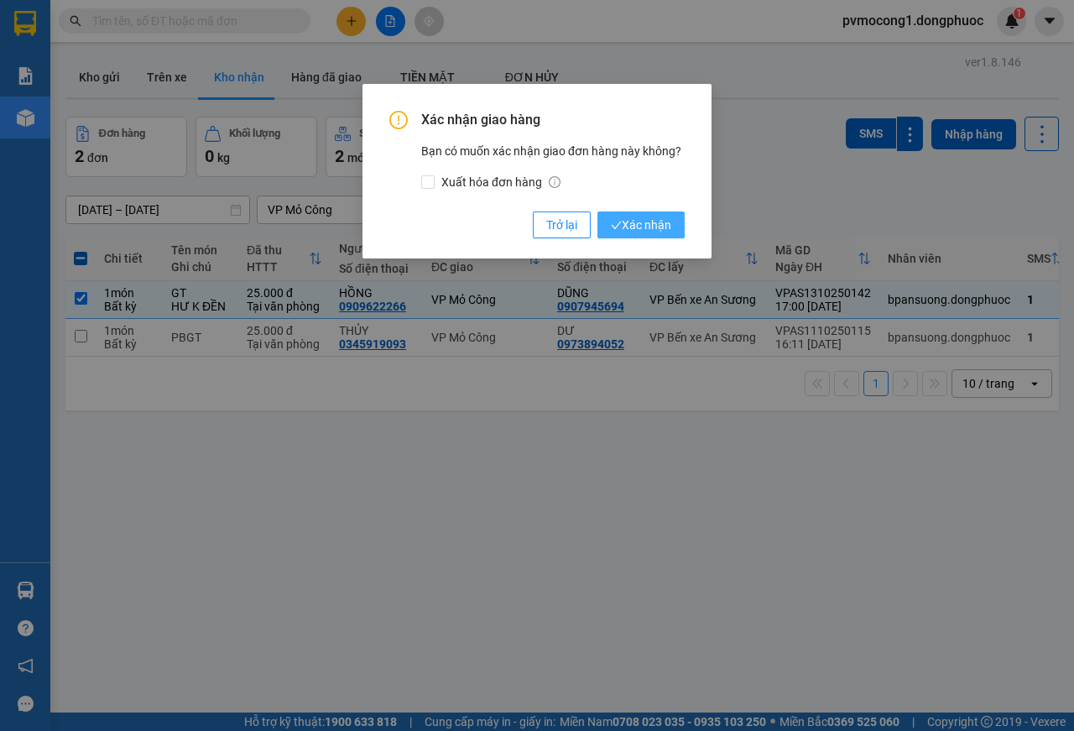
click at [628, 229] on span "Xác nhận" at bounding box center [641, 225] width 60 height 18
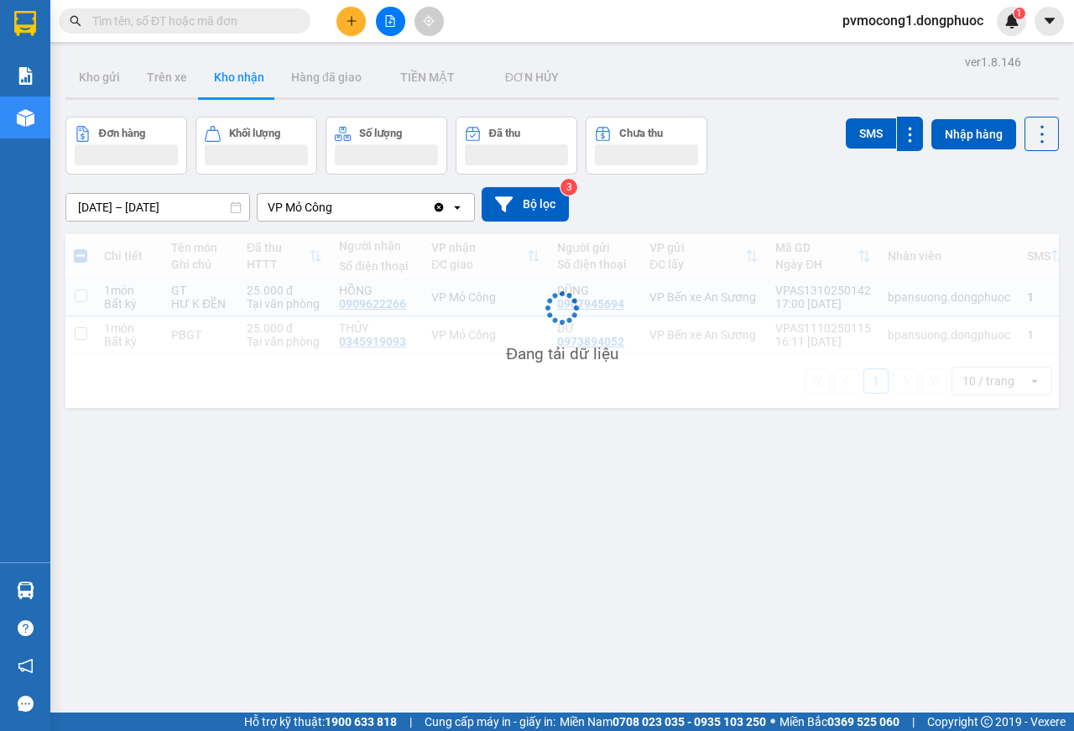
checkbox input "false"
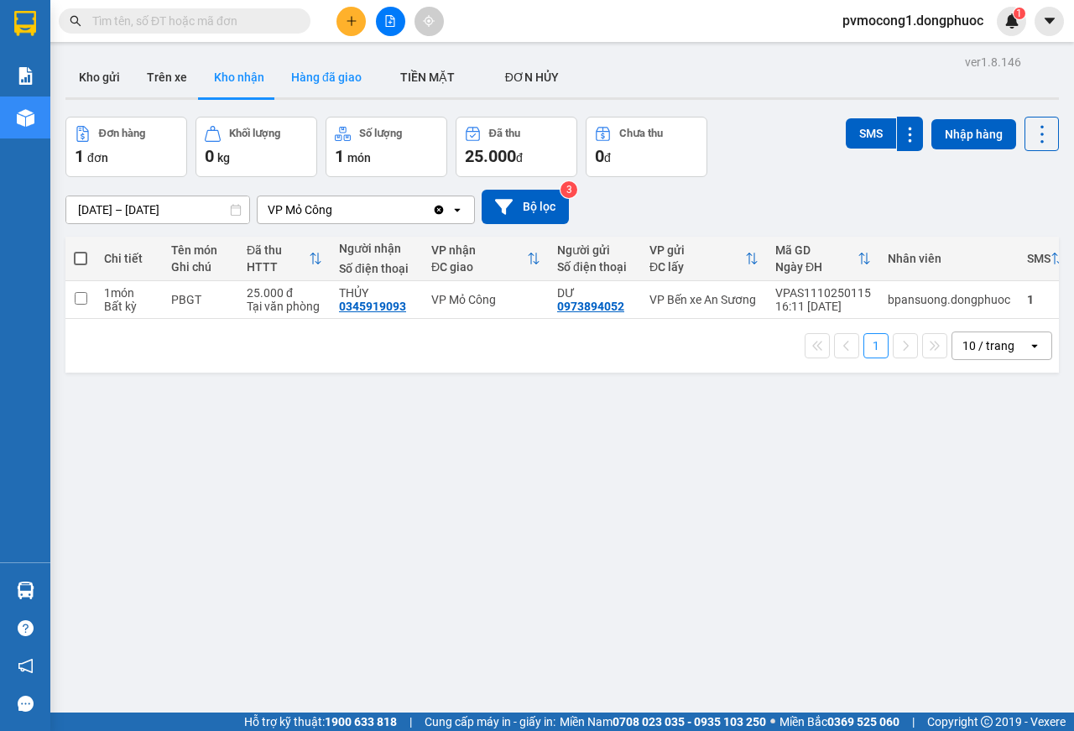
click at [329, 80] on button "Hàng đã giao" at bounding box center [326, 77] width 97 height 40
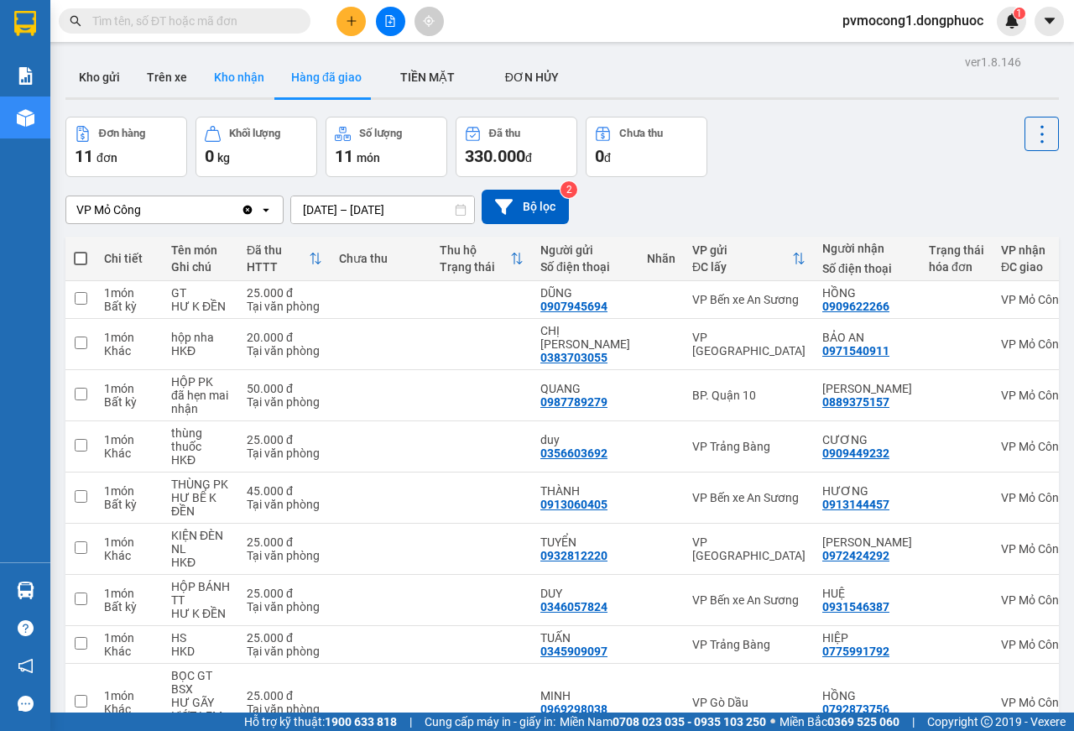
click at [230, 80] on button "Kho nhận" at bounding box center [238, 77] width 77 height 40
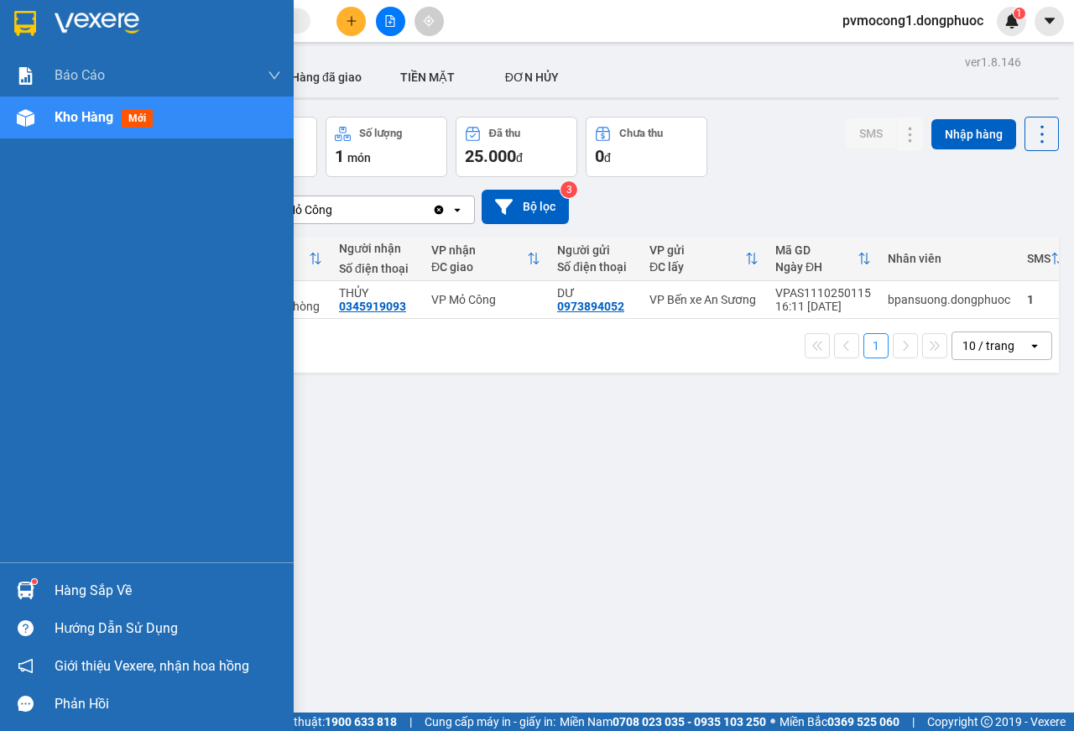
click at [61, 23] on img at bounding box center [97, 23] width 85 height 25
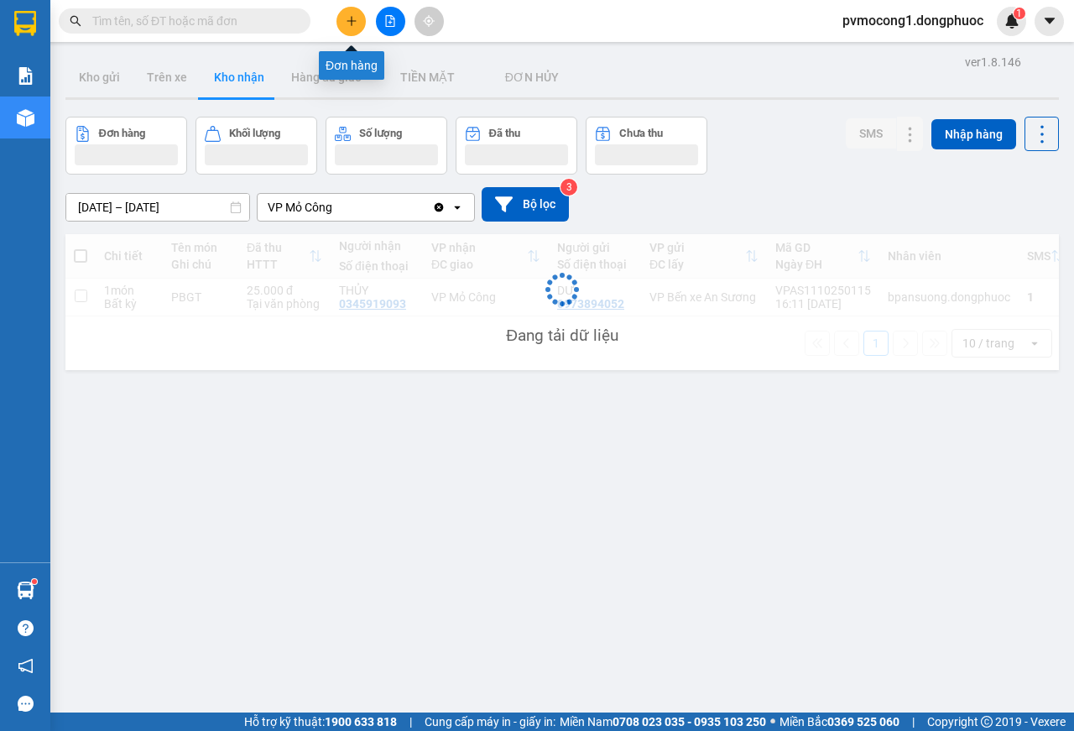
click at [351, 23] on icon "plus" at bounding box center [352, 21] width 12 height 12
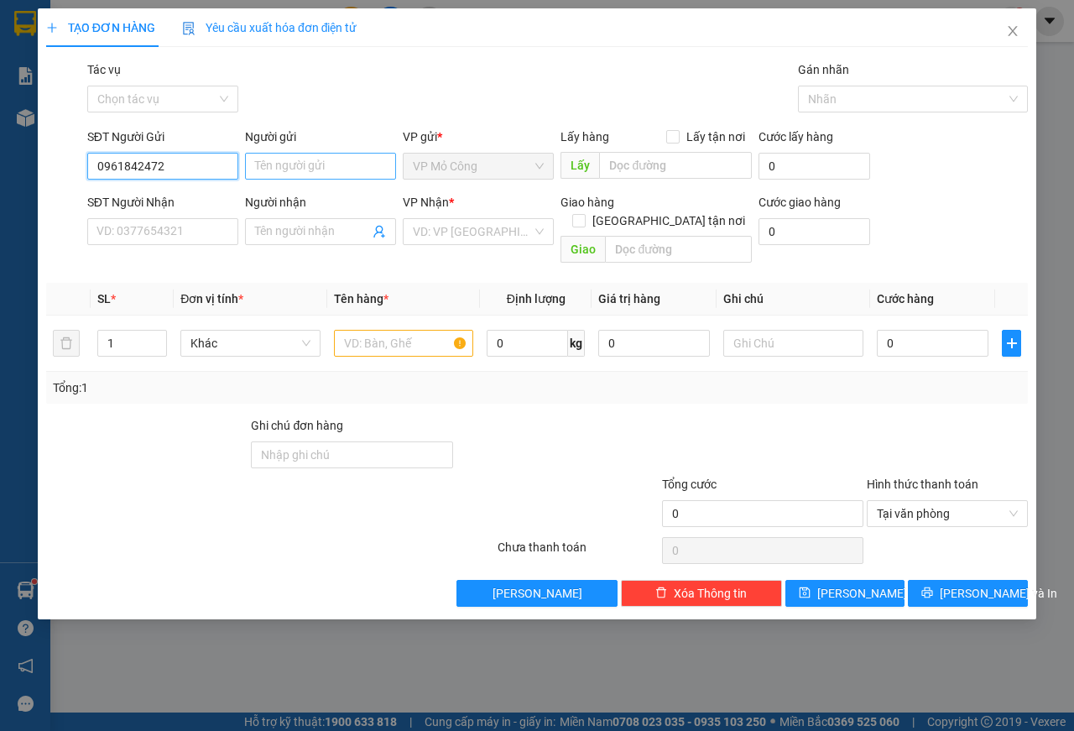
type input "0961842472"
click at [278, 170] on input "Người gửi" at bounding box center [320, 166] width 151 height 27
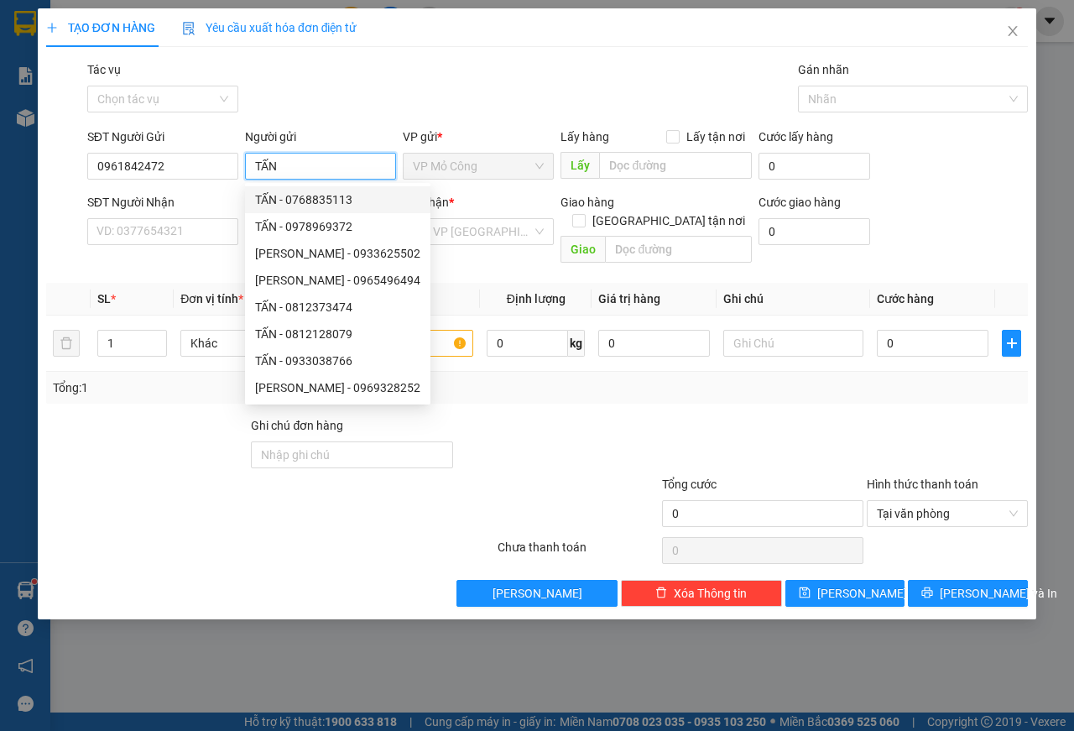
click at [305, 167] on input "TẤN" at bounding box center [320, 166] width 151 height 27
type input "TẤN"
click at [133, 229] on input "SĐT Người Nhận" at bounding box center [162, 231] width 151 height 27
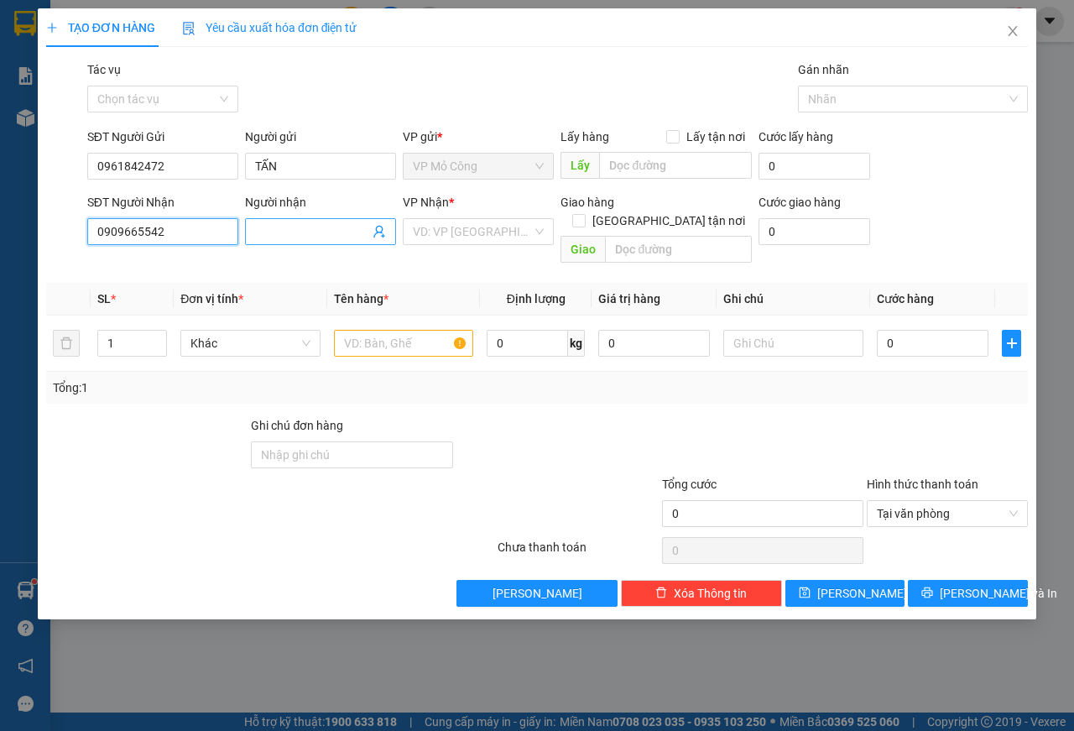
type input "0909665542"
click at [310, 226] on input "Người nhận" at bounding box center [312, 231] width 114 height 18
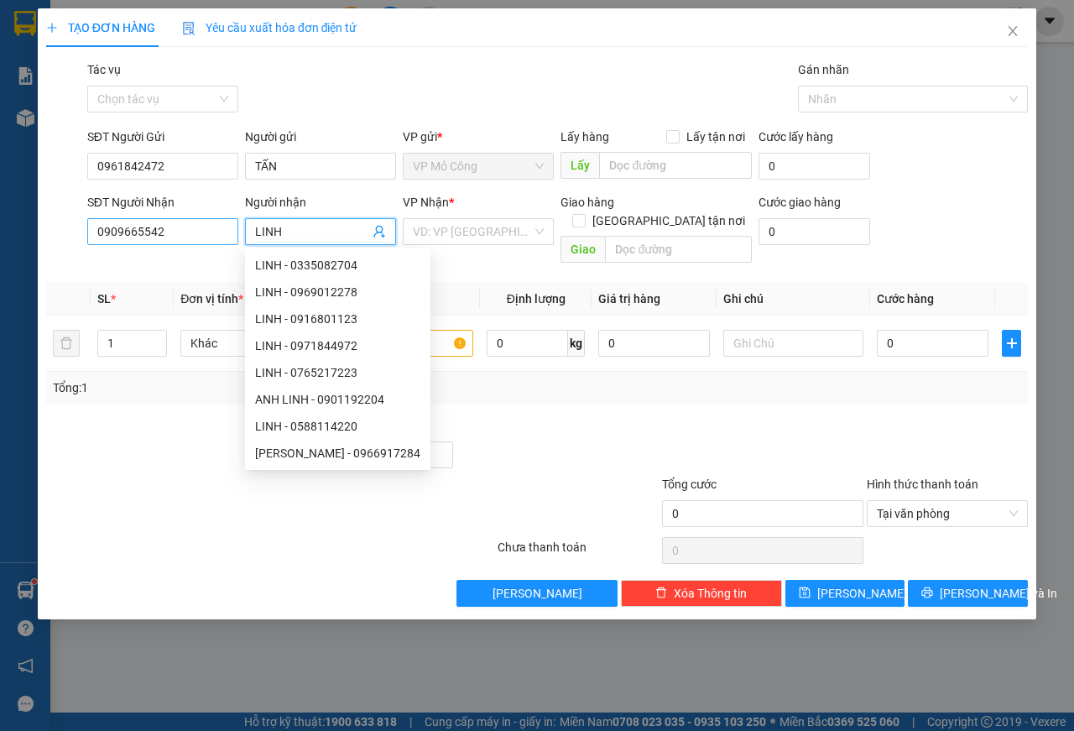
type input "LINH"
click at [196, 228] on input "0909665542" at bounding box center [162, 231] width 151 height 27
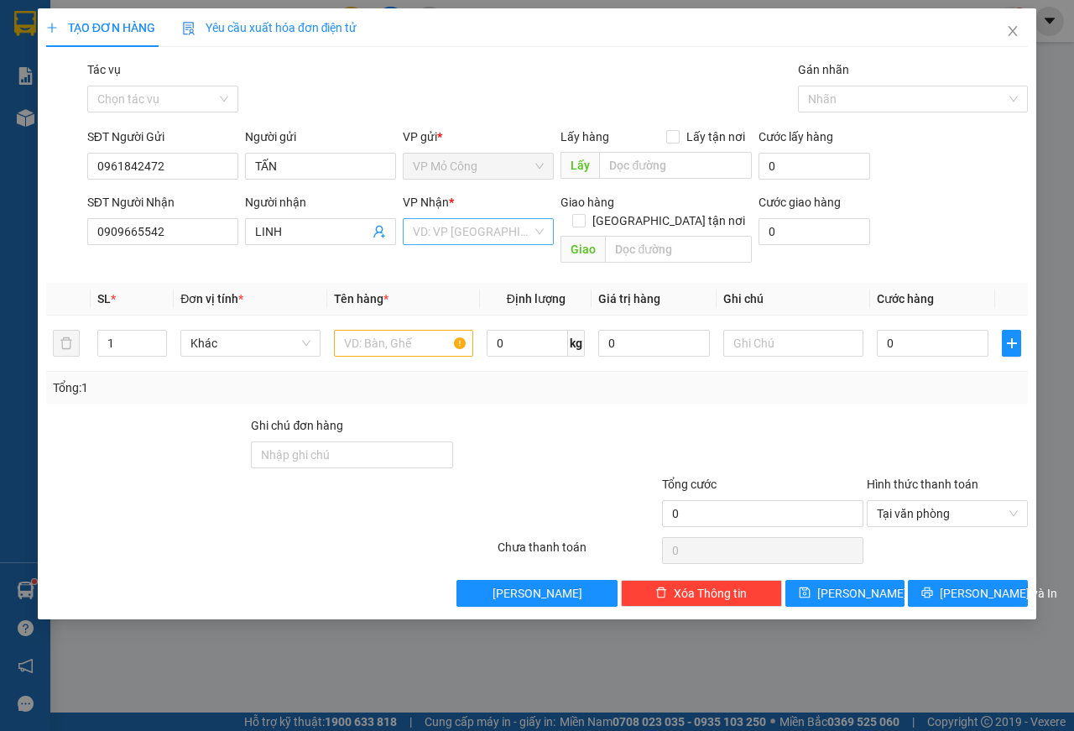
click at [480, 232] on input "search" at bounding box center [472, 231] width 119 height 25
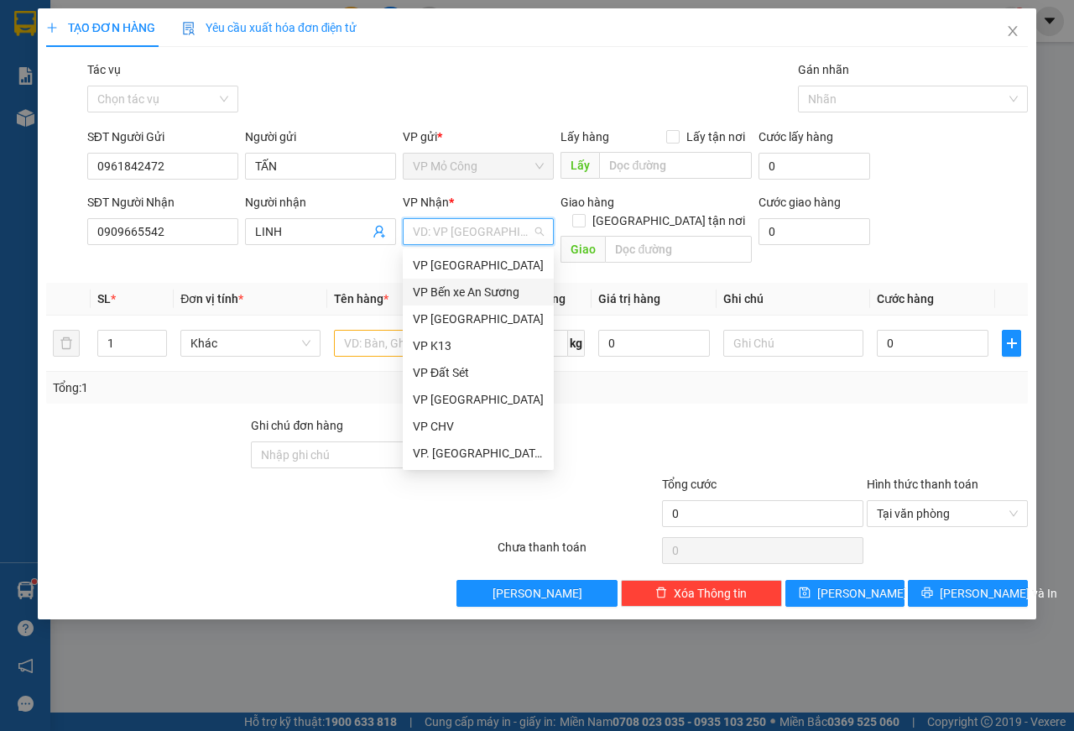
click at [456, 295] on div "VP Bến xe An Sương" at bounding box center [478, 292] width 131 height 18
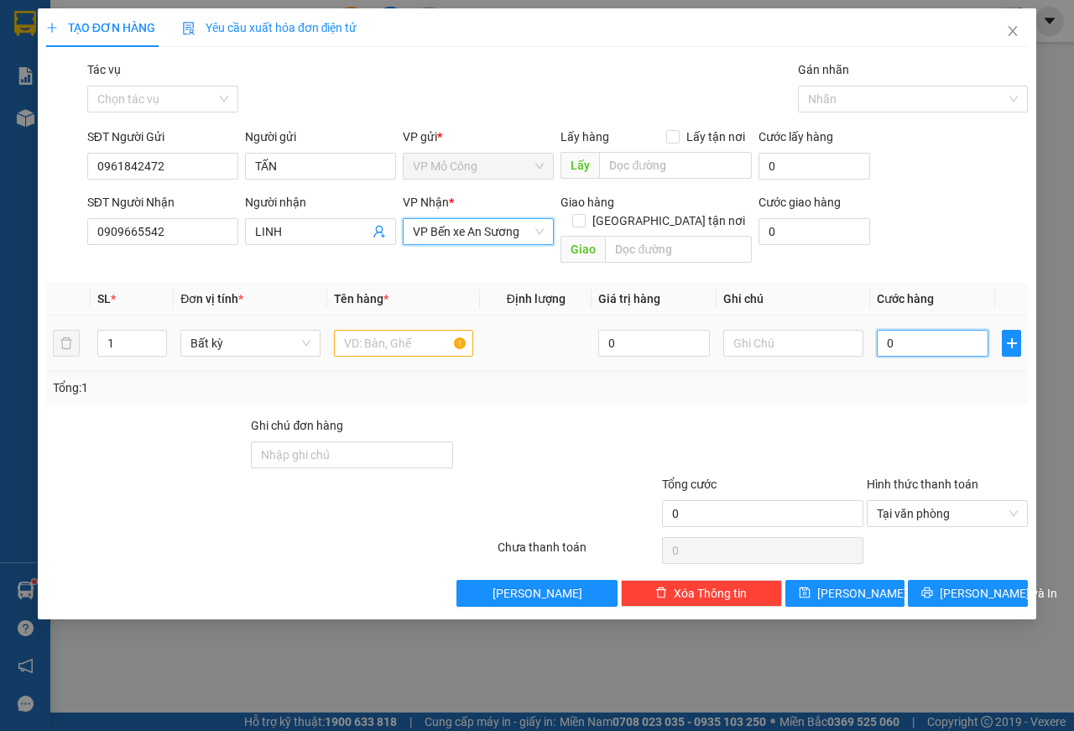
click at [903, 330] on input "0" at bounding box center [933, 343] width 112 height 27
click at [369, 330] on input "text" at bounding box center [404, 343] width 140 height 27
type input "1 BỌC ỐC"
click at [906, 330] on input "0" at bounding box center [933, 343] width 112 height 27
type input "4"
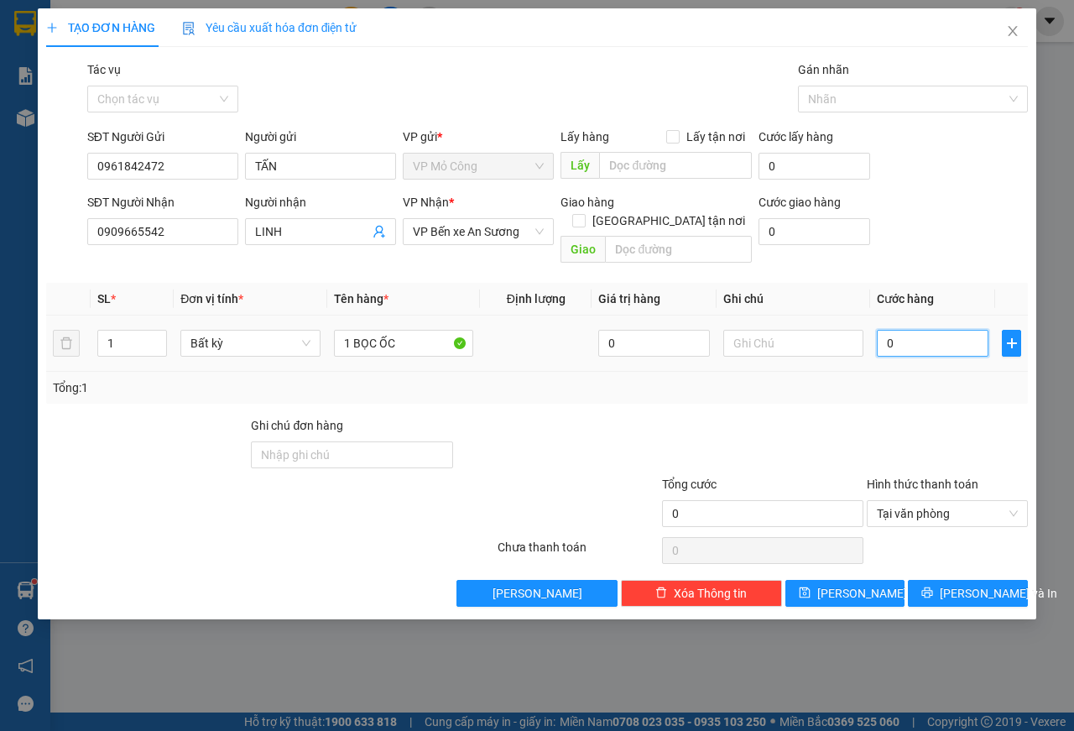
type input "4"
type input "45"
type input "450"
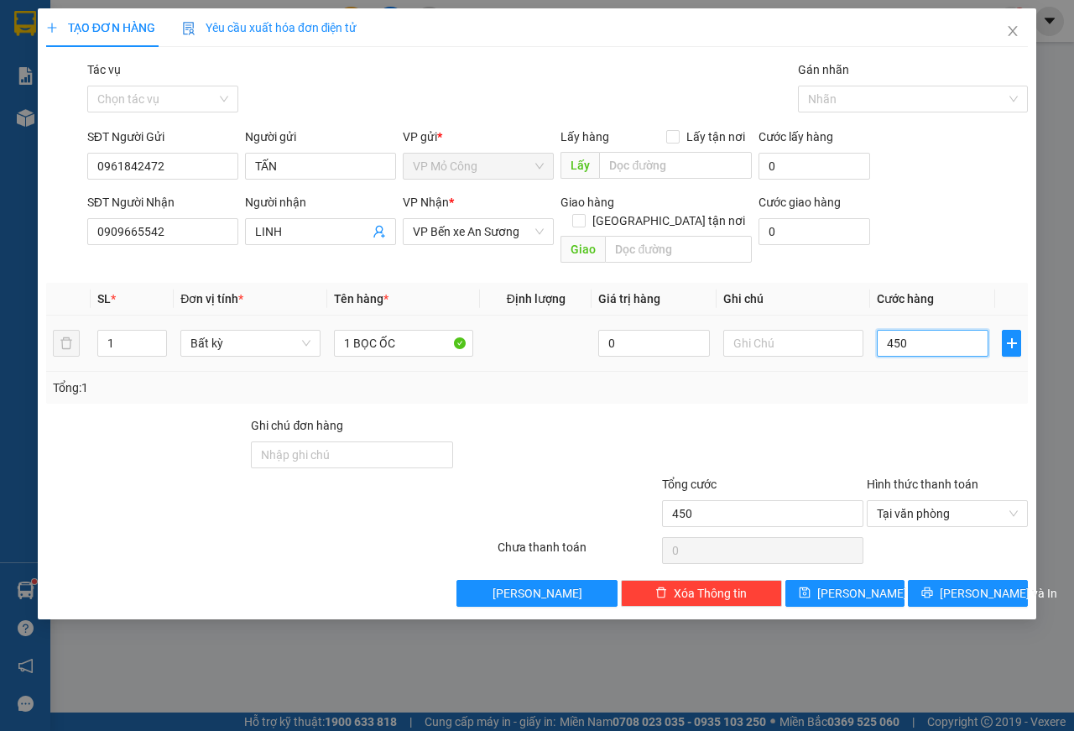
type input "4.500"
type input "45.000"
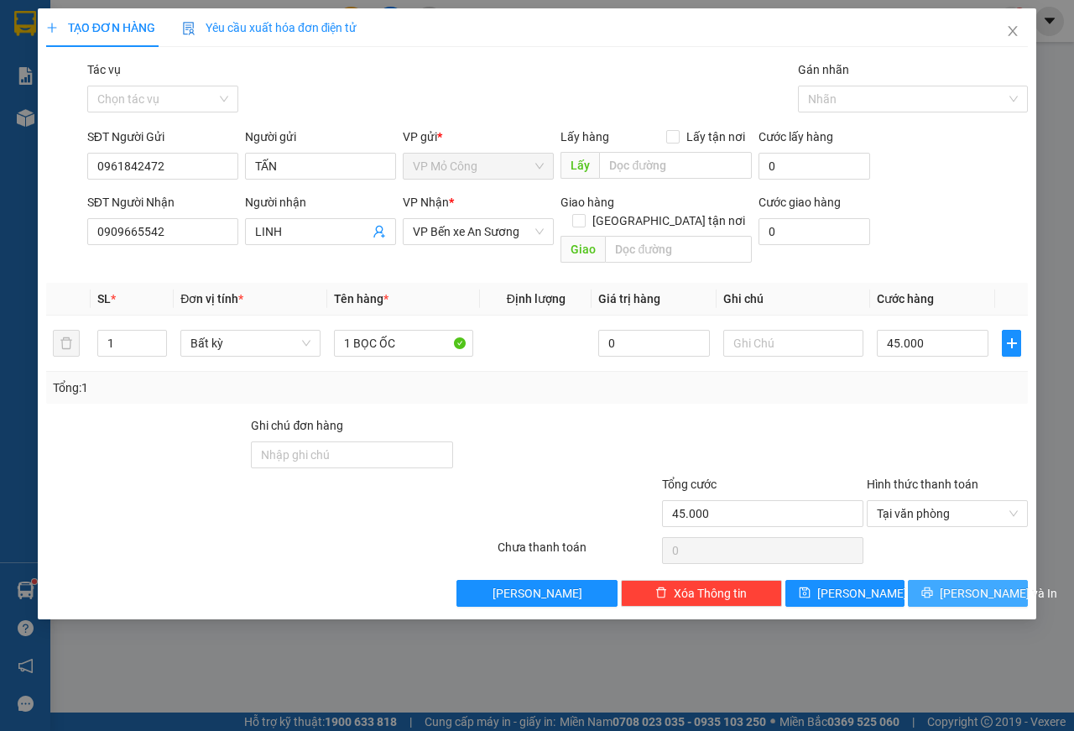
click at [965, 584] on span "[PERSON_NAME] và In" at bounding box center [997, 593] width 117 height 18
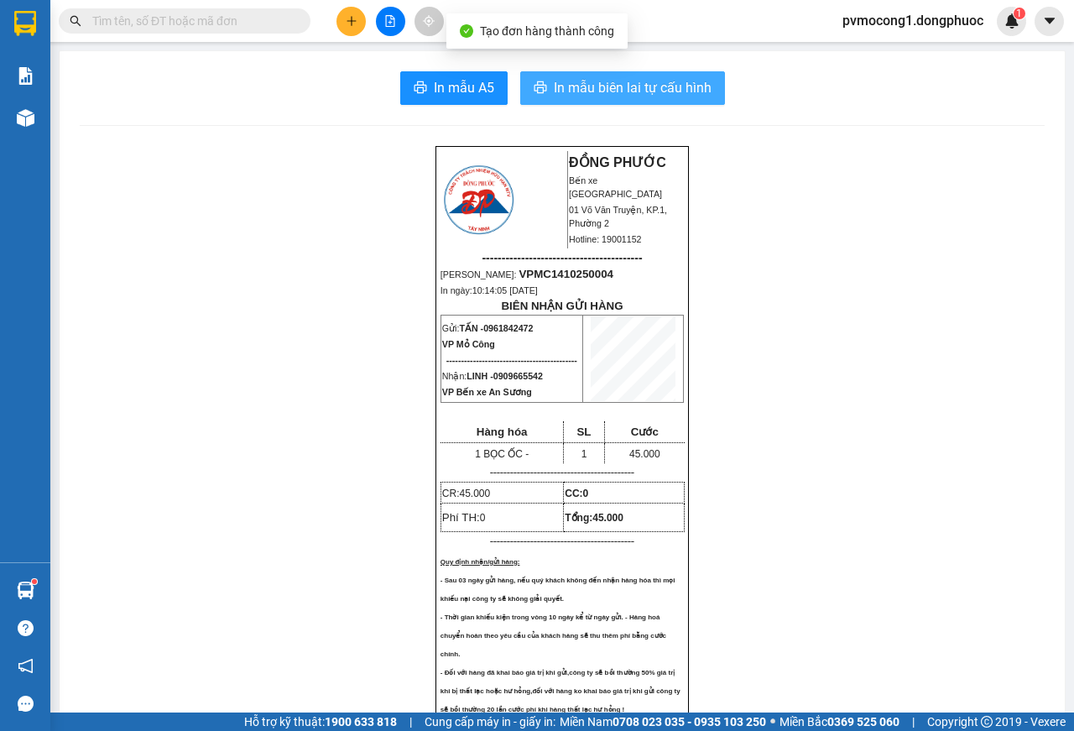
click at [592, 81] on span "In mẫu biên lai tự cấu hình" at bounding box center [633, 87] width 158 height 21
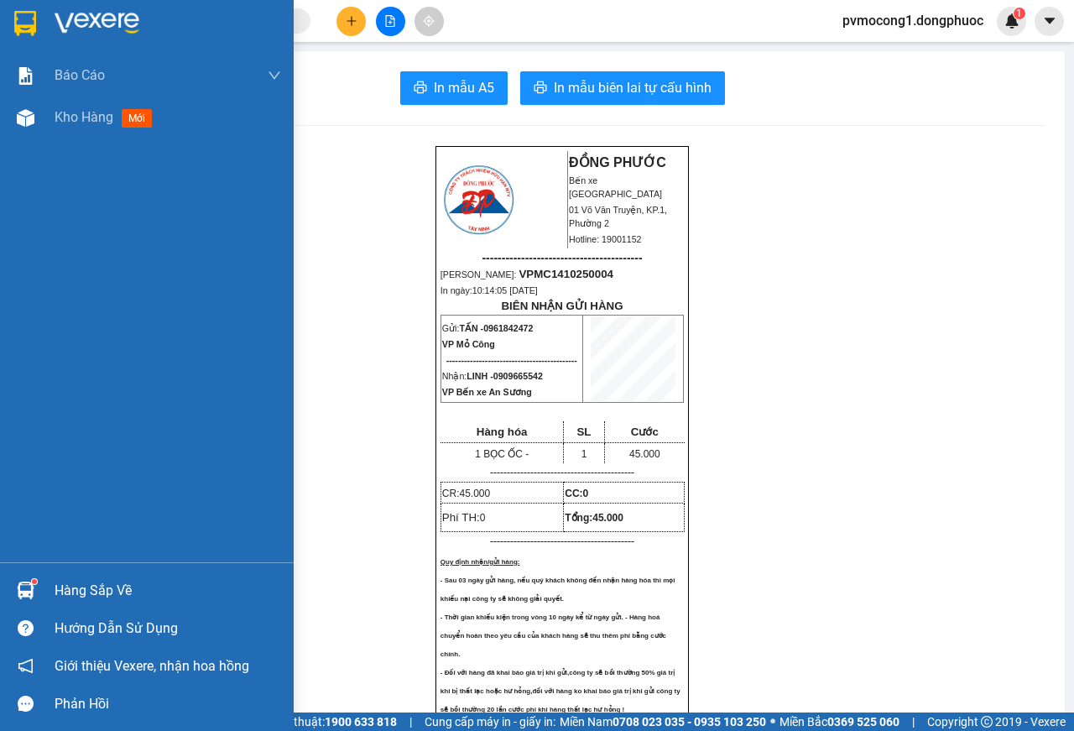
click at [17, 21] on img at bounding box center [25, 23] width 22 height 25
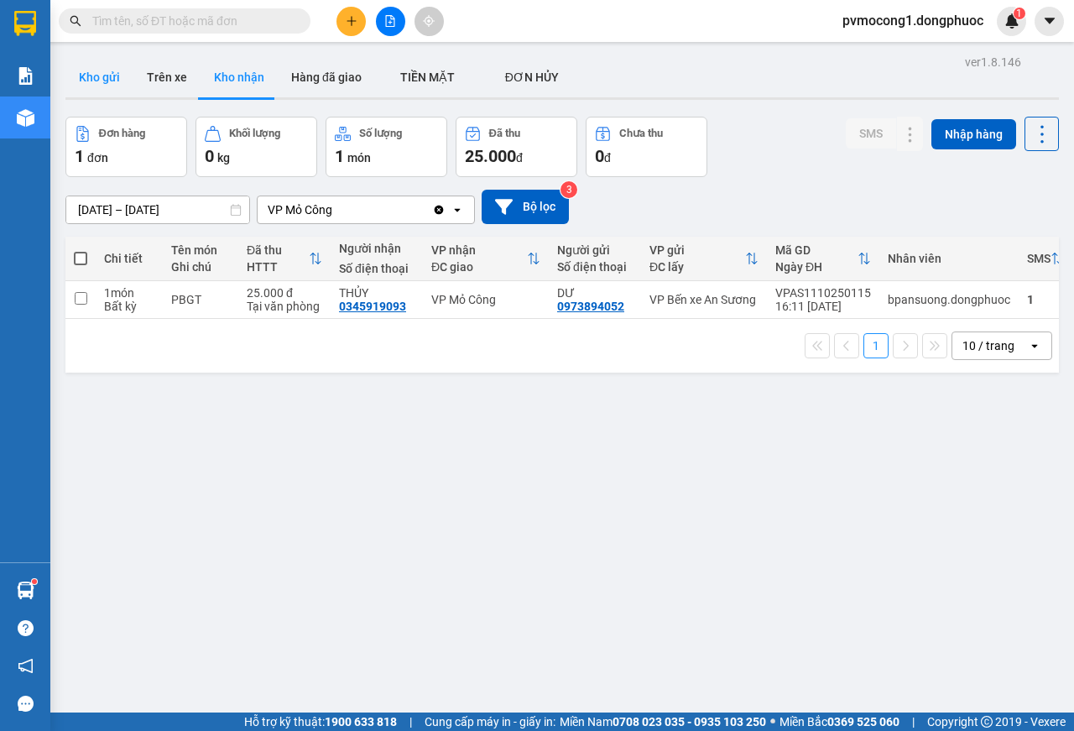
click at [97, 81] on button "Kho gửi" at bounding box center [99, 77] width 68 height 40
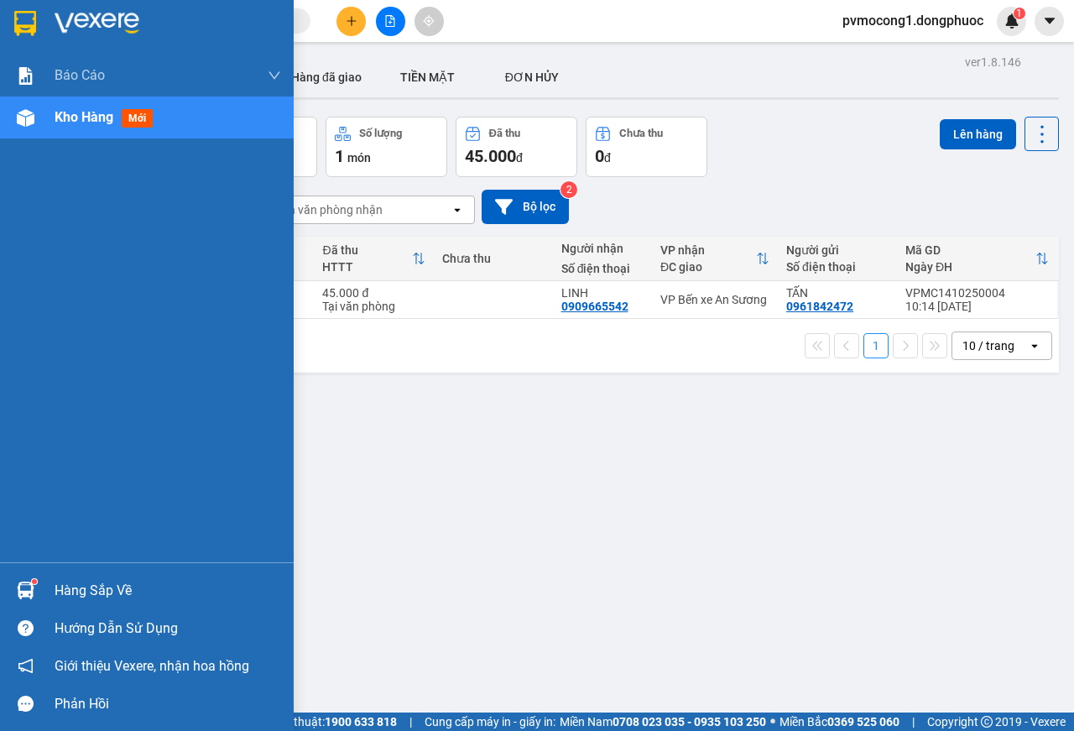
click at [83, 589] on div "Hàng sắp về" at bounding box center [168, 590] width 226 height 25
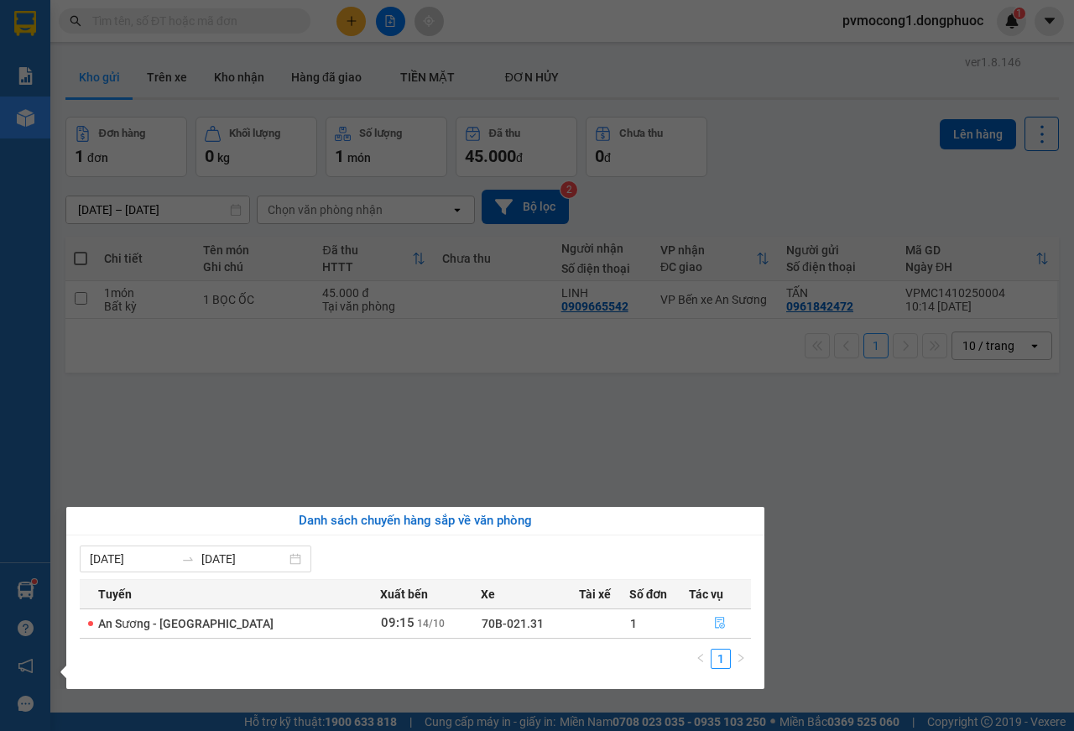
click at [714, 623] on icon "file-done" at bounding box center [720, 623] width 12 height 12
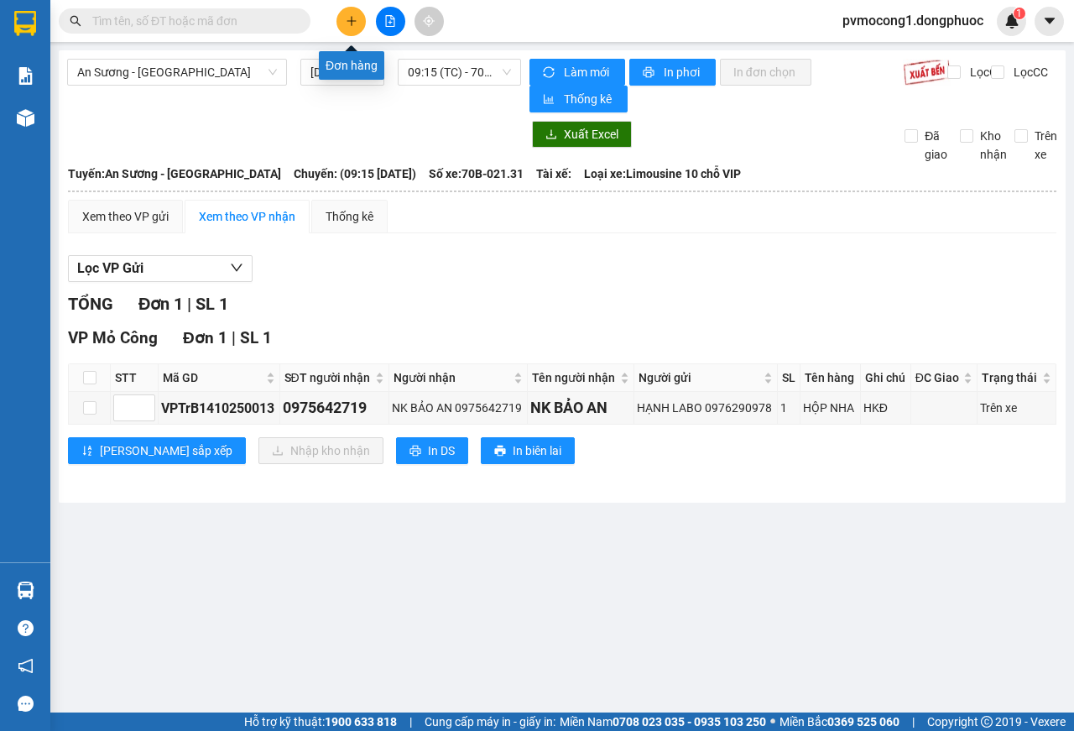
click at [344, 18] on button at bounding box center [350, 21] width 29 height 29
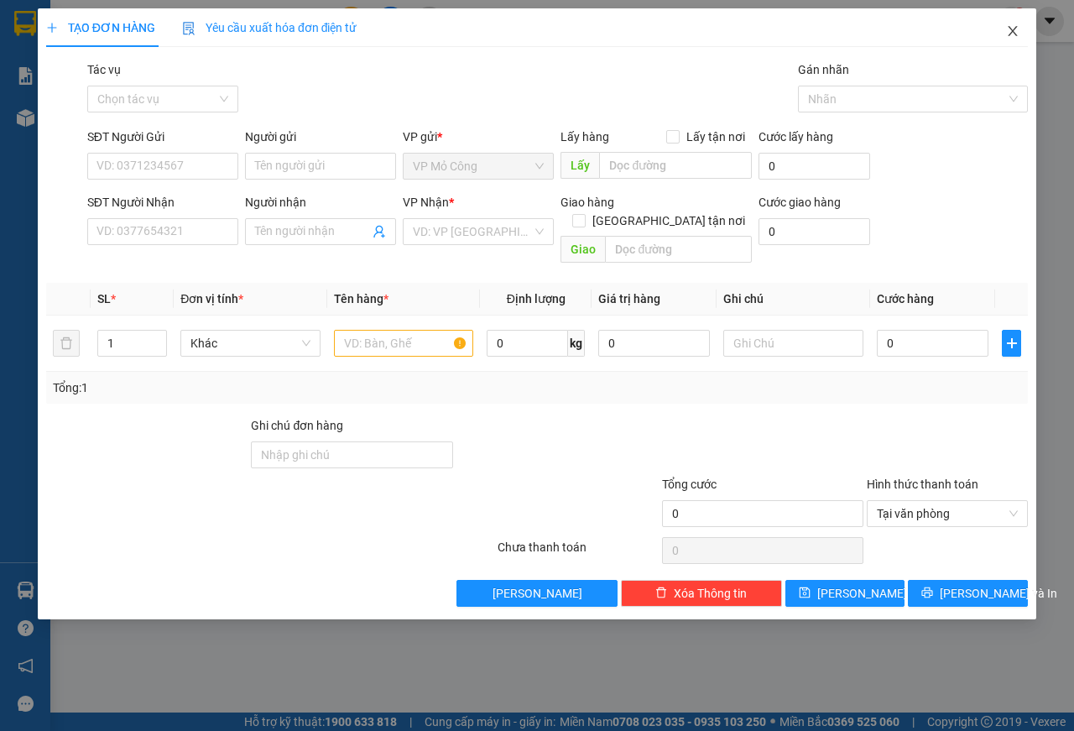
click at [1016, 27] on icon "close" at bounding box center [1012, 30] width 13 height 13
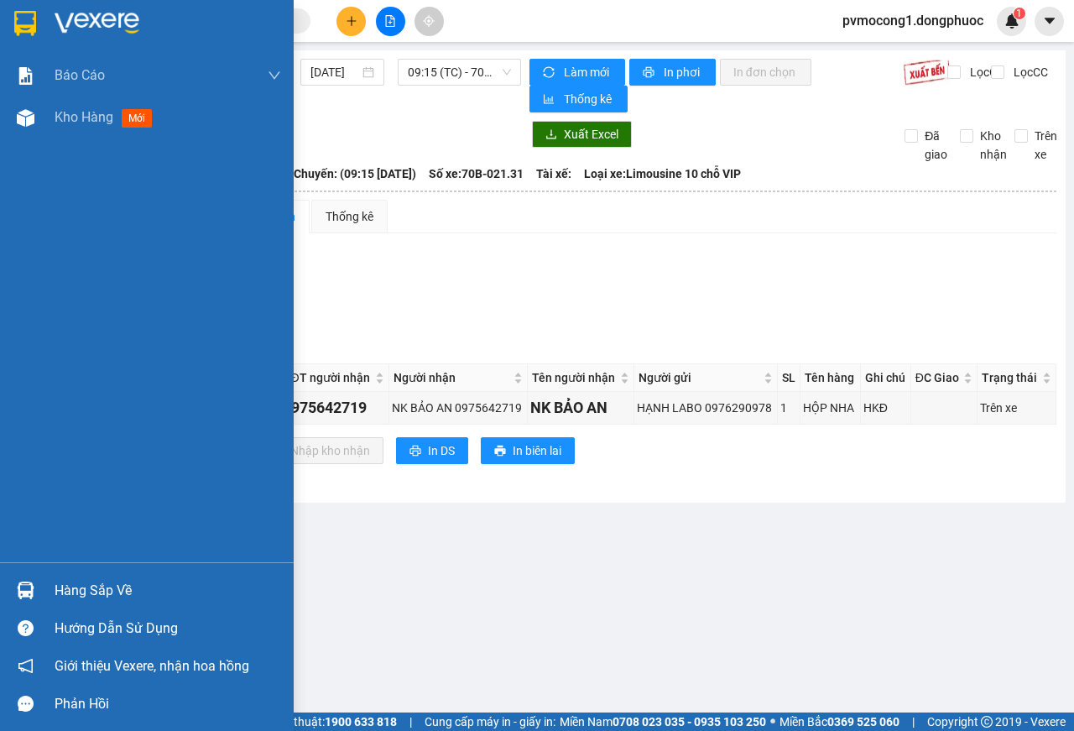
click at [89, 586] on div "Hàng sắp về" at bounding box center [168, 590] width 226 height 25
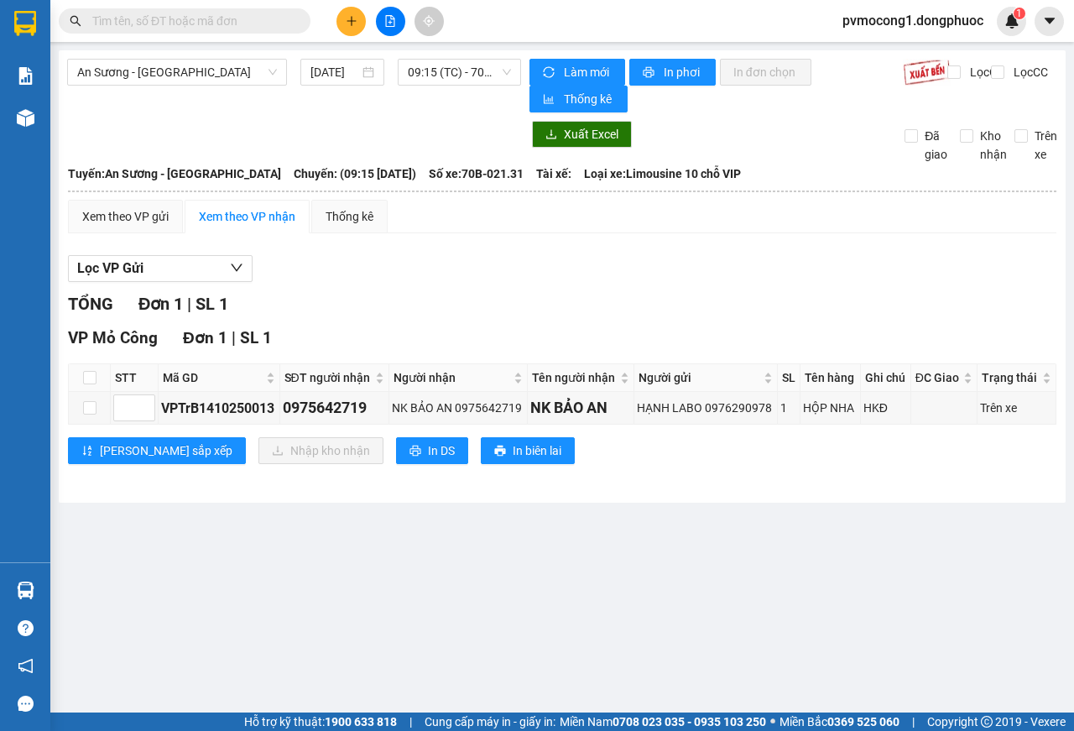
click at [857, 583] on section "Kết quả tìm kiếm ( 0 ) Bộ lọc No Data pvmocong1.dongphuoc 1 Báo cáo Mẫu 1: Báo …" at bounding box center [537, 365] width 1074 height 731
click at [352, 27] on button at bounding box center [350, 21] width 29 height 29
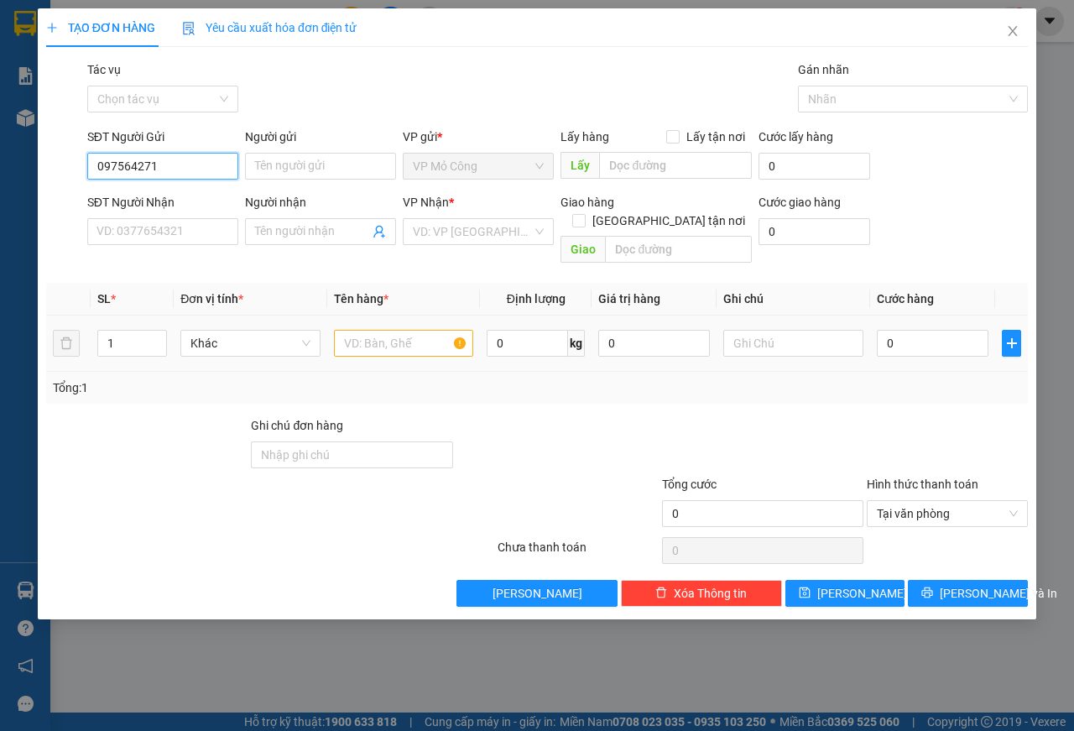
type input "0975642719"
click at [135, 195] on div "0975642719 - NK BẢO AN" at bounding box center [165, 199] width 136 height 18
type input "NK BẢO AN"
type input "0976290978"
type input "HẠNH LABO"
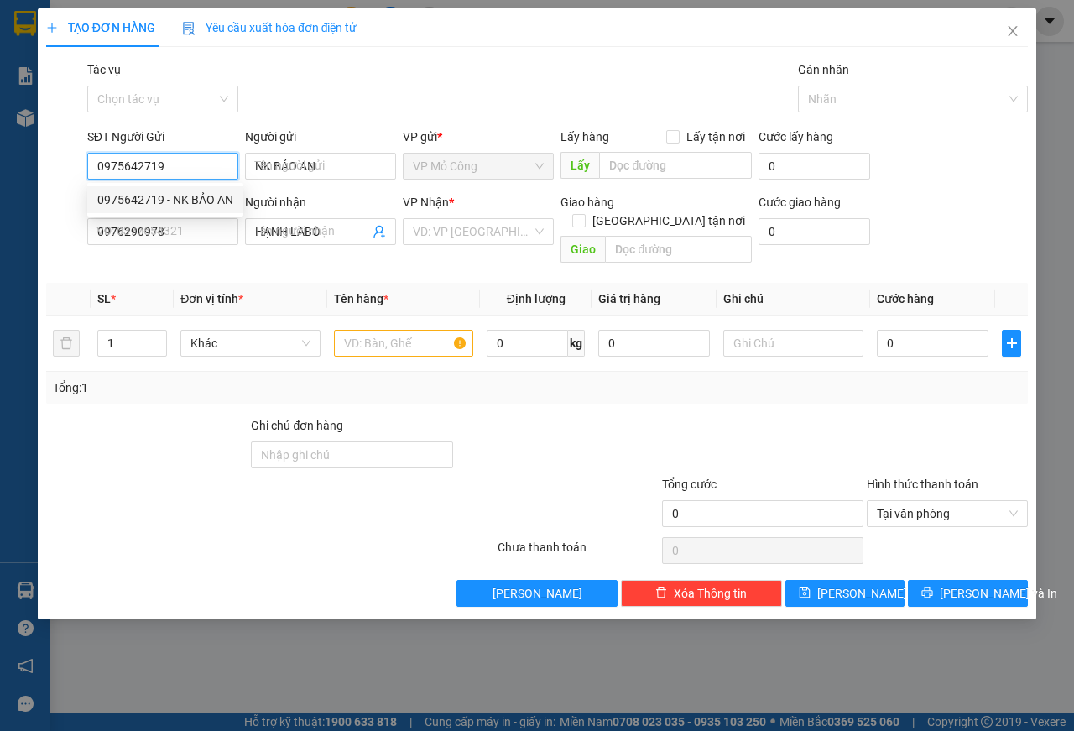
type input "25.000"
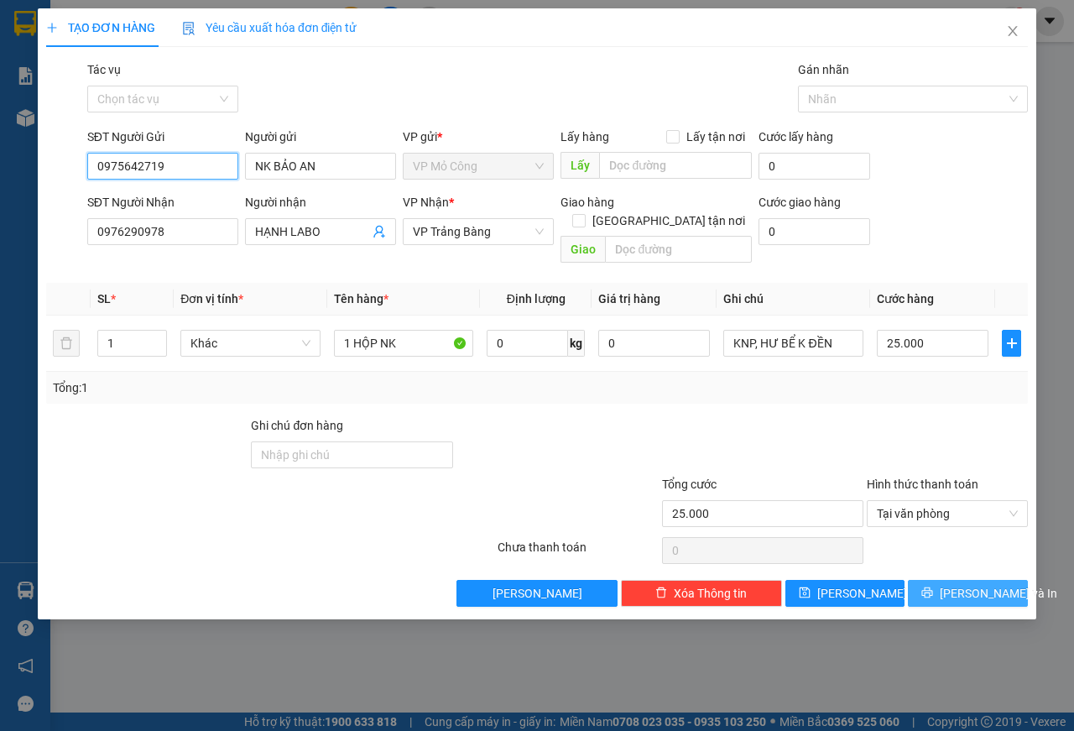
type input "0975642719"
click at [963, 584] on span "[PERSON_NAME] và In" at bounding box center [997, 593] width 117 height 18
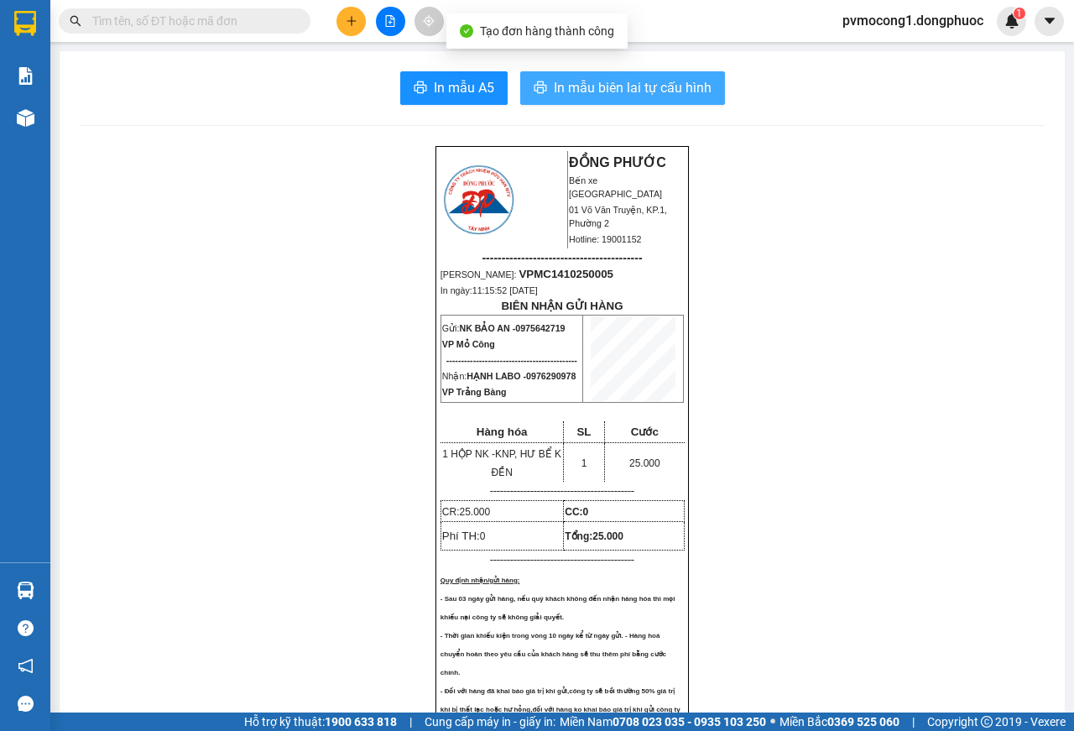
click at [602, 86] on span "In mẫu biên lai tự cấu hình" at bounding box center [633, 87] width 158 height 21
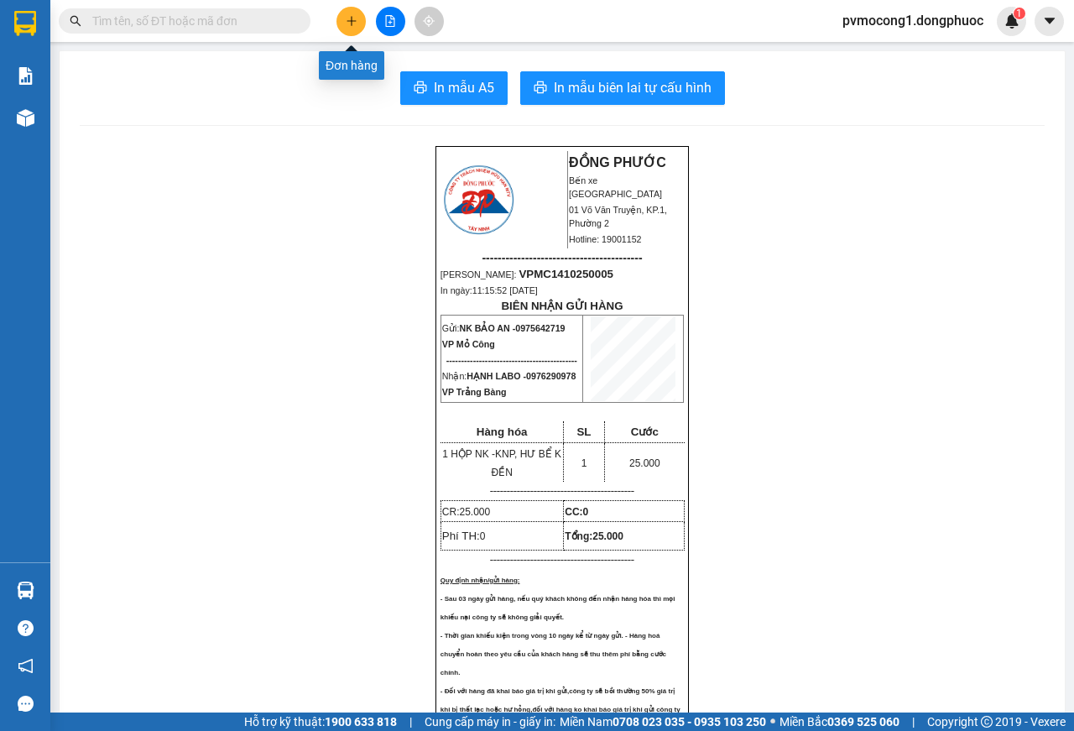
click at [352, 24] on icon "plus" at bounding box center [352, 21] width 12 height 12
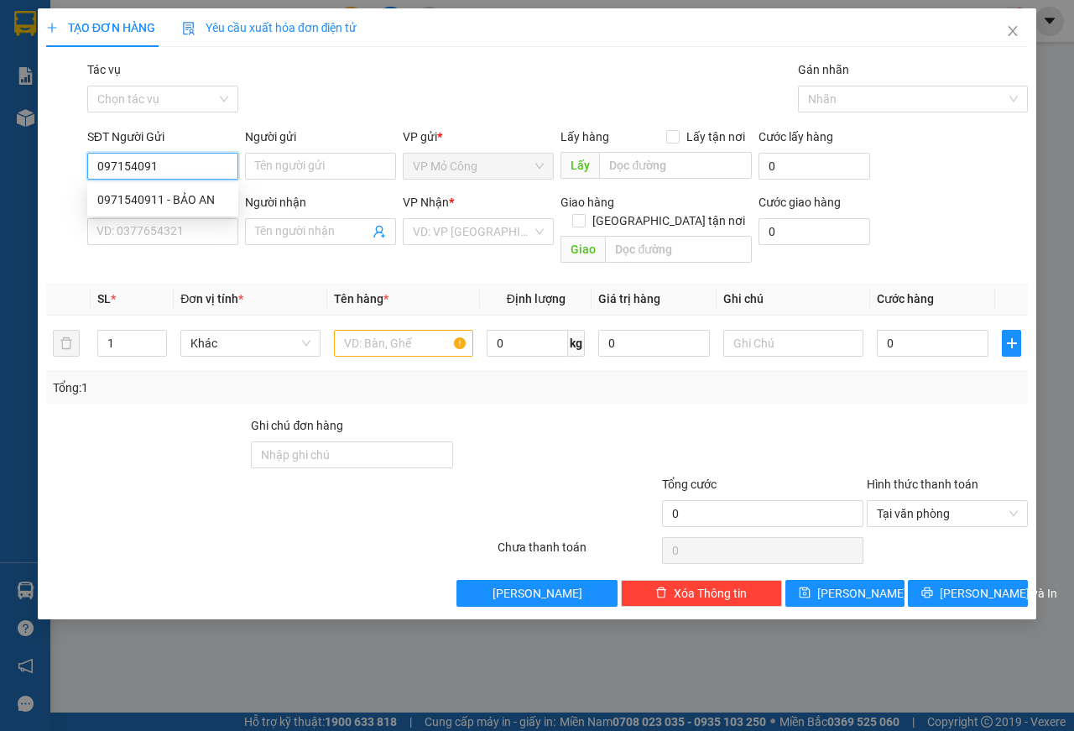
type input "0971540911"
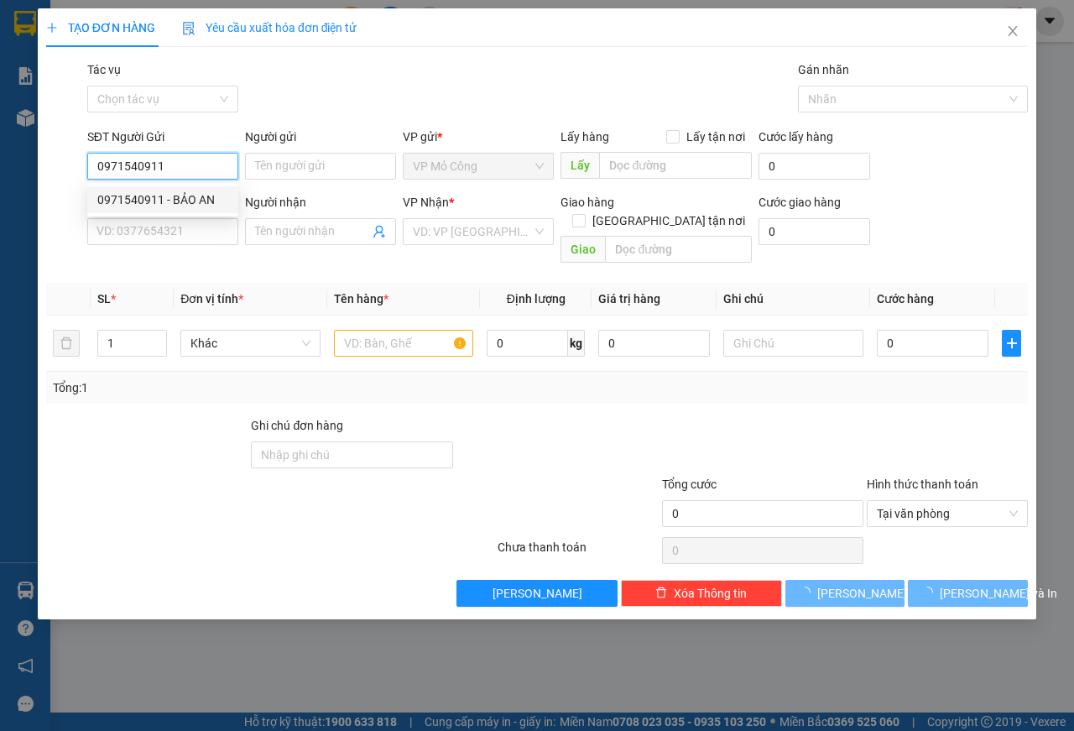
click at [130, 203] on div "0971540911 - BẢO AN" at bounding box center [162, 199] width 131 height 18
type input "BẢO AN"
type input "0383703055"
type input "CHỊ [PERSON_NAME]"
type input "20.000"
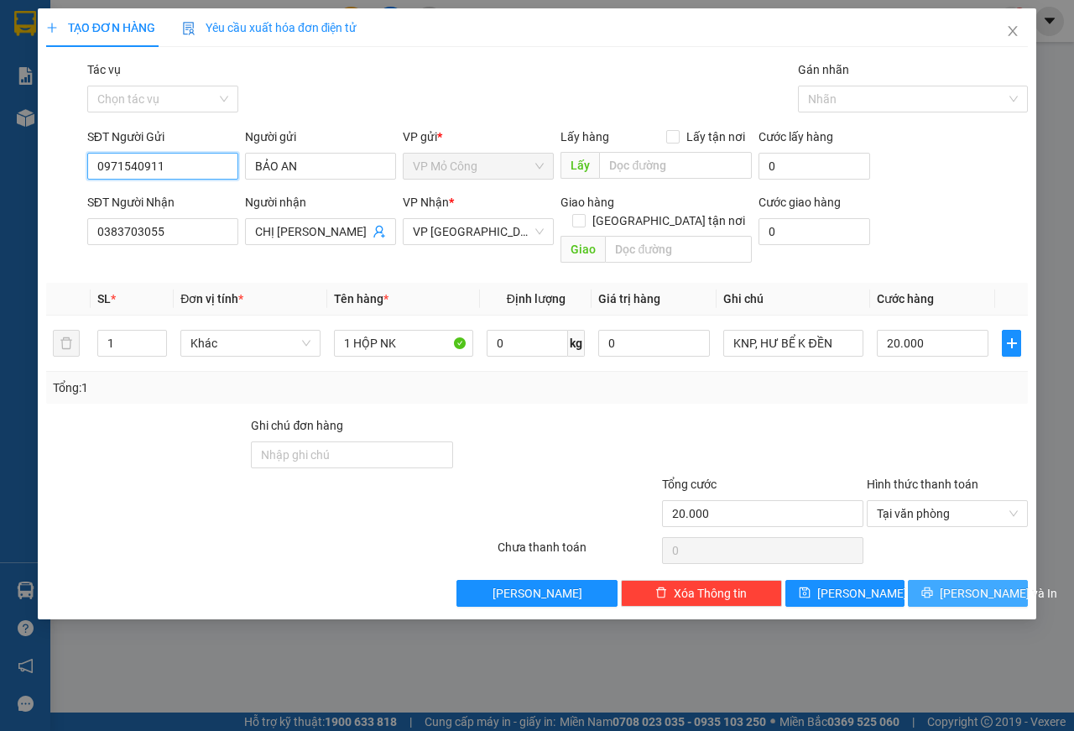
type input "0971540911"
click at [970, 584] on span "[PERSON_NAME] và In" at bounding box center [997, 593] width 117 height 18
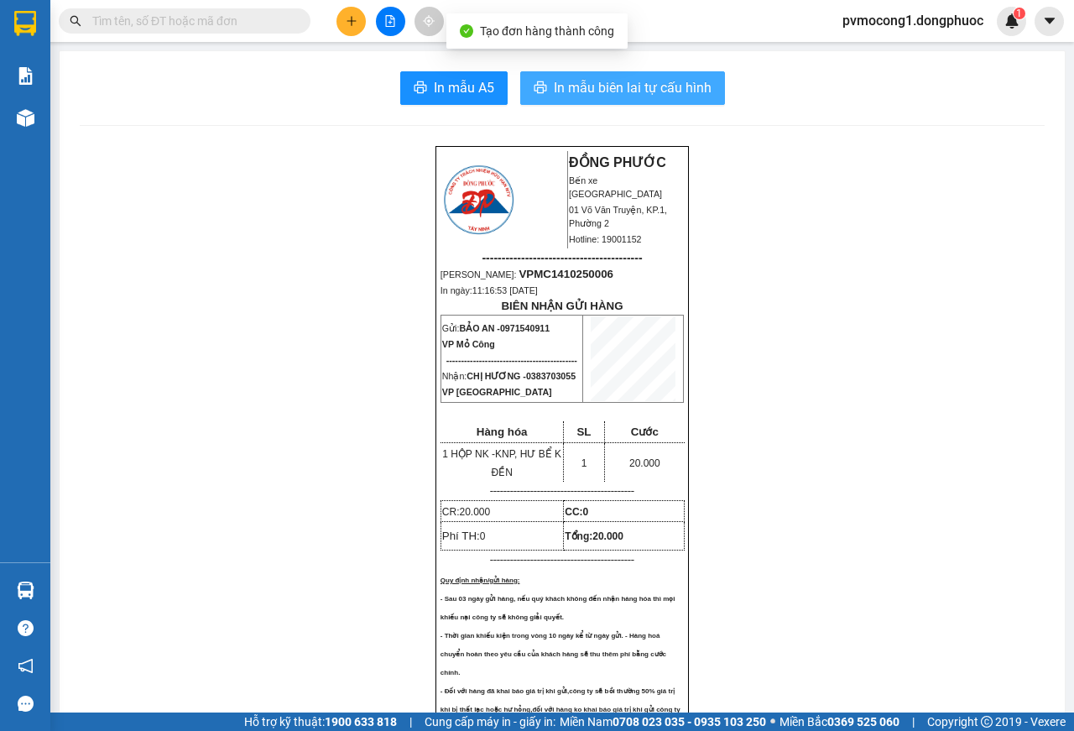
click at [611, 90] on span "In mẫu biên lai tự cấu hình" at bounding box center [633, 87] width 158 height 21
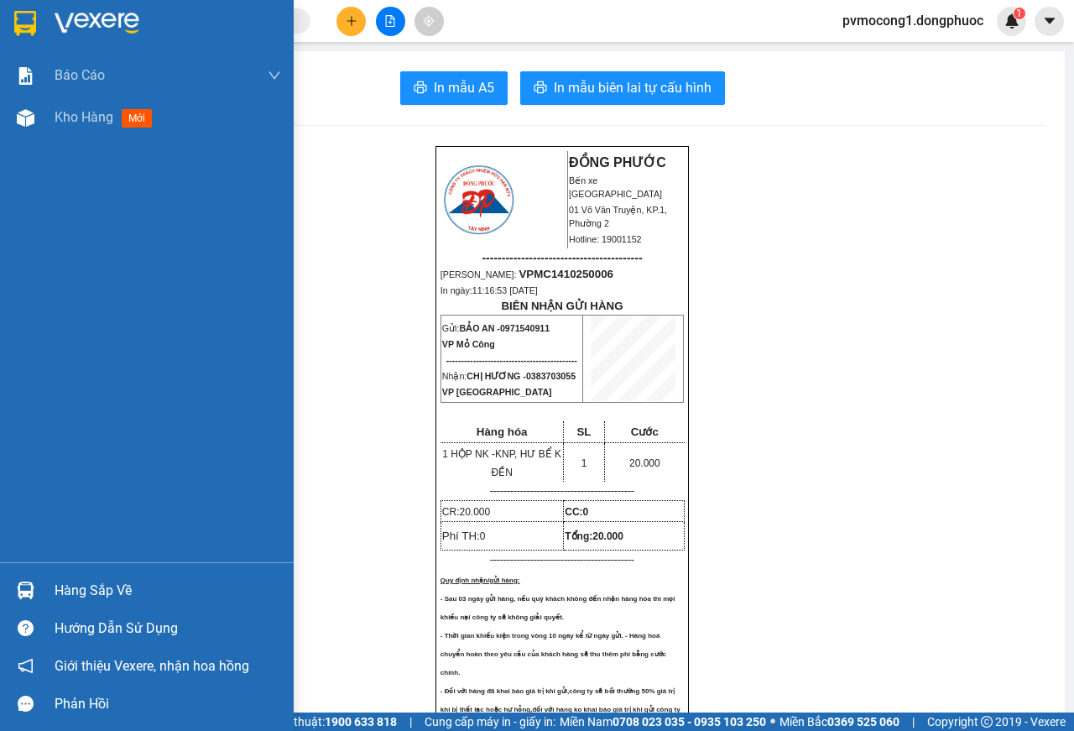
click at [0, 10] on div at bounding box center [147, 27] width 294 height 55
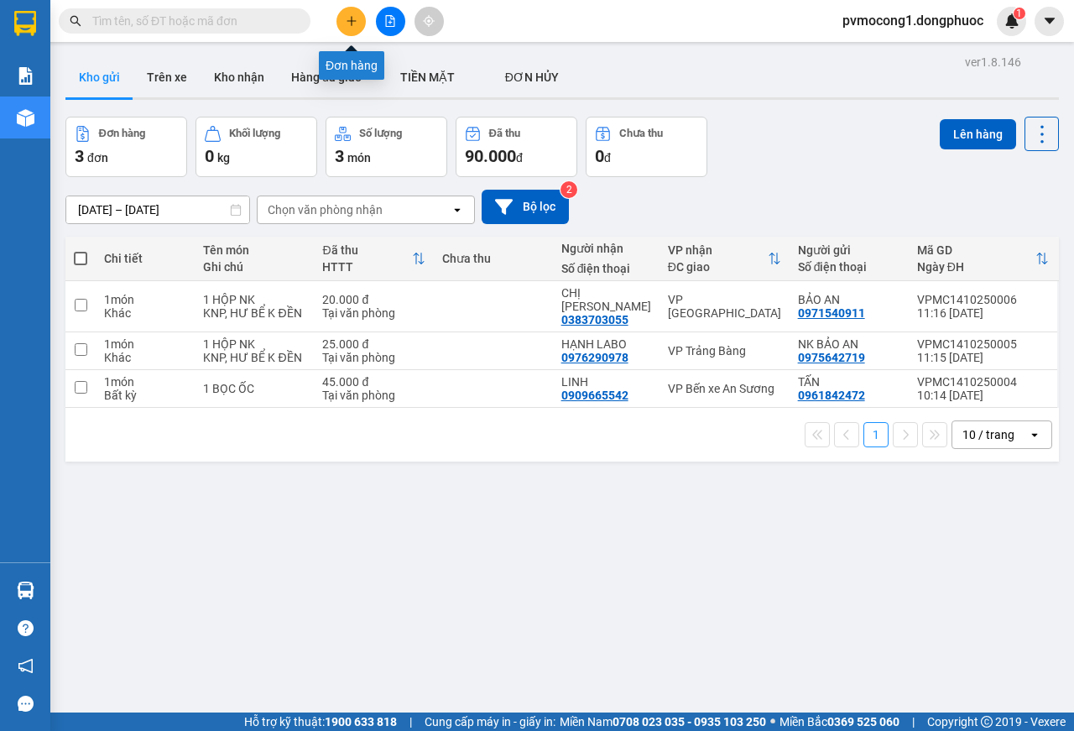
click at [349, 26] on icon "plus" at bounding box center [352, 21] width 12 height 12
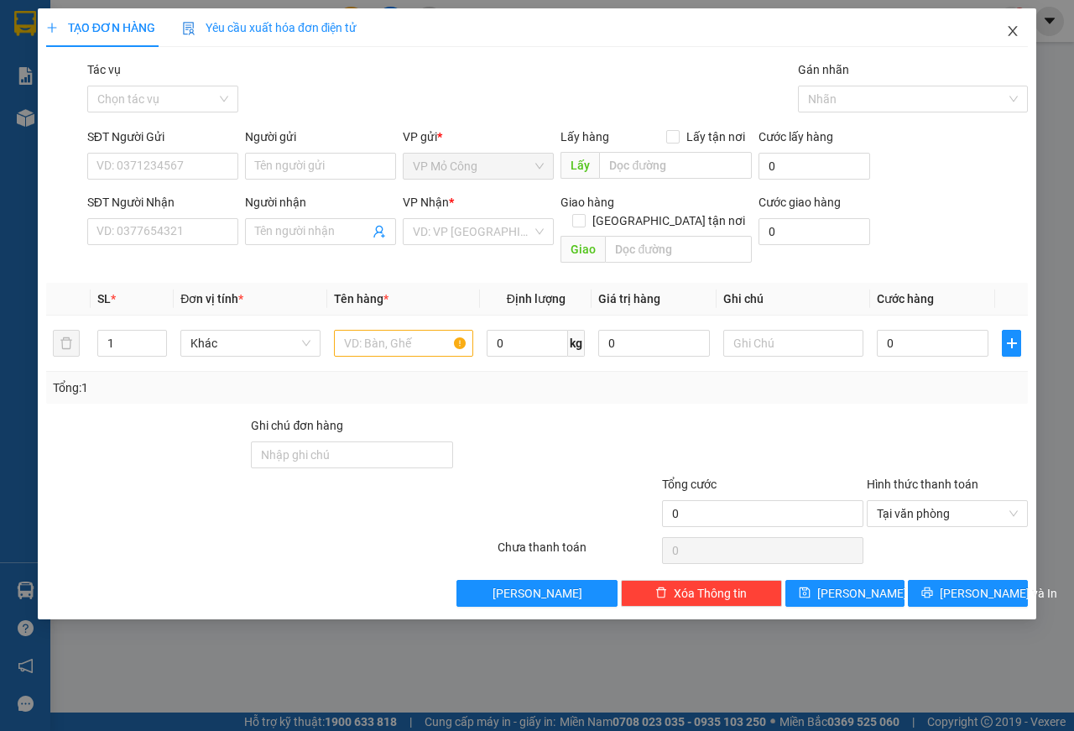
click at [1017, 26] on icon "close" at bounding box center [1012, 30] width 13 height 13
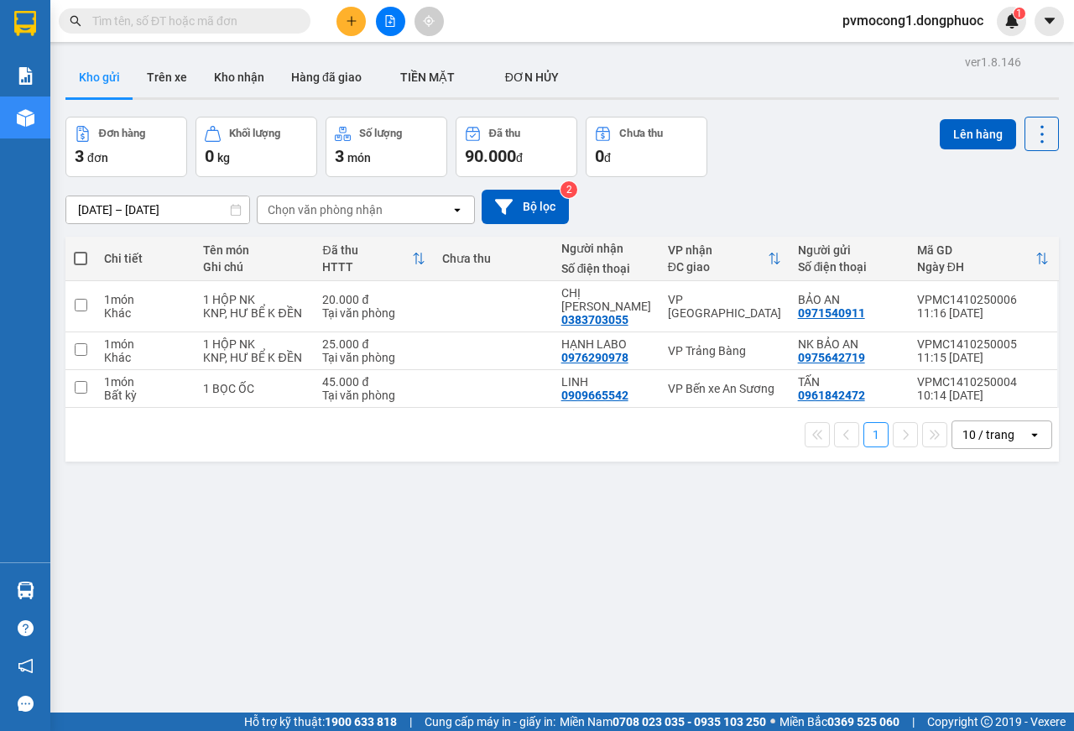
click at [354, 20] on icon "plus" at bounding box center [352, 21] width 12 height 12
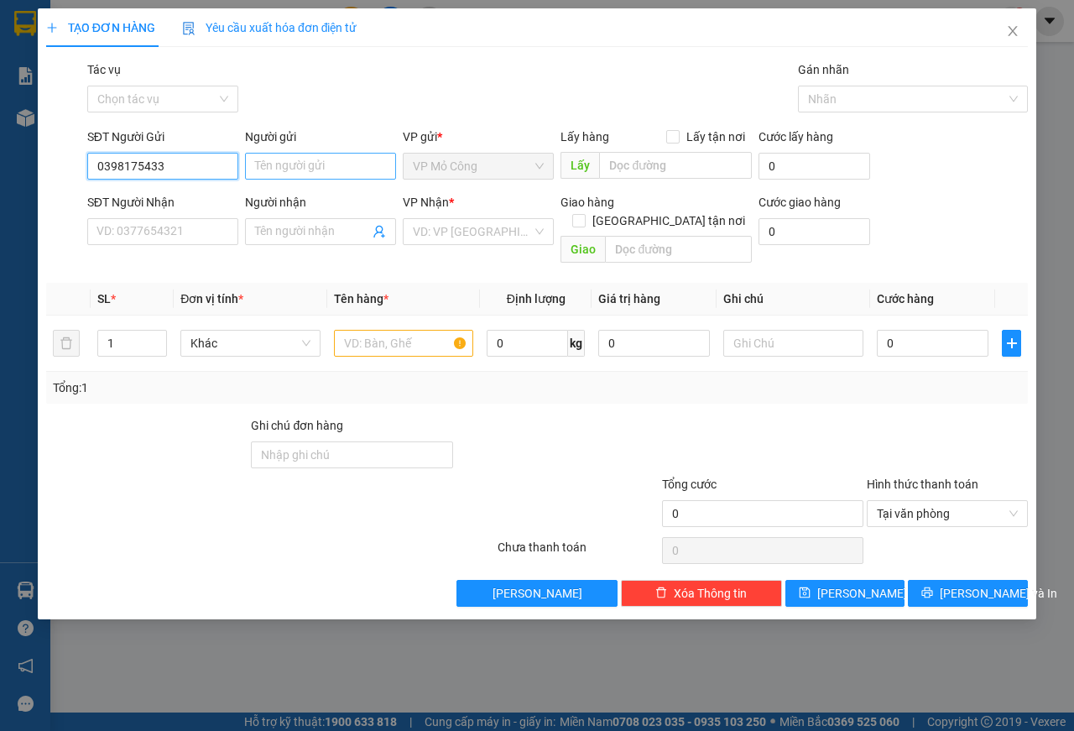
type input "0398175433"
click at [316, 166] on input "Người gửi" at bounding box center [320, 166] width 151 height 27
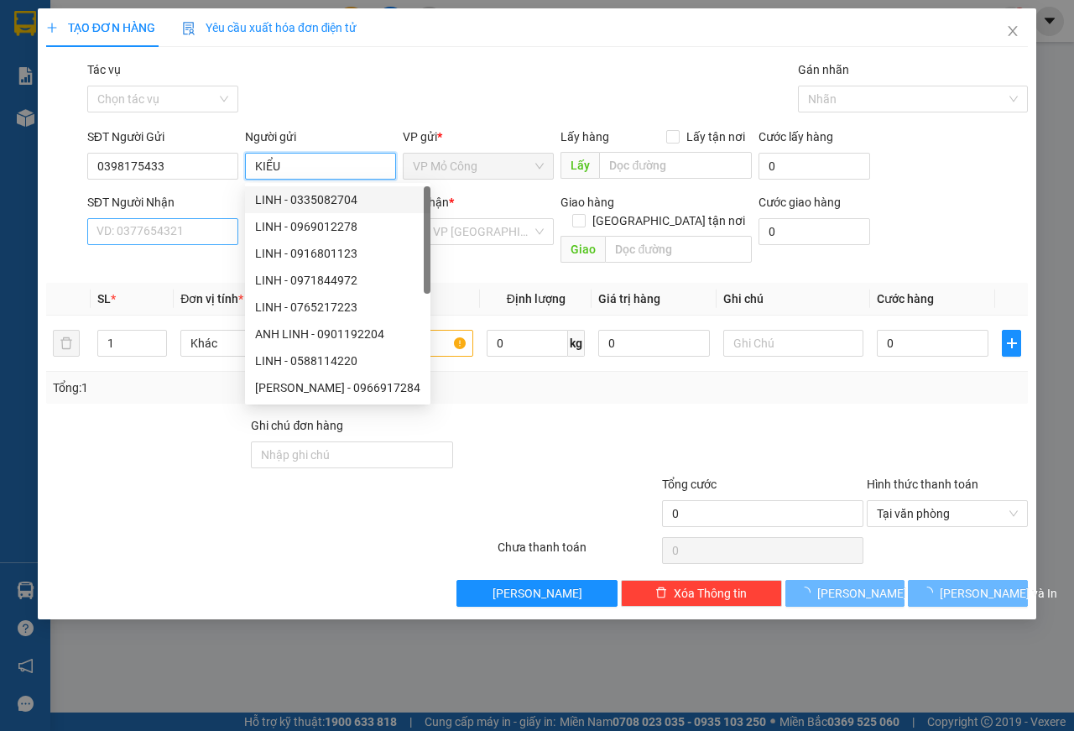
type input "KIỂU"
click at [120, 222] on input "SĐT Người Nhận" at bounding box center [162, 231] width 151 height 27
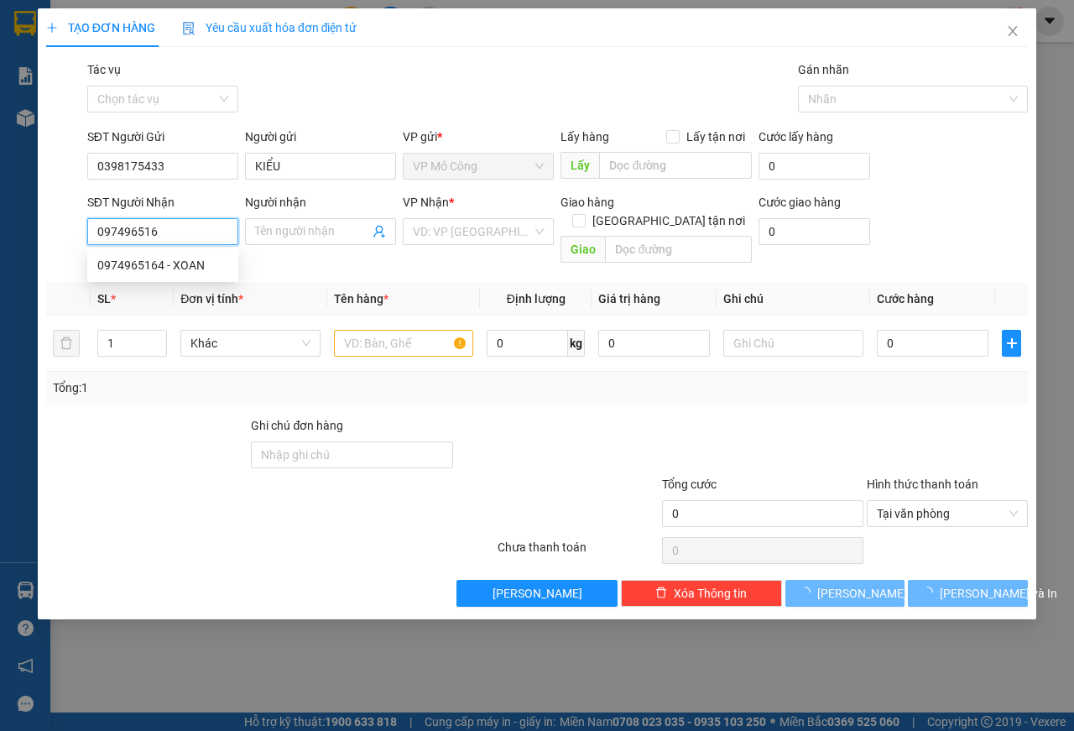
type input "0974965164"
click at [139, 265] on div "0974965164 - XOAN" at bounding box center [162, 265] width 131 height 18
type input "XOAN"
type input "55.000"
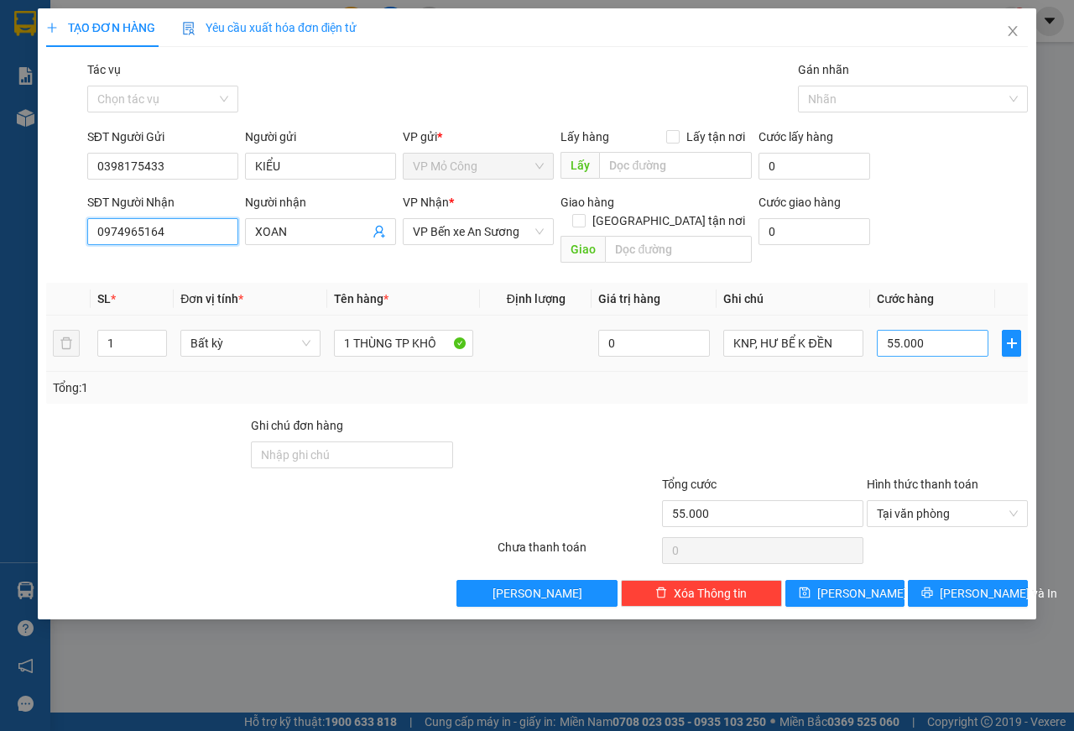
type input "0974965164"
click at [940, 330] on input "55.000" at bounding box center [933, 343] width 112 height 27
type input "4"
type input "45"
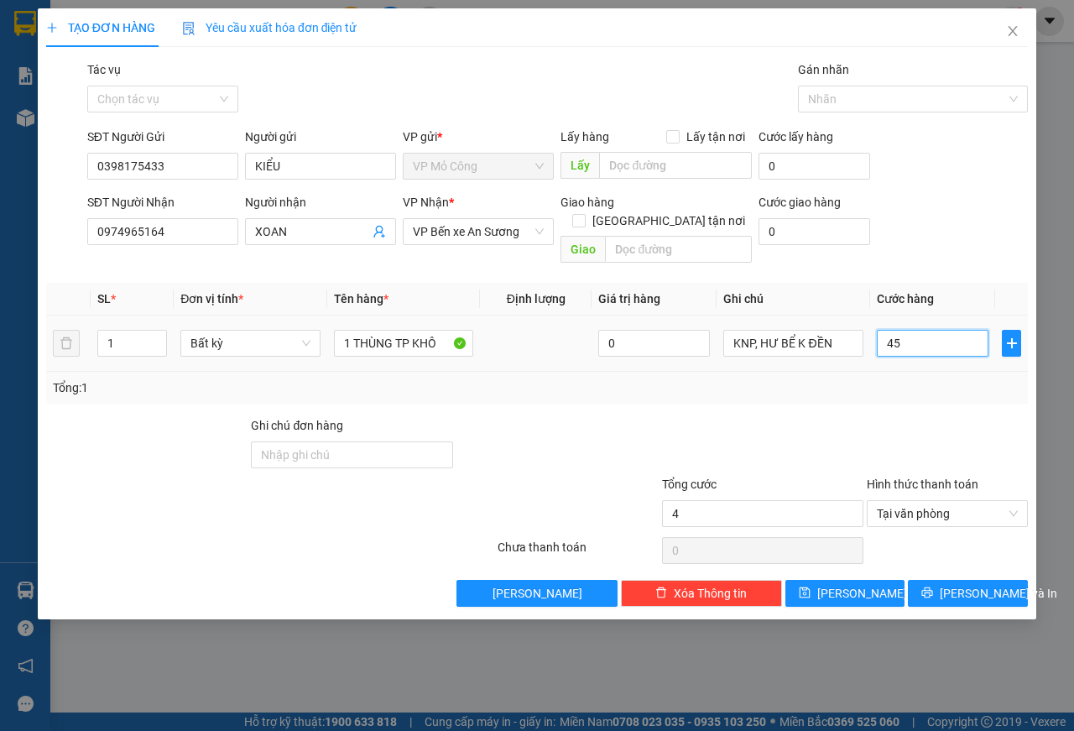
type input "45"
type input "450"
type input "4.500"
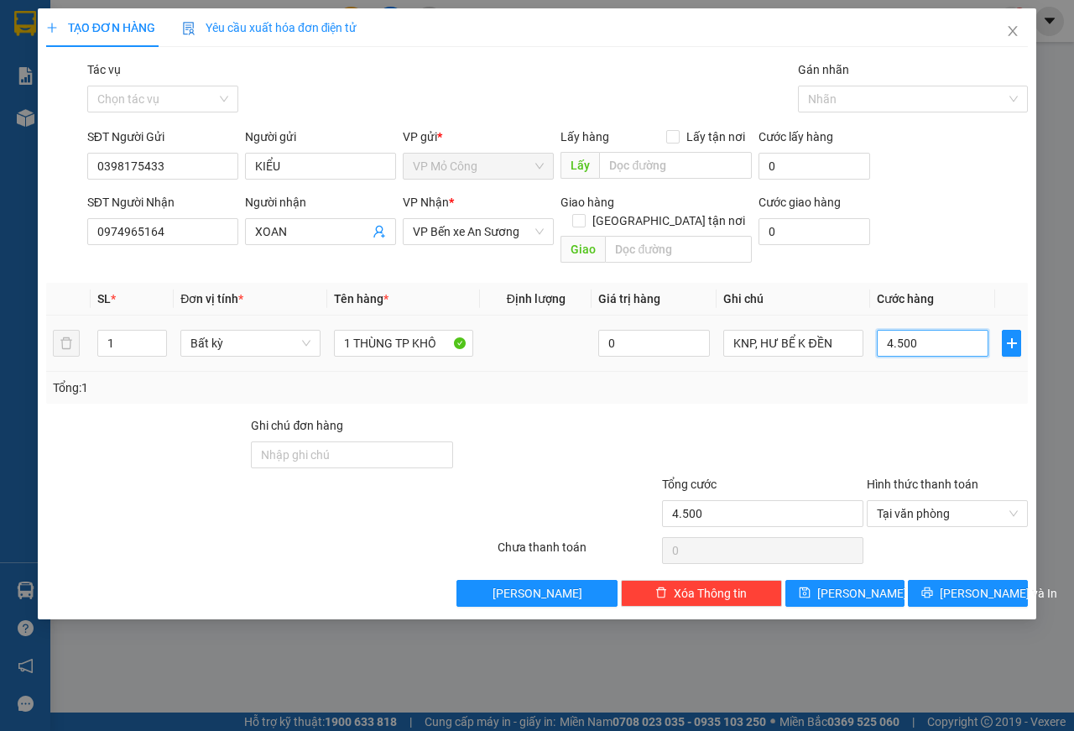
type input "45.000"
click at [982, 584] on span "[PERSON_NAME] và In" at bounding box center [997, 593] width 117 height 18
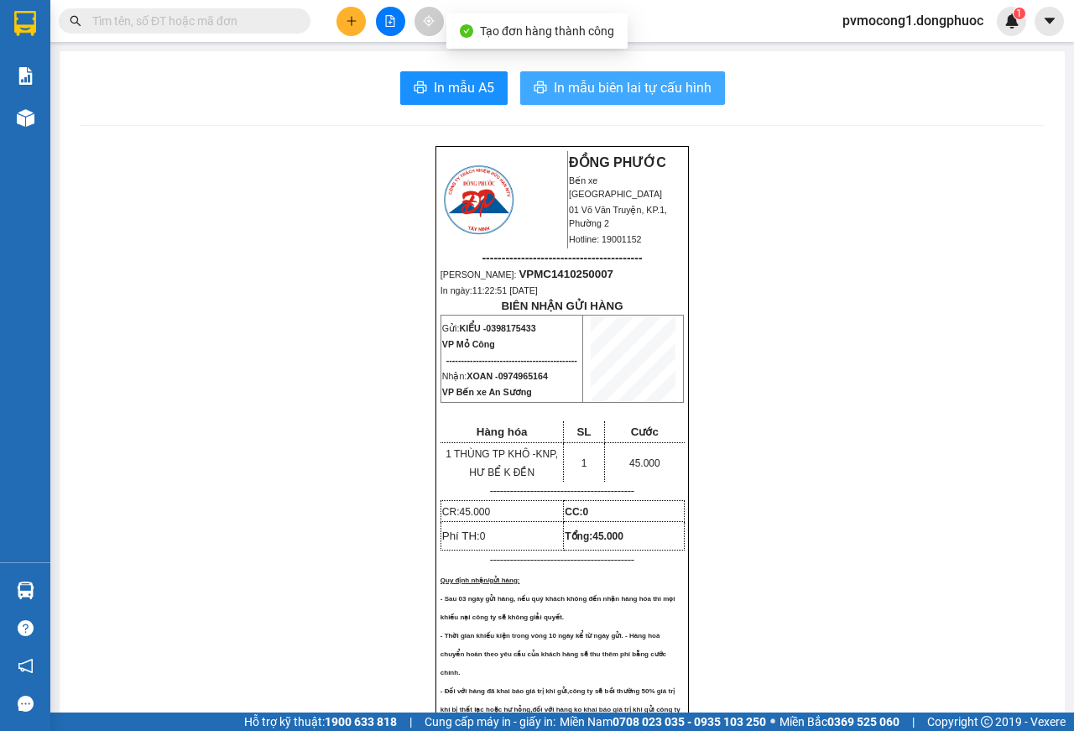
click at [590, 94] on span "In mẫu biên lai tự cấu hình" at bounding box center [633, 87] width 158 height 21
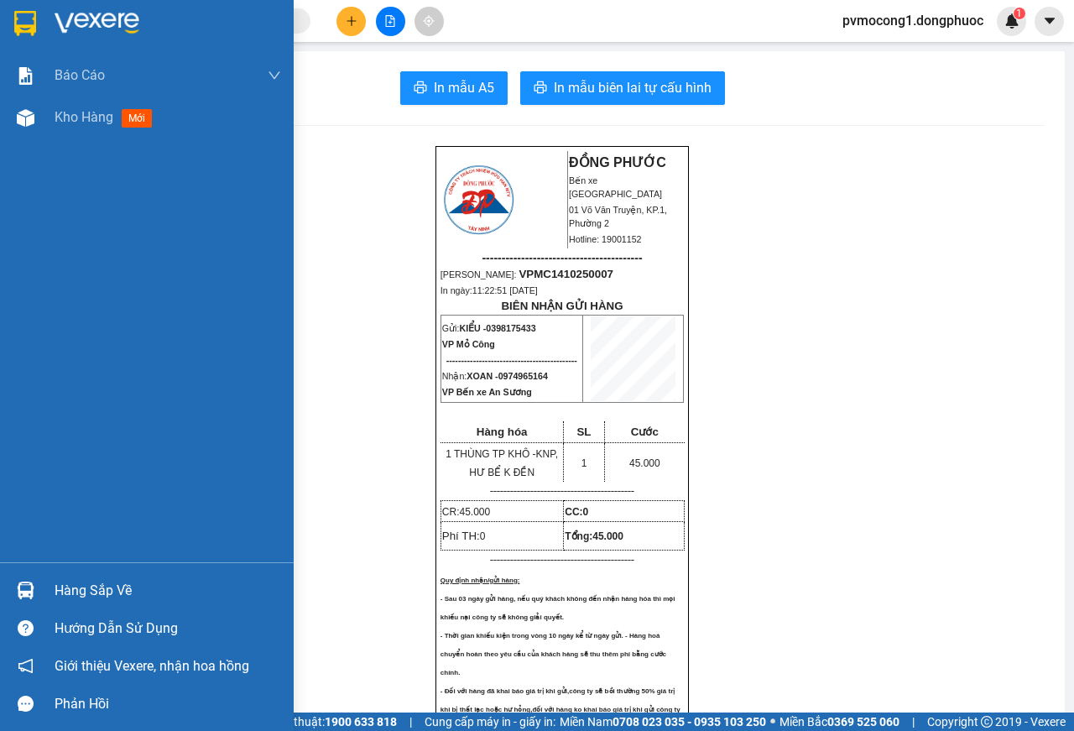
click at [22, 24] on img at bounding box center [25, 23] width 22 height 25
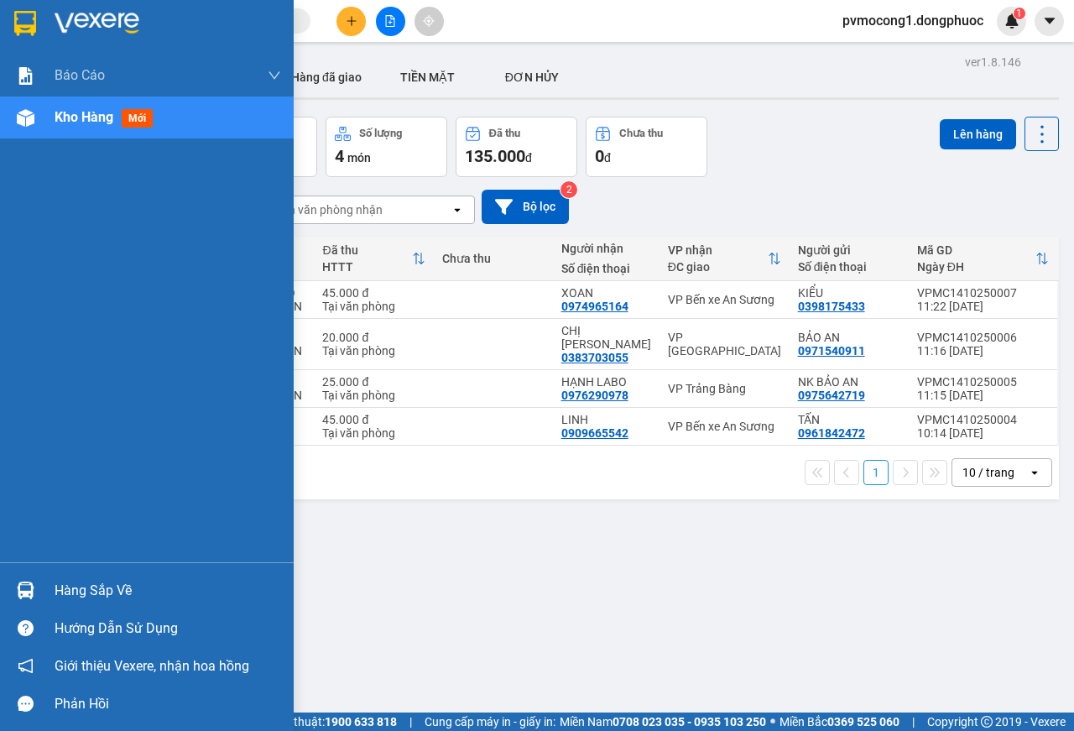
click at [77, 591] on div "Hàng sắp về" at bounding box center [168, 590] width 226 height 25
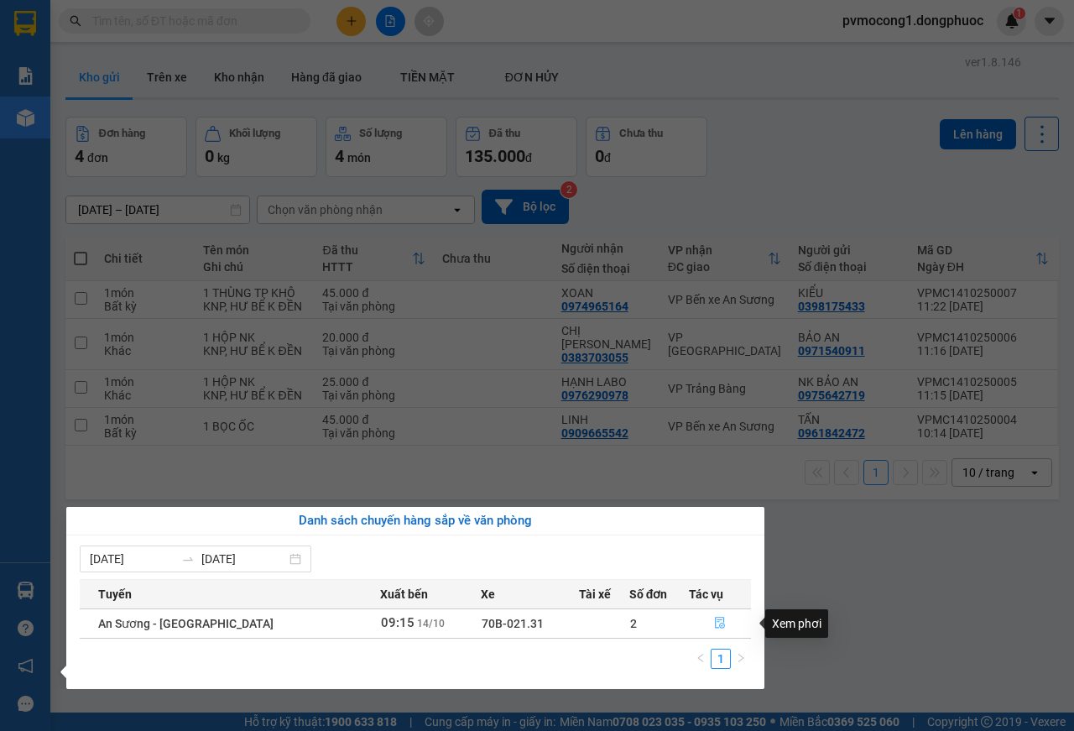
click at [714, 624] on icon "file-done" at bounding box center [720, 623] width 12 height 12
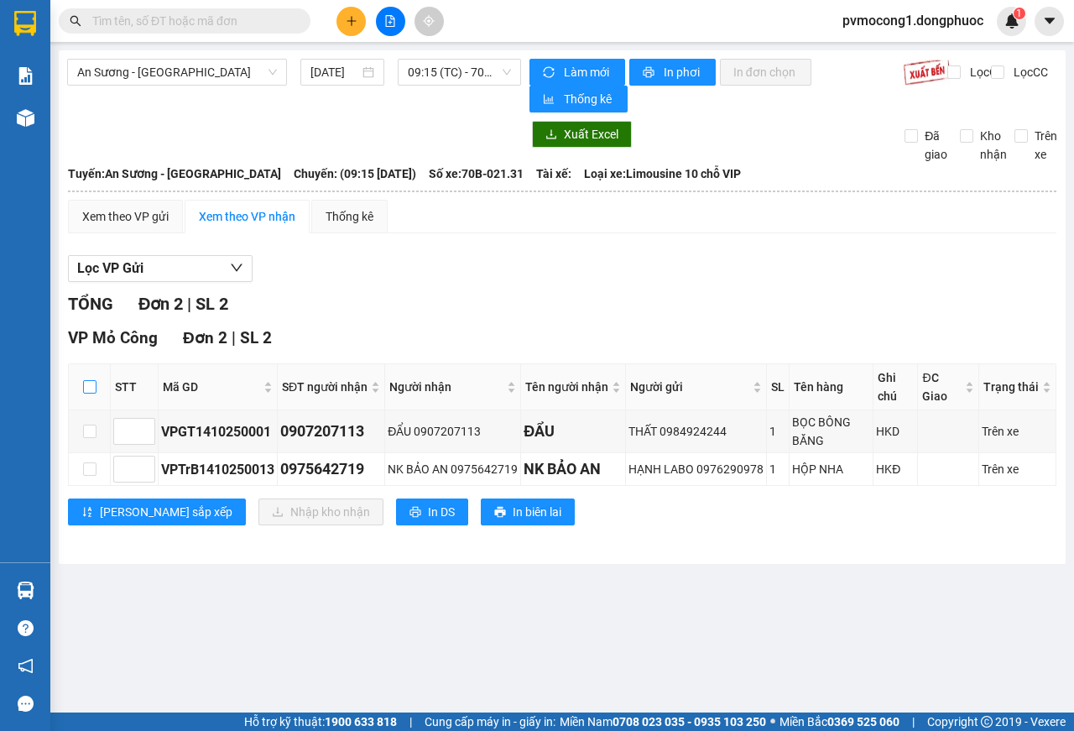
click at [92, 386] on input "checkbox" at bounding box center [89, 386] width 13 height 13
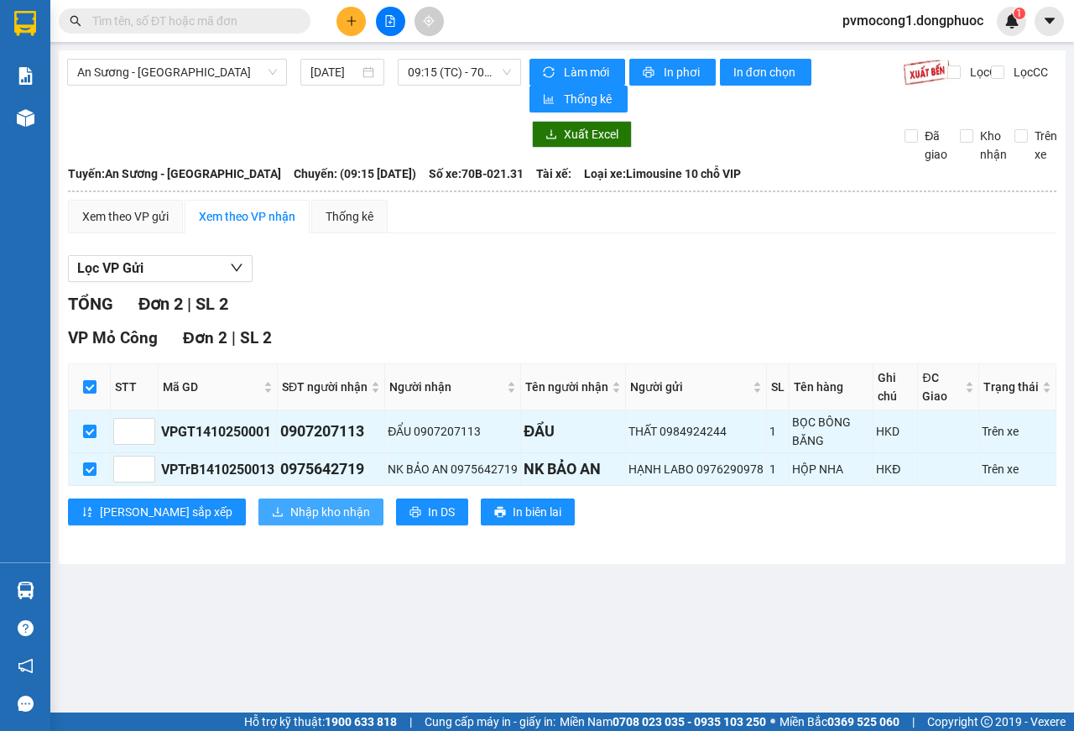
click at [290, 508] on span "Nhập kho nhận" at bounding box center [330, 511] width 80 height 18
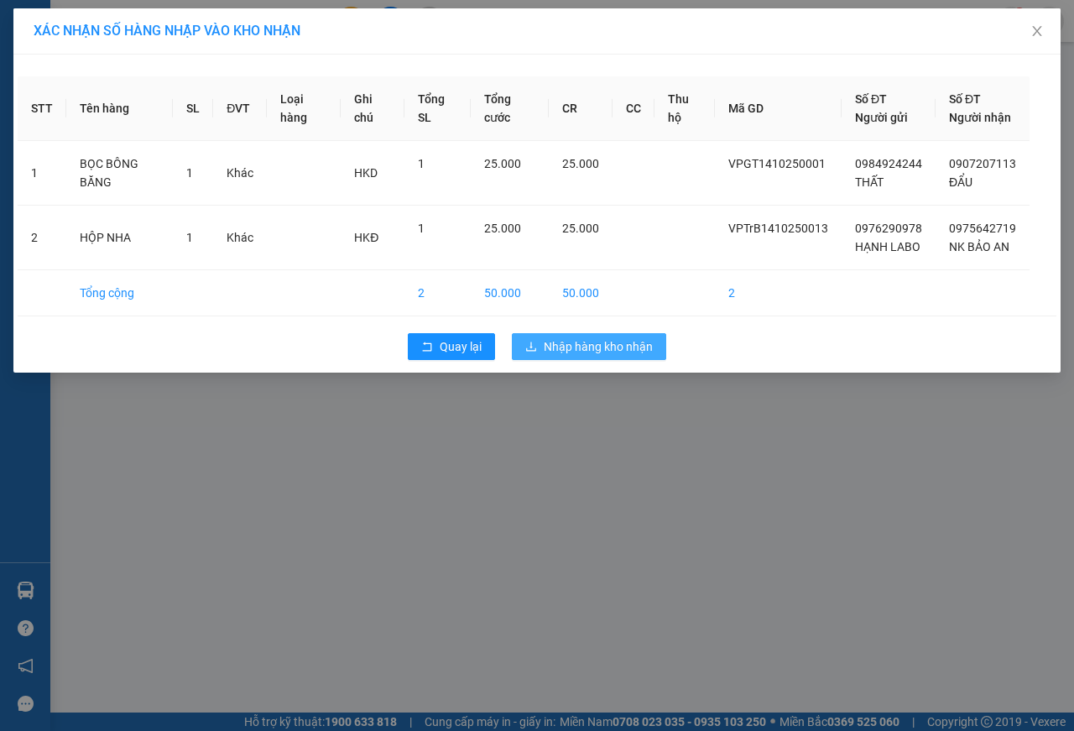
click at [614, 356] on span "Nhập hàng kho nhận" at bounding box center [598, 346] width 109 height 18
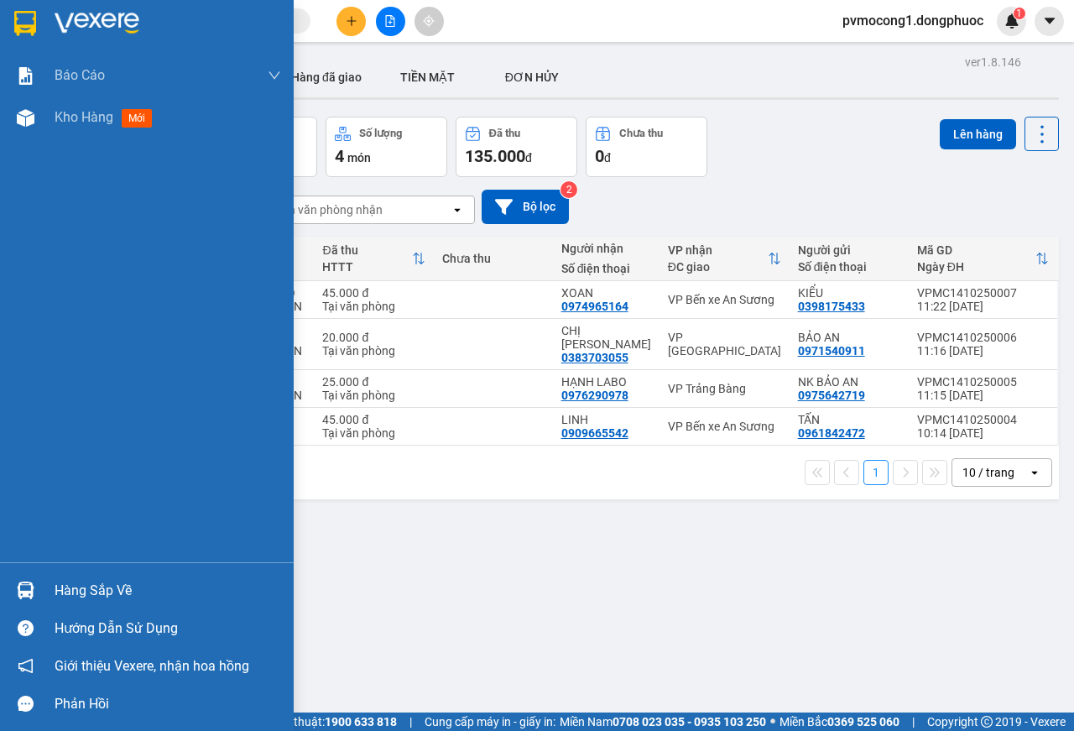
click at [80, 588] on div "Hàng sắp về" at bounding box center [168, 590] width 226 height 25
click at [80, 588] on div "Báo cáo Mẫu 1: Báo cáo dòng tiền theo nhân viên Mẫu 1: Báo cáo dòng tiền theo n…" at bounding box center [147, 365] width 294 height 731
click at [122, 589] on div "Hàng sắp về" at bounding box center [168, 590] width 226 height 25
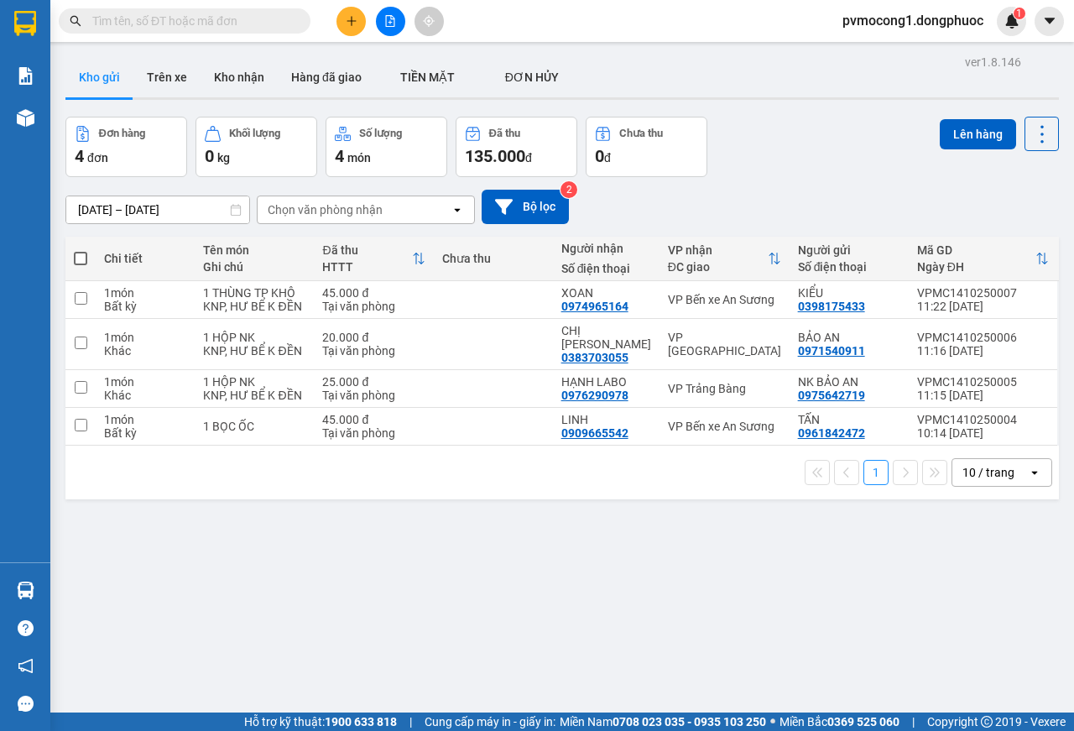
click at [862, 585] on section "Kết quả tìm kiếm ( 0 ) Bộ lọc No Data pvmocong1.dongphuoc 1 Báo cáo Mẫu 1: Báo …" at bounding box center [537, 365] width 1074 height 731
click at [227, 76] on button "Kho nhận" at bounding box center [238, 77] width 77 height 40
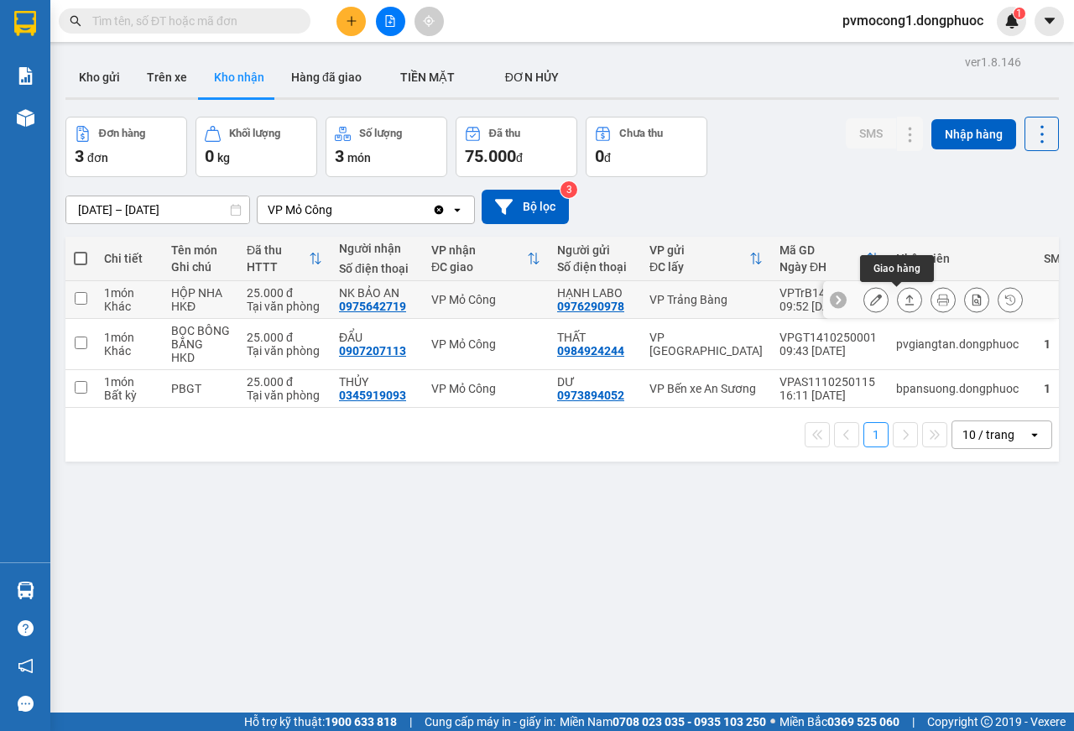
click at [903, 301] on icon at bounding box center [909, 300] width 12 height 12
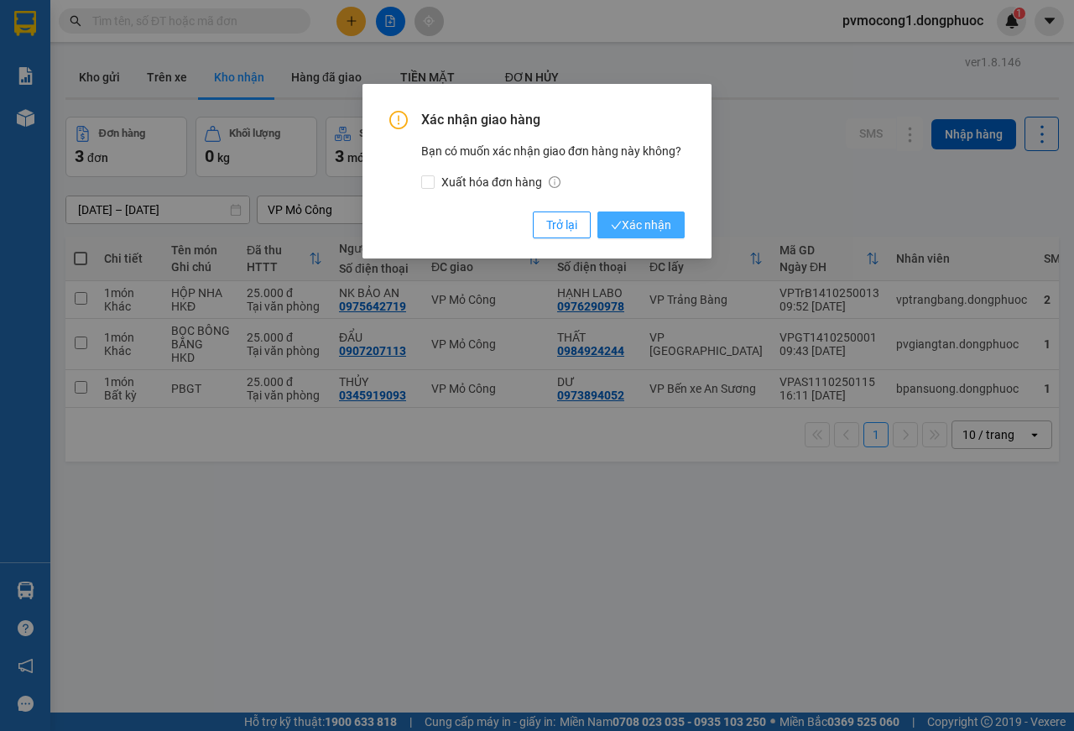
click at [637, 221] on span "Xác nhận" at bounding box center [641, 225] width 60 height 18
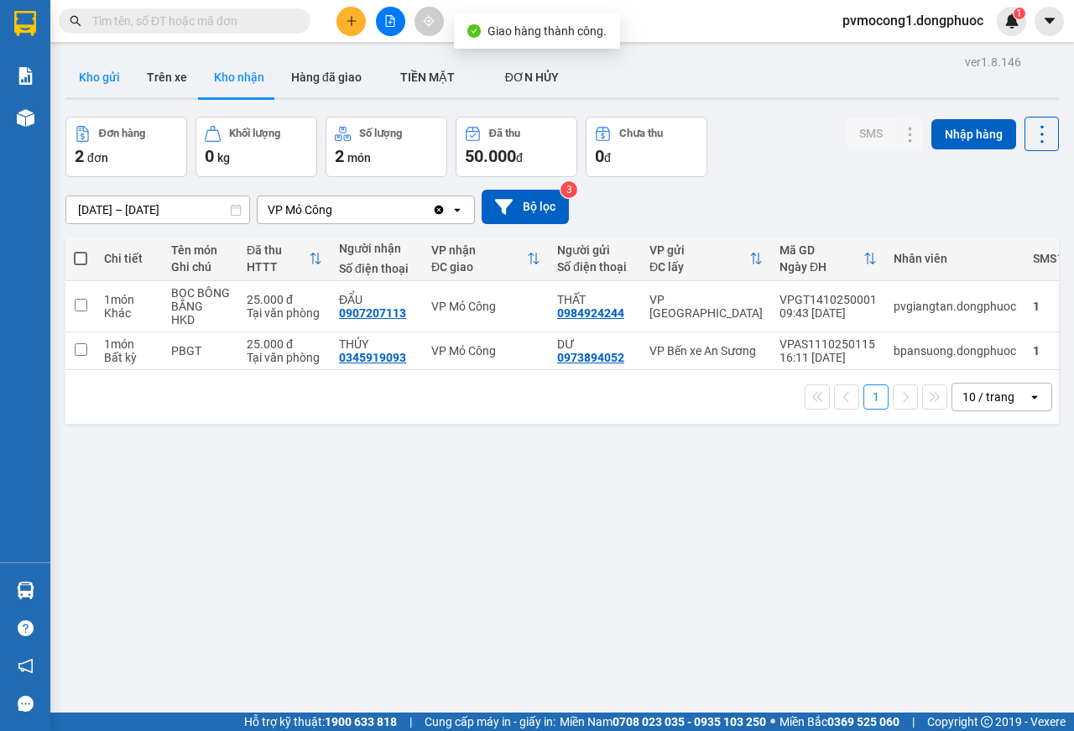
click at [76, 69] on button "Kho gửi" at bounding box center [99, 77] width 68 height 40
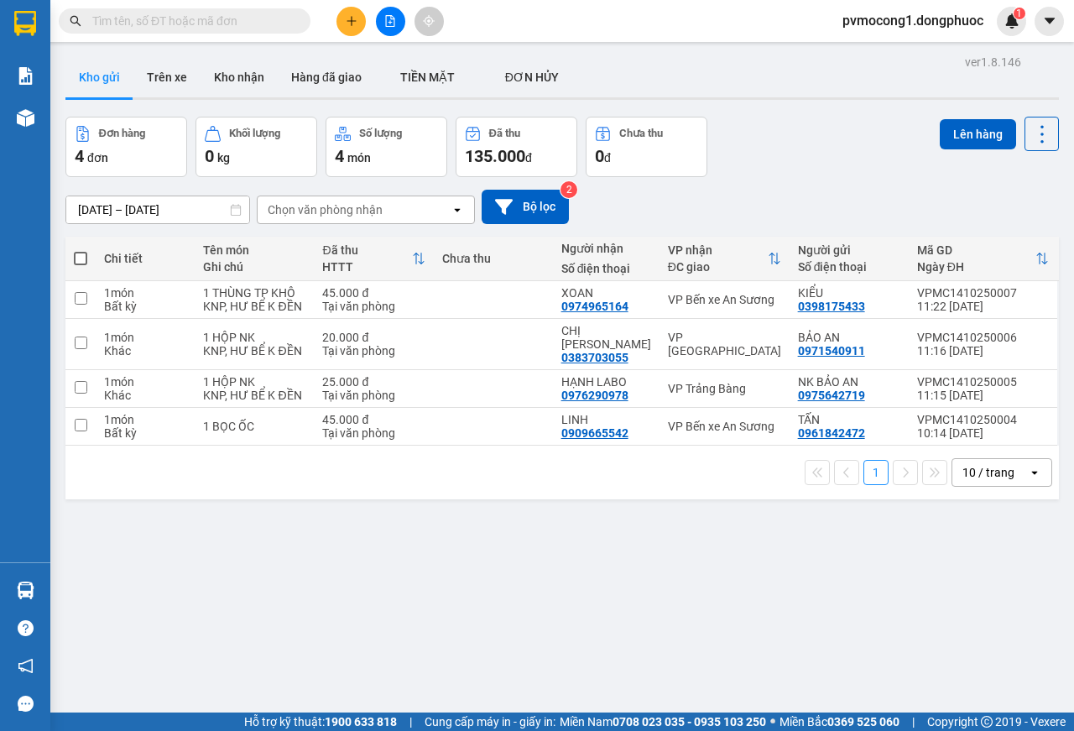
click at [82, 258] on span at bounding box center [80, 258] width 13 height 13
click at [81, 250] on input "checkbox" at bounding box center [81, 250] width 0 height 0
checkbox input "true"
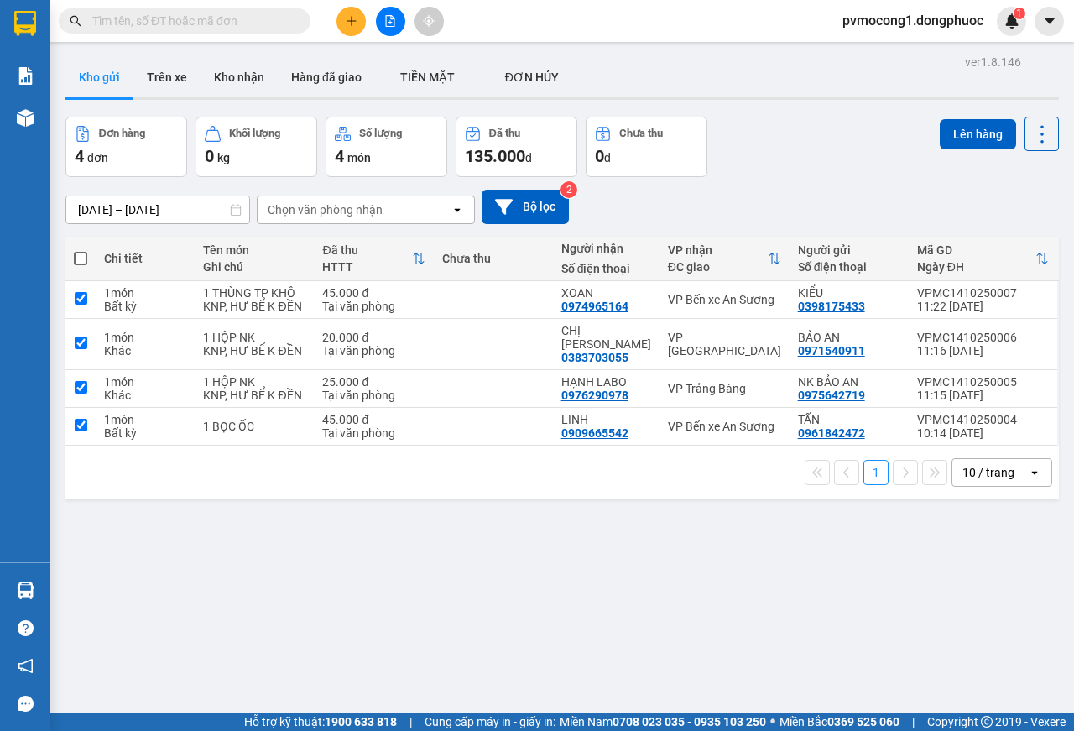
checkbox input "true"
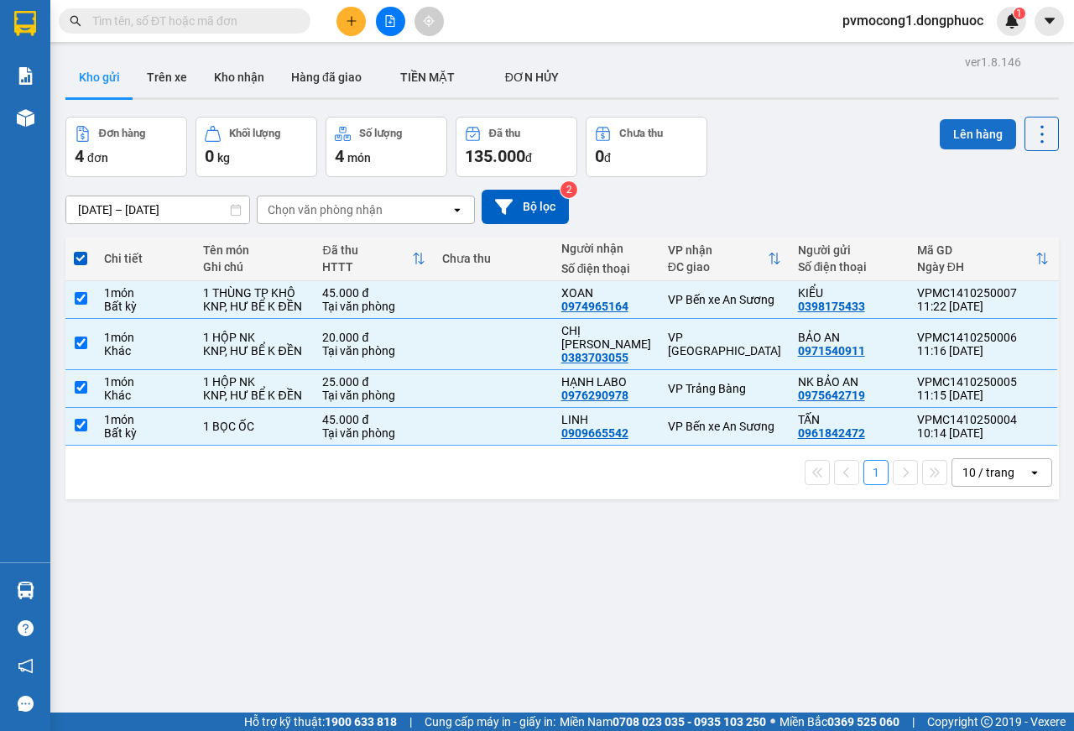
click at [967, 133] on button "Lên hàng" at bounding box center [977, 134] width 76 height 30
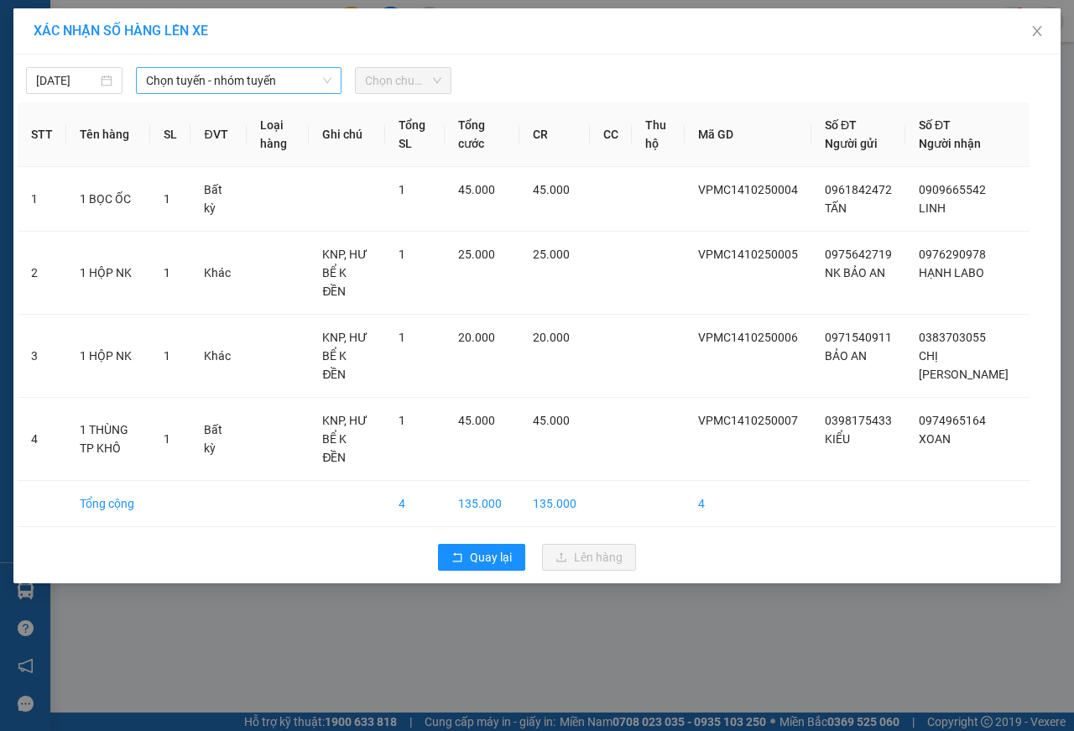
click at [204, 75] on span "Chọn tuyến - nhóm tuyến" at bounding box center [238, 80] width 185 height 25
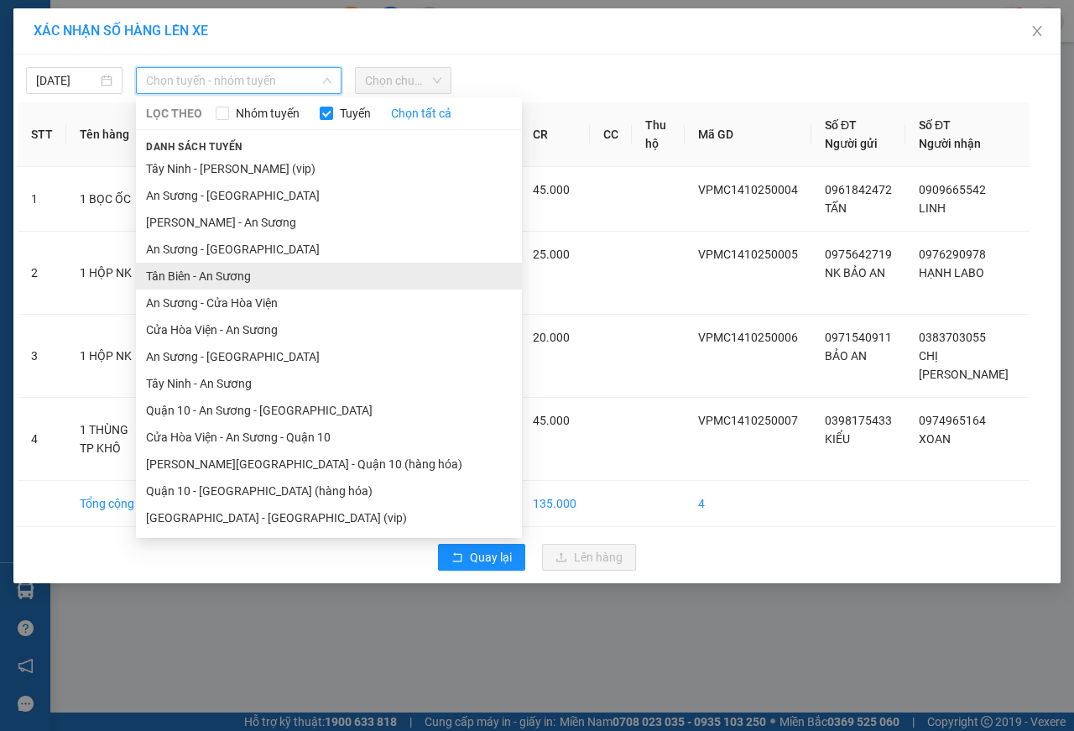
click at [168, 273] on li "Tân Biên - An Sương" at bounding box center [329, 276] width 386 height 27
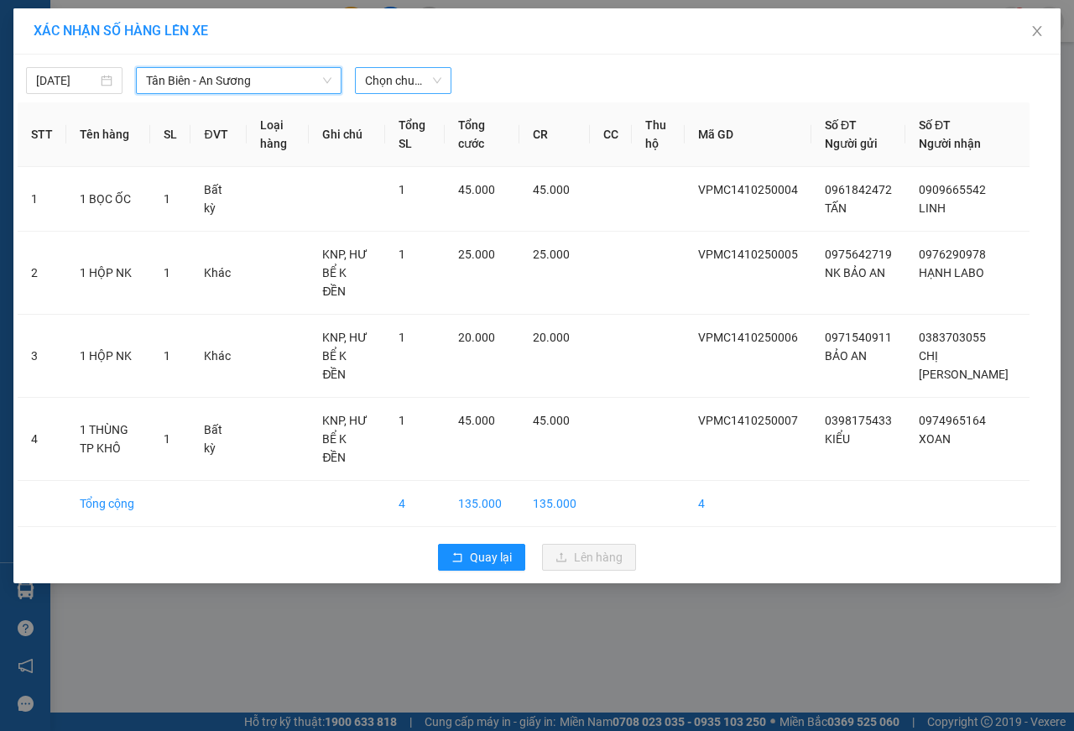
click at [390, 87] on span "Chọn chuyến" at bounding box center [403, 80] width 76 height 25
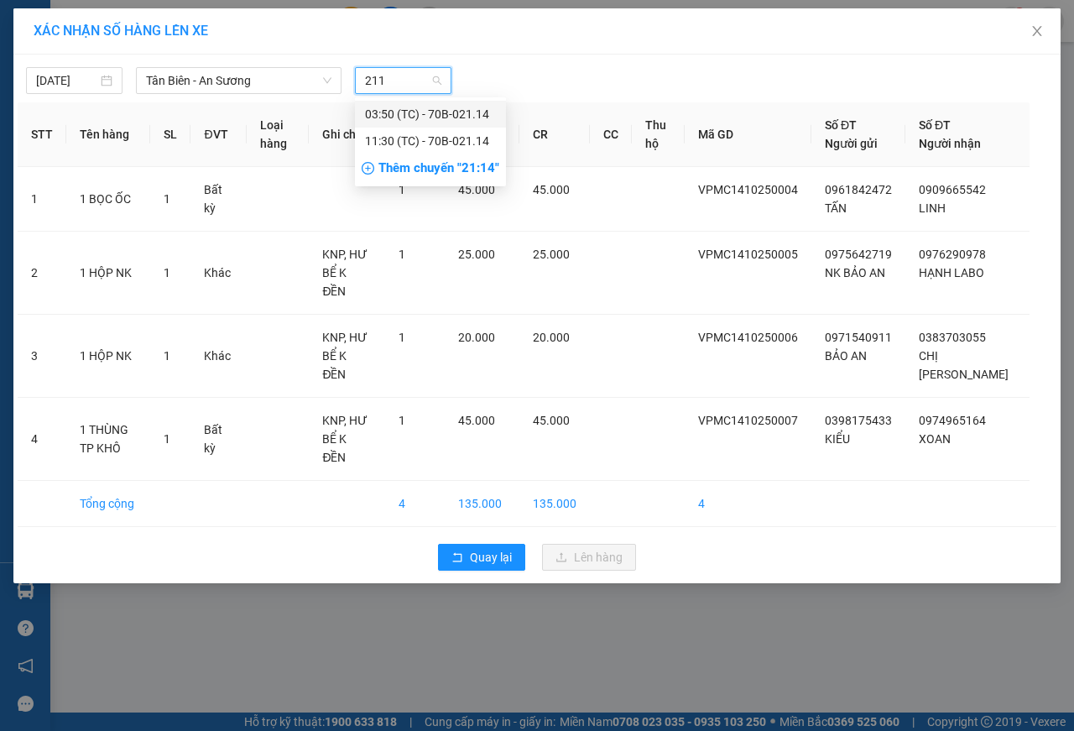
type input "2114"
click at [455, 143] on div "11:30 (TC) - 70B-021.14" at bounding box center [430, 141] width 131 height 18
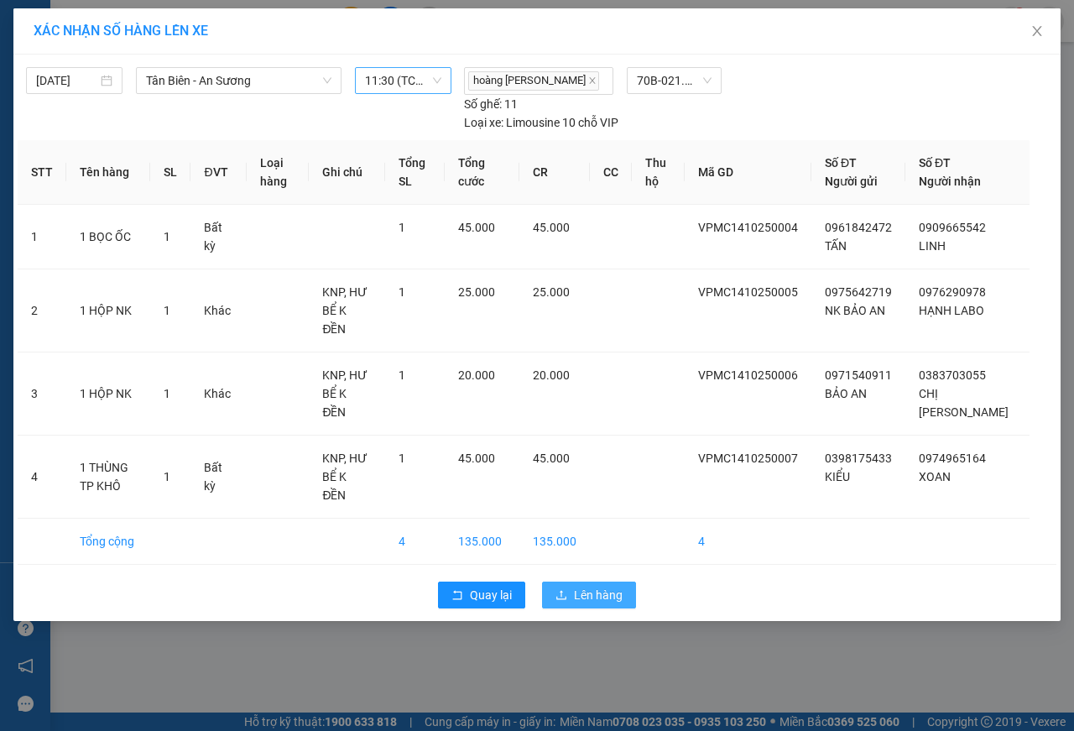
click at [600, 585] on span "Lên hàng" at bounding box center [598, 594] width 49 height 18
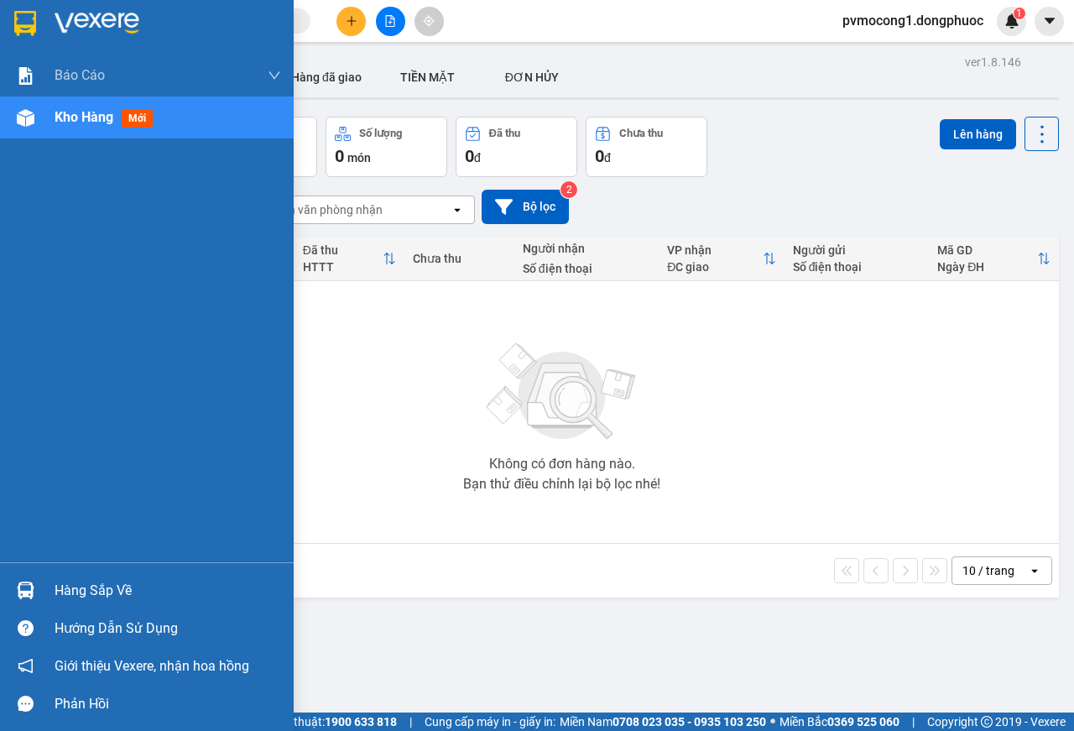
click at [79, 587] on div "Hàng sắp về" at bounding box center [168, 590] width 226 height 25
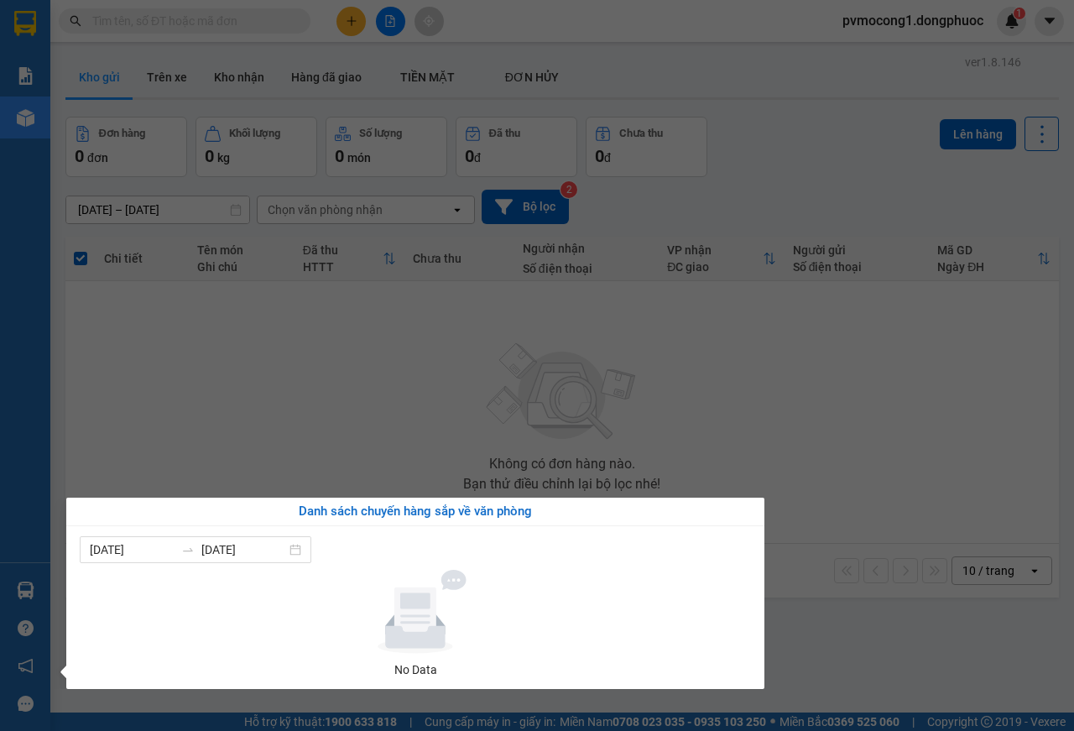
click at [323, 341] on section "Kết quả tìm kiếm ( 0 ) Bộ lọc No Data pvmocong1.dongphuoc 1 Báo cáo Mẫu 1: Báo …" at bounding box center [537, 365] width 1074 height 731
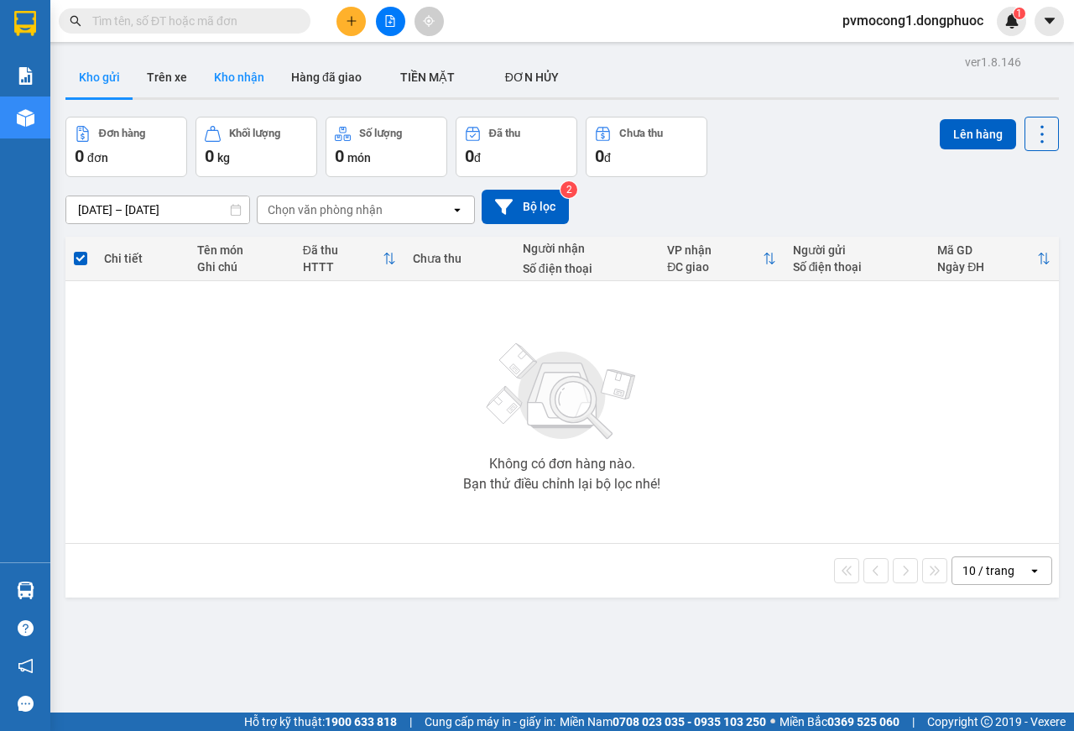
click at [229, 60] on button "Kho nhận" at bounding box center [238, 77] width 77 height 40
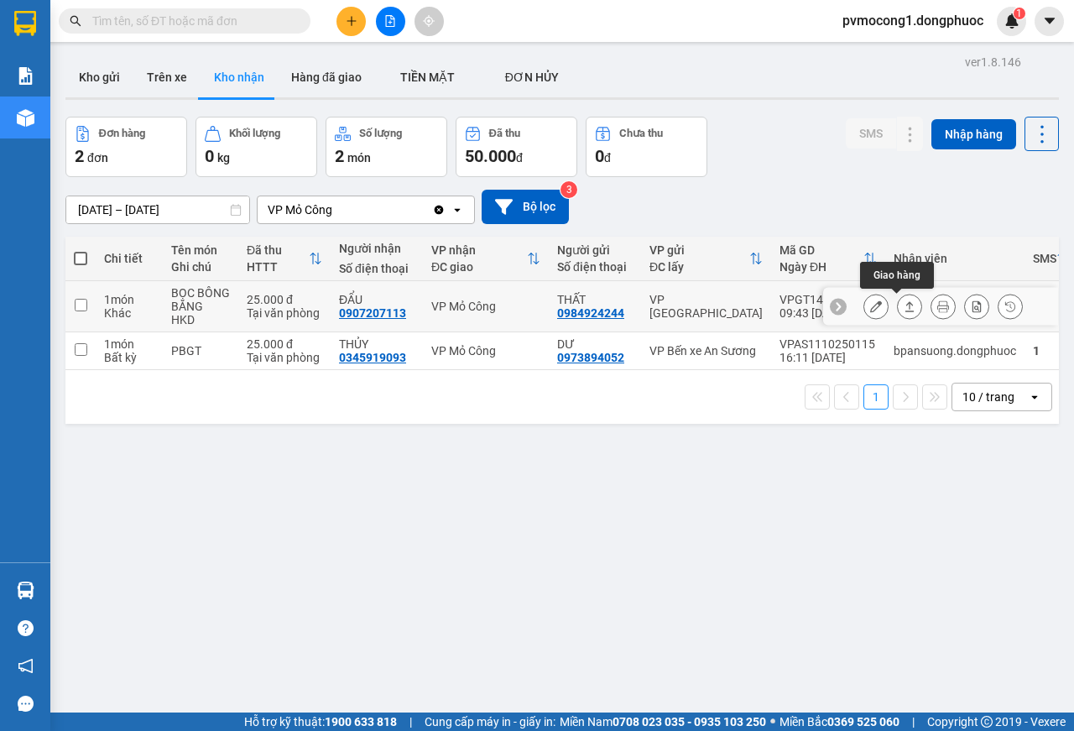
click at [903, 308] on icon at bounding box center [909, 306] width 12 height 12
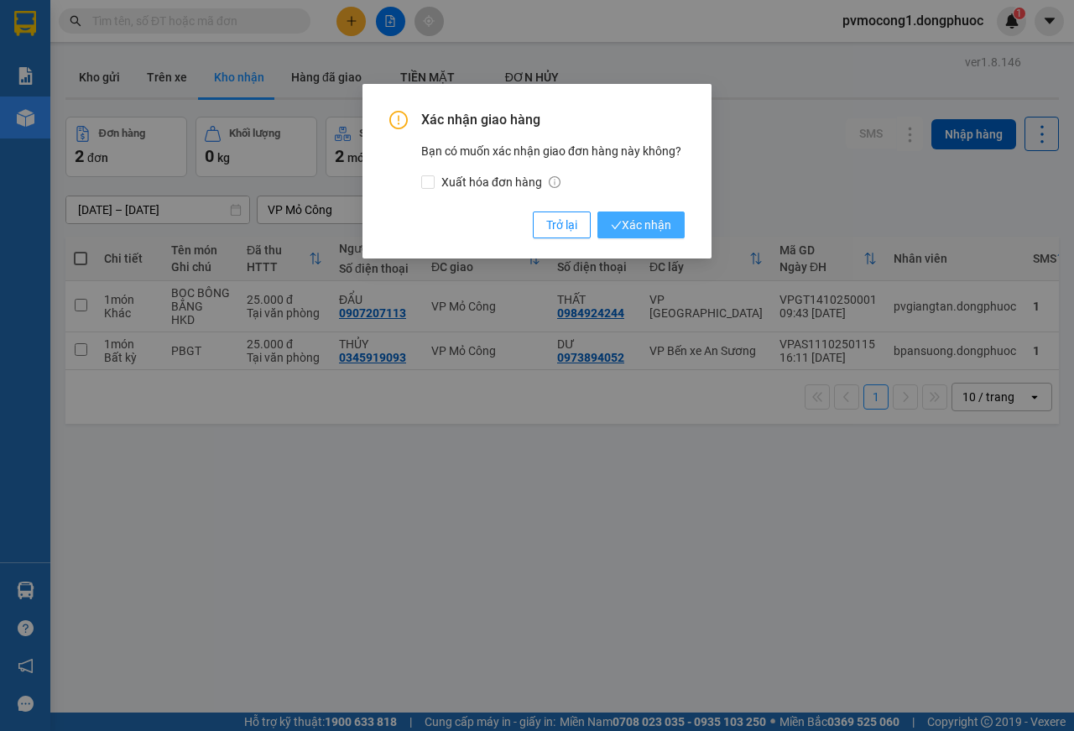
click at [645, 222] on span "Xác nhận" at bounding box center [641, 225] width 60 height 18
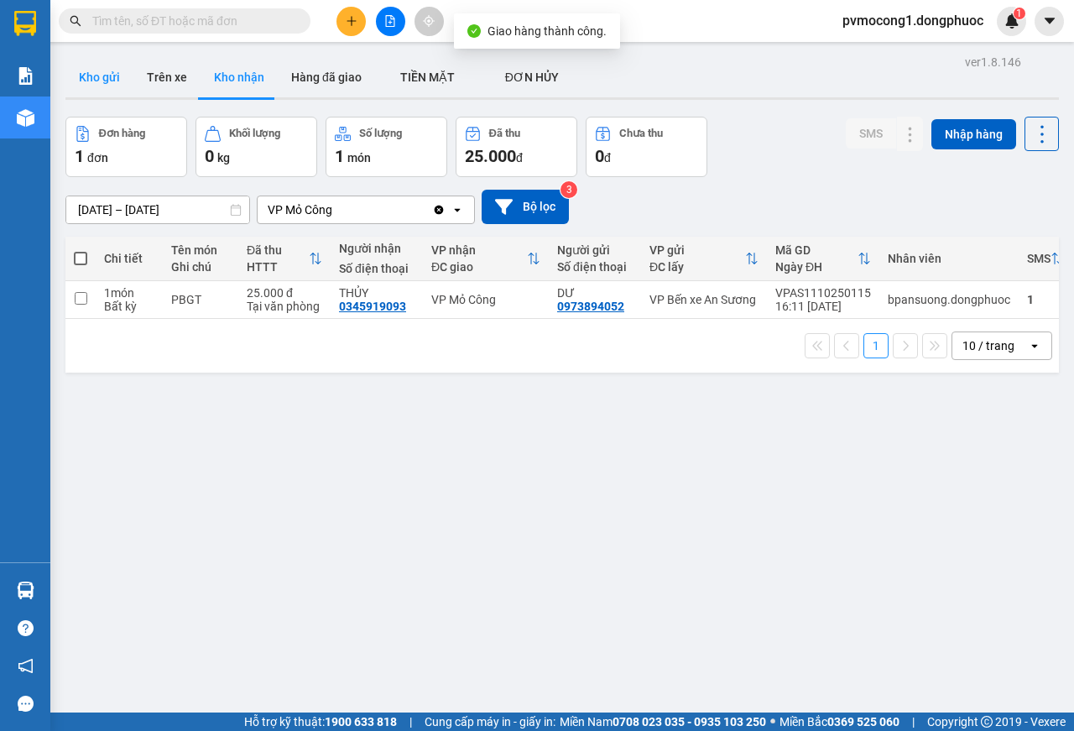
click at [101, 61] on button "Kho gửi" at bounding box center [99, 77] width 68 height 40
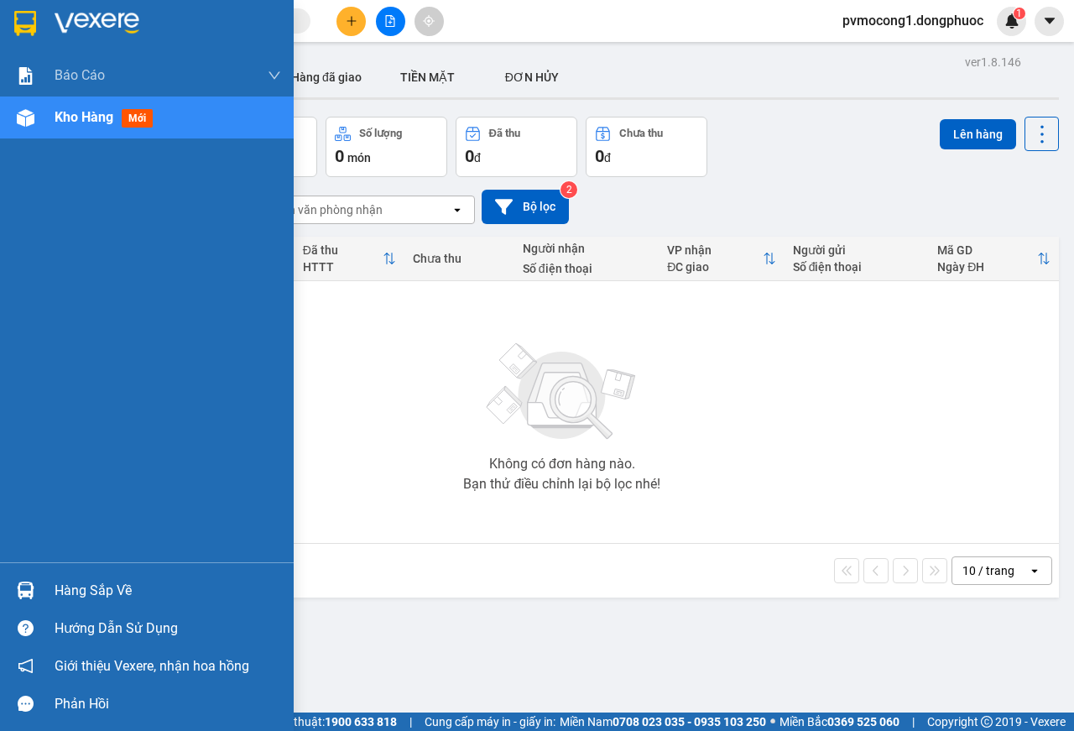
click at [90, 578] on div "Hàng sắp về" at bounding box center [168, 590] width 226 height 25
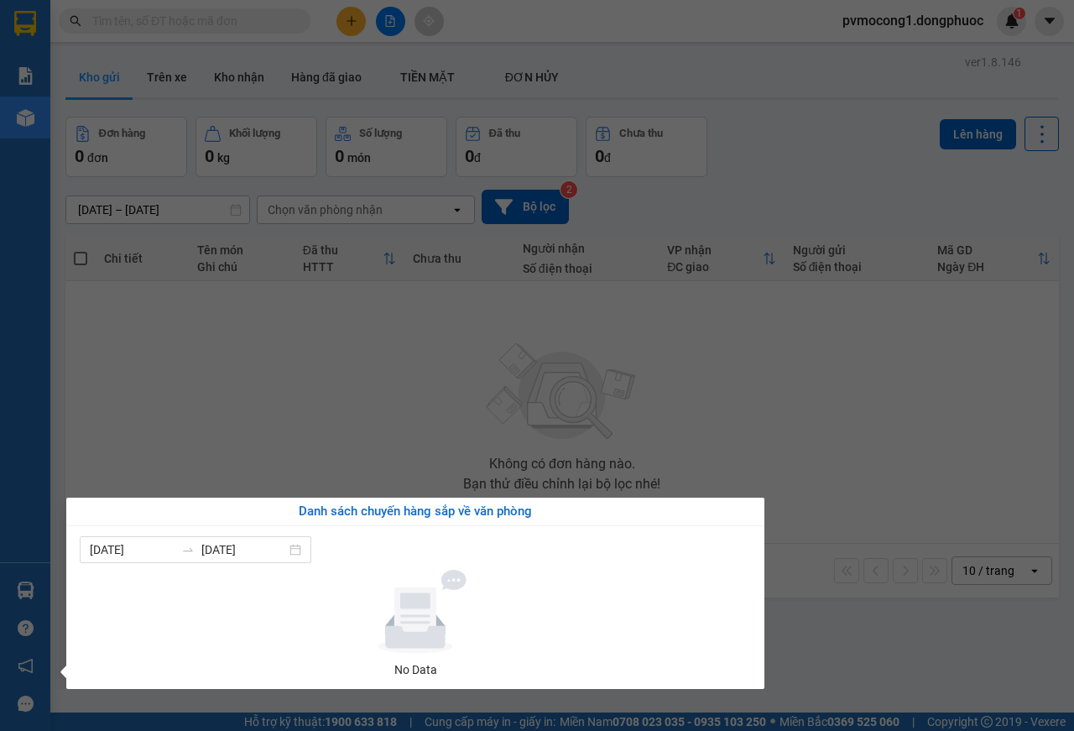
click at [252, 419] on section "Kết quả tìm kiếm ( 0 ) Bộ lọc No Data pvmocong1.dongphuoc 1 Báo cáo Mẫu 1: Báo …" at bounding box center [537, 365] width 1074 height 731
